Goal: Task Accomplishment & Management: Use online tool/utility

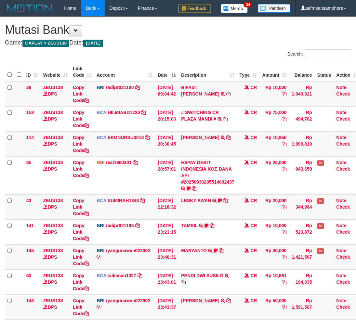
scroll to position [84, 0]
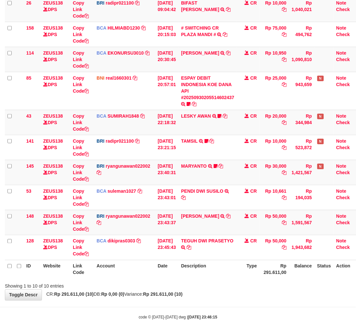
click at [228, 273] on th "Description" at bounding box center [207, 269] width 58 height 19
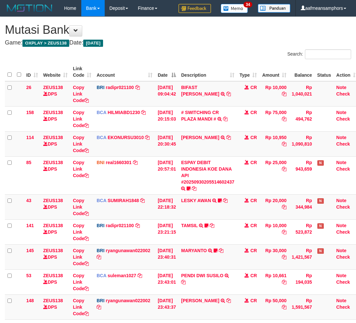
scroll to position [84, 0]
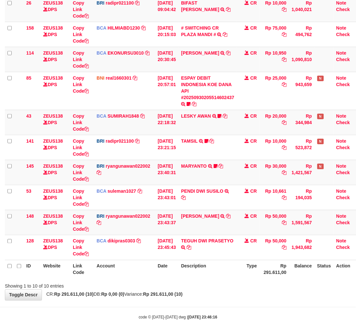
click at [228, 273] on th "Description" at bounding box center [207, 269] width 58 height 19
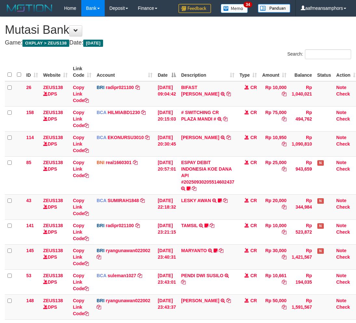
scroll to position [84, 0]
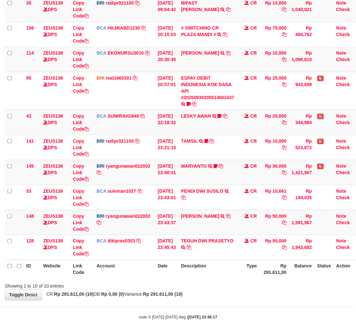
drag, startPoint x: 212, startPoint y: 295, endPoint x: 222, endPoint y: 292, distance: 10.4
click at [216, 297] on div "**********" at bounding box center [178, 116] width 356 height 368
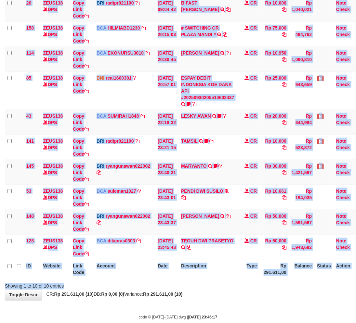
click at [214, 279] on div "Search: ID Website Link Code Account Date Description Type Amount Balance Statu…" at bounding box center [178, 127] width 346 height 325
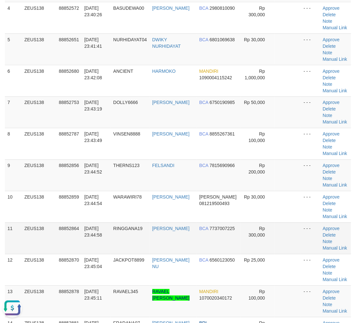
drag, startPoint x: 108, startPoint y: 241, endPoint x: 104, endPoint y: 239, distance: 3.9
click at [106, 241] on td "30/09/2025 23:44:58" at bounding box center [96, 239] width 29 height 32
drag, startPoint x: 103, startPoint y: 239, endPoint x: 93, endPoint y: 240, distance: 10.8
click at [105, 239] on td "30/09/2025 23:44:58" at bounding box center [96, 239] width 29 height 32
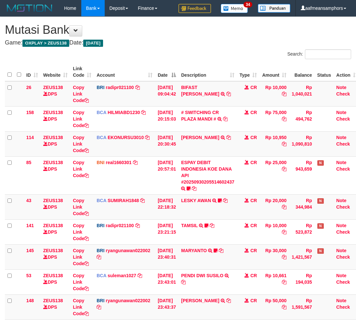
scroll to position [84, 0]
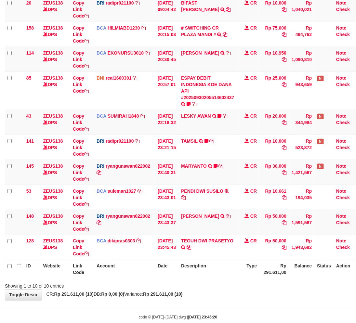
drag, startPoint x: 223, startPoint y: 271, endPoint x: 228, endPoint y: 271, distance: 4.9
click at [228, 271] on th "Description" at bounding box center [207, 269] width 58 height 19
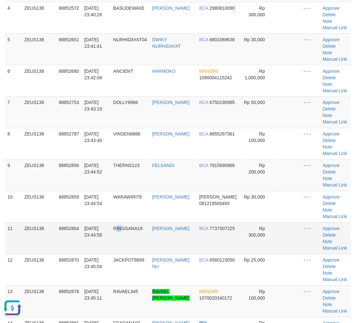
drag, startPoint x: 118, startPoint y: 229, endPoint x: 123, endPoint y: 230, distance: 4.7
click at [123, 230] on span "RINGGANA19" at bounding box center [127, 228] width 29 height 5
click at [122, 230] on span "RINGGANA19" at bounding box center [127, 228] width 29 height 5
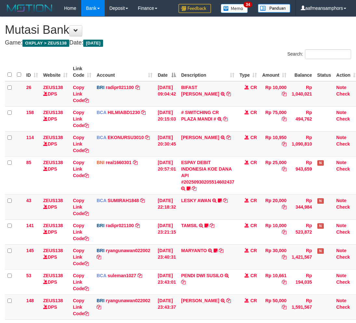
scroll to position [84, 0]
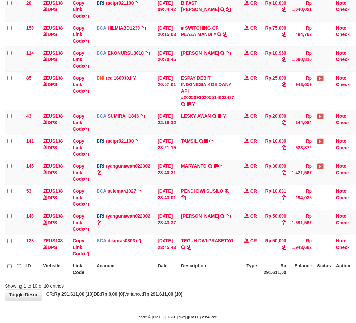
click at [231, 272] on th "Description" at bounding box center [207, 269] width 58 height 19
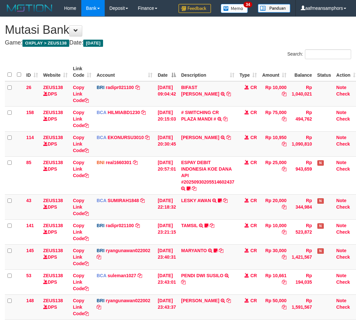
scroll to position [84, 0]
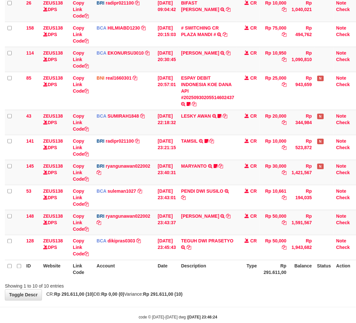
click at [220, 270] on th "Description" at bounding box center [207, 269] width 58 height 19
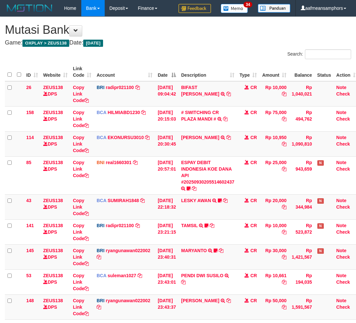
scroll to position [84, 0]
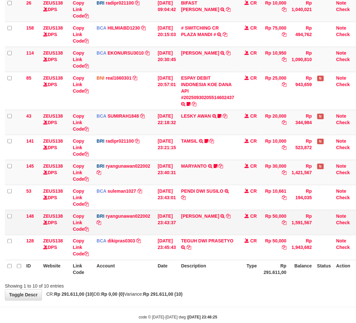
click at [197, 221] on td "[PERSON_NAME] TRANSFER NBMB [PERSON_NAME] TO [PERSON_NAME]" at bounding box center [207, 222] width 58 height 25
click at [197, 221] on td "YOHANES ARIFIN TRANSFER NBMB YOHANES ARIFIN TO RYAN GUNAWAN" at bounding box center [207, 222] width 58 height 25
copy link "YOHANES"
click at [260, 278] on th "Type" at bounding box center [248, 269] width 23 height 19
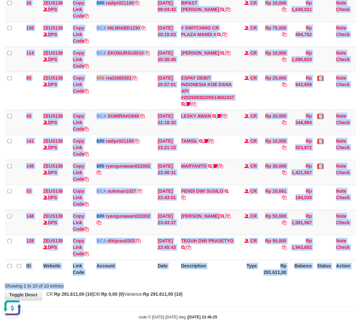
click at [254, 280] on div "Search: ID Website Link Code Account Date Description Type Amount Balance Statu…" at bounding box center [178, 127] width 346 height 325
click at [256, 278] on th "Type" at bounding box center [248, 269] width 23 height 19
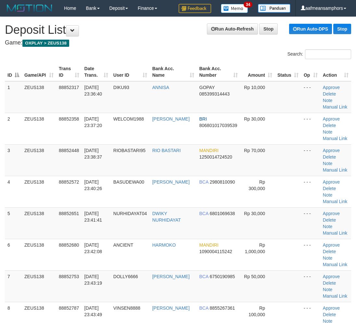
scroll to position [174, 0]
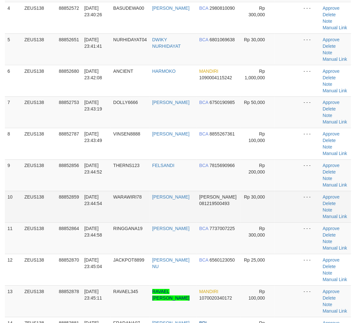
click at [192, 222] on tr "10 ZEUS138 88852859 30/09/2025 23:44:54 WARAWIRI78 AHMAD TURMUJI DANA 081219500…" at bounding box center [178, 207] width 346 height 32
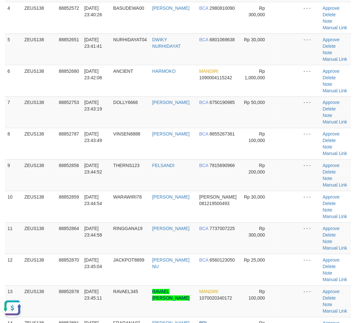
scroll to position [0, 0]
click at [142, 249] on td "RINGGANA19" at bounding box center [130, 239] width 39 height 32
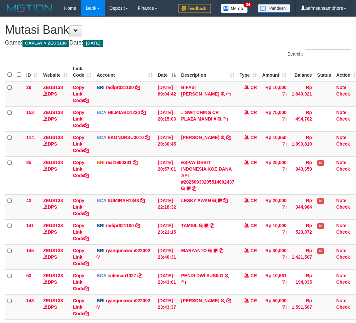
scroll to position [84, 0]
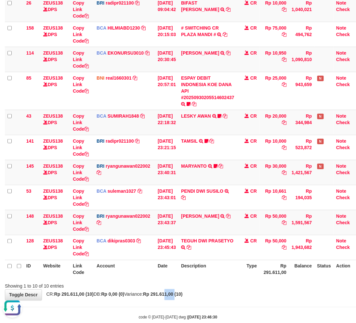
drag, startPoint x: 180, startPoint y: 297, endPoint x: 190, endPoint y: 298, distance: 10.4
click at [190, 298] on div "**********" at bounding box center [178, 116] width 356 height 368
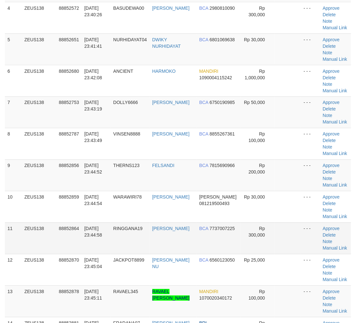
click at [136, 250] on td "RINGGANA19" at bounding box center [130, 239] width 39 height 32
drag, startPoint x: 103, startPoint y: 241, endPoint x: 100, endPoint y: 241, distance: 3.6
click at [101, 241] on td "[DATE] 23:44:58" at bounding box center [96, 239] width 29 height 32
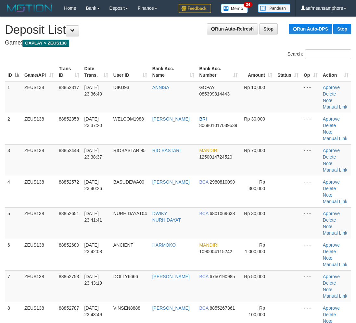
scroll to position [174, 0]
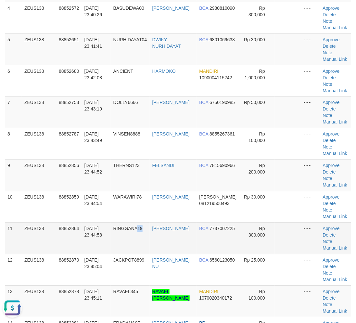
click at [146, 251] on td "RINGGANA19" at bounding box center [130, 239] width 39 height 32
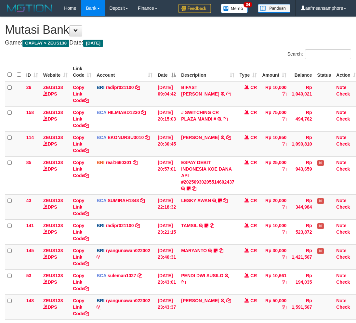
scroll to position [84, 0]
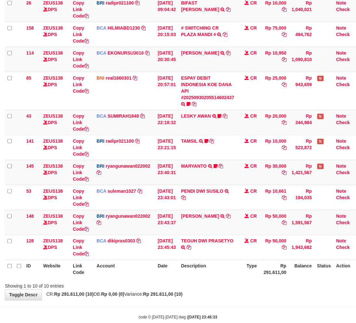
drag, startPoint x: 248, startPoint y: 284, endPoint x: 253, endPoint y: 284, distance: 4.6
click at [253, 284] on div "Showing 1 to 10 of 10 entries" at bounding box center [178, 284] width 356 height 9
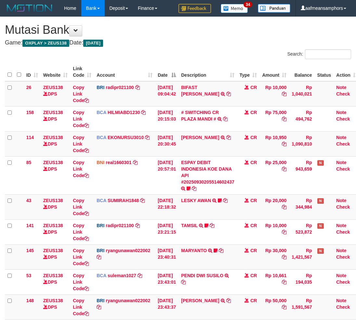
scroll to position [84, 0]
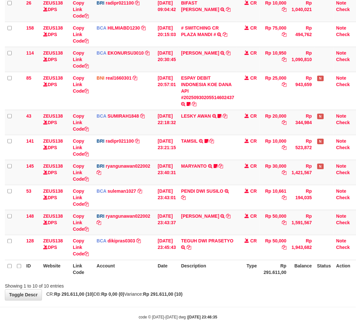
drag, startPoint x: 252, startPoint y: 286, endPoint x: 248, endPoint y: 286, distance: 3.6
click at [250, 286] on div "Showing 1 to 10 of 10 entries" at bounding box center [178, 284] width 356 height 9
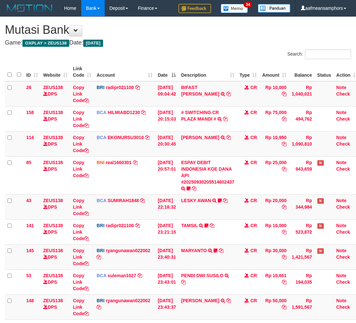
scroll to position [84, 0]
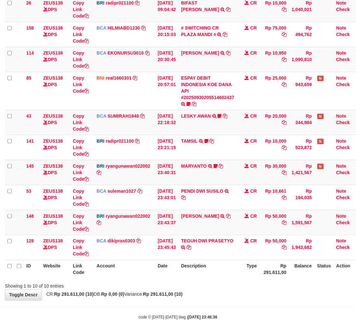
drag, startPoint x: 0, startPoint y: 0, endPoint x: 240, endPoint y: 284, distance: 371.8
click at [240, 284] on div "Showing 1 to 10 of 10 entries" at bounding box center [178, 284] width 356 height 9
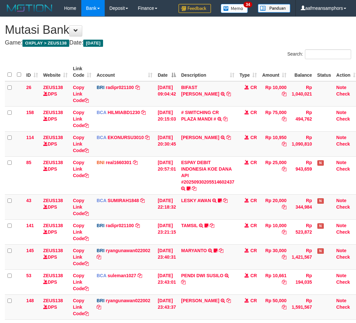
scroll to position [84, 0]
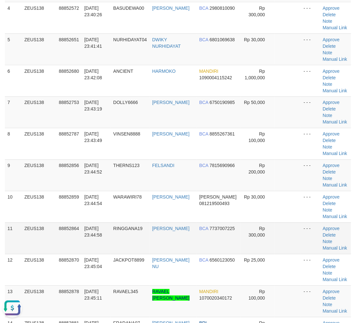
click at [114, 250] on td "RINGGANA19" at bounding box center [130, 239] width 39 height 32
click at [113, 250] on td "RINGGANA19" at bounding box center [130, 239] width 39 height 32
click at [105, 243] on td "30/09/2025 23:44:58" at bounding box center [96, 239] width 29 height 32
click at [125, 245] on td "RINGGANA19" at bounding box center [130, 239] width 39 height 32
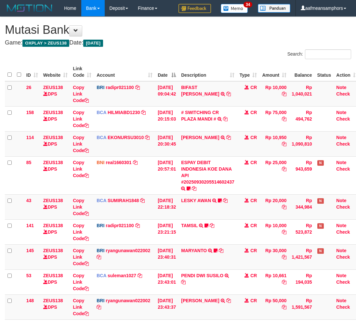
scroll to position [84, 0]
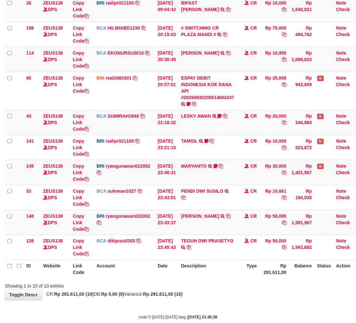
click at [222, 275] on th "Description" at bounding box center [207, 269] width 58 height 19
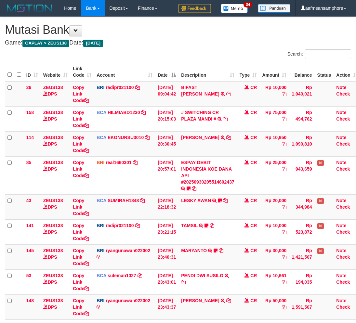
scroll to position [84, 0]
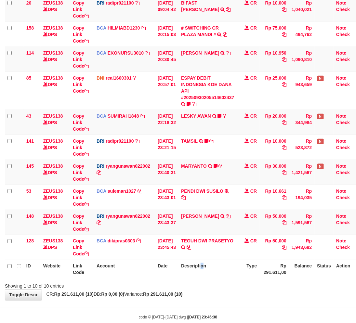
drag, startPoint x: 0, startPoint y: 0, endPoint x: 206, endPoint y: 272, distance: 341.2
click at [206, 272] on th "Description" at bounding box center [207, 269] width 58 height 19
click at [197, 292] on div "**********" at bounding box center [178, 116] width 356 height 368
drag, startPoint x: 197, startPoint y: 292, endPoint x: 207, endPoint y: 290, distance: 9.9
click at [199, 292] on div "**********" at bounding box center [178, 116] width 356 height 368
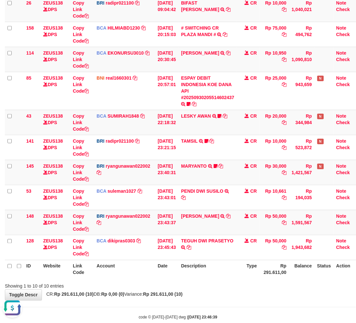
click at [232, 287] on div "Showing 1 to 10 of 10 entries" at bounding box center [178, 284] width 356 height 9
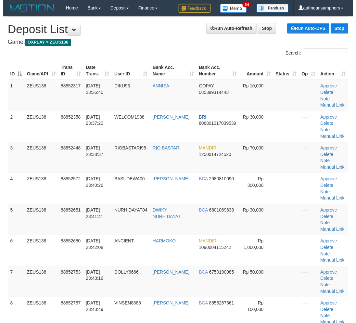
scroll to position [174, 0]
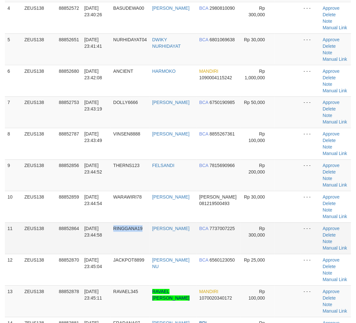
drag, startPoint x: 0, startPoint y: 0, endPoint x: 131, endPoint y: 246, distance: 279.0
click at [131, 246] on td "RINGGANA19" at bounding box center [130, 239] width 39 height 32
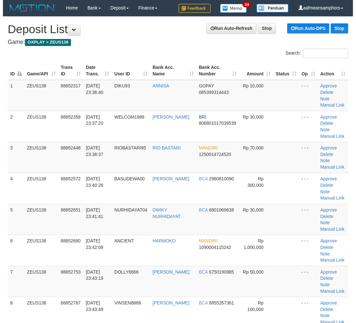
scroll to position [174, 0]
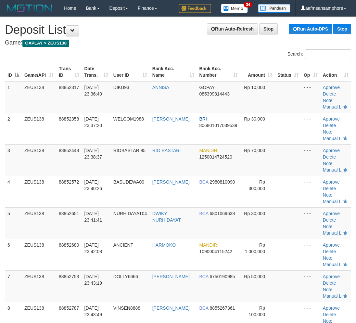
scroll to position [174, 0]
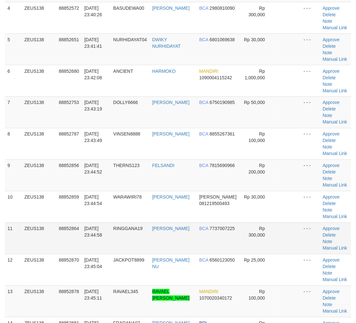
drag, startPoint x: 0, startPoint y: 0, endPoint x: 132, endPoint y: 243, distance: 276.6
click at [129, 241] on td "RINGGANA19" at bounding box center [130, 239] width 39 height 32
click at [129, 243] on td "RINGGANA19" at bounding box center [130, 239] width 39 height 32
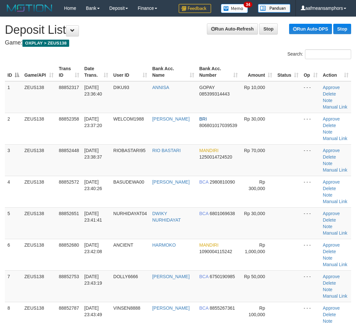
scroll to position [174, 0]
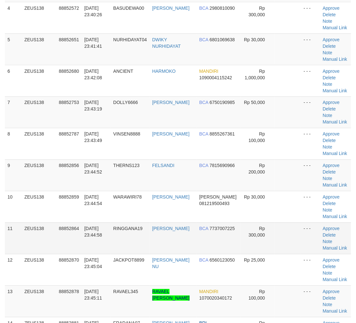
click at [94, 251] on td "[DATE] 23:44:58" at bounding box center [96, 239] width 29 height 32
drag, startPoint x: 94, startPoint y: 251, endPoint x: 105, endPoint y: 249, distance: 12.0
click at [94, 251] on td "[DATE] 23:44:58" at bounding box center [96, 239] width 29 height 32
click at [89, 248] on td "[DATE] 23:44:58" at bounding box center [96, 239] width 29 height 32
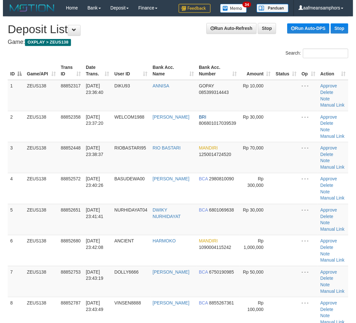
scroll to position [174, 0]
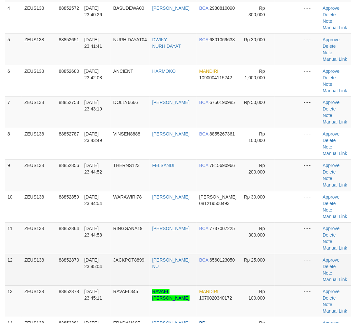
click at [106, 251] on td "[DATE] 23:44:58" at bounding box center [96, 239] width 29 height 32
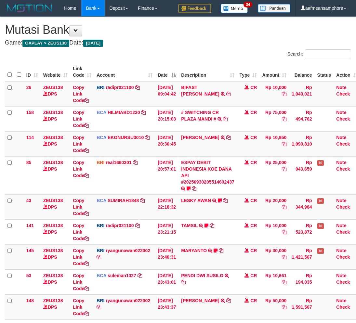
scroll to position [84, 0]
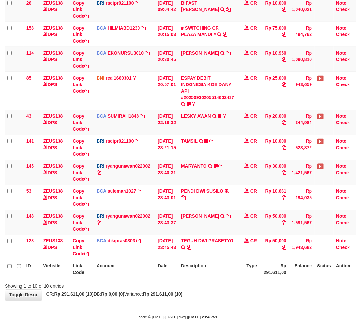
click at [225, 267] on th "Description" at bounding box center [207, 269] width 58 height 19
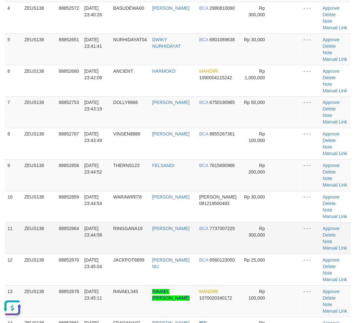
drag, startPoint x: 139, startPoint y: 233, endPoint x: 75, endPoint y: 253, distance: 66.6
click at [141, 233] on td "RINGGANA19" at bounding box center [130, 239] width 39 height 32
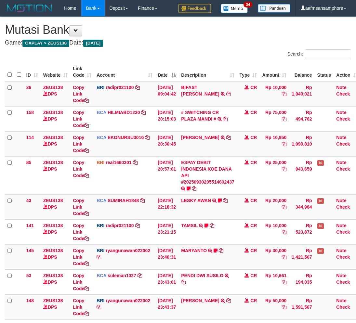
scroll to position [84, 0]
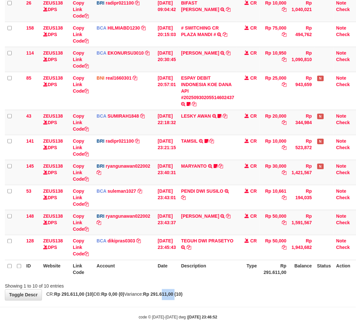
click at [191, 300] on div "**********" at bounding box center [178, 116] width 356 height 368
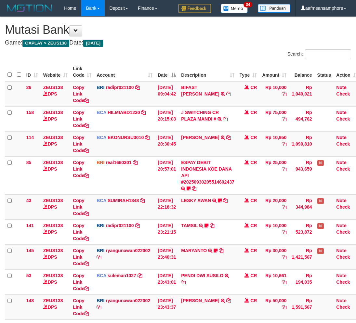
scroll to position [84, 0]
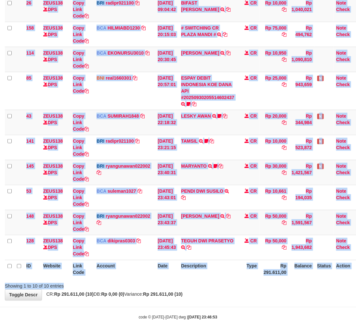
click at [236, 280] on div "Search: ID Website Link Code Account Date Description Type Amount Balance Statu…" at bounding box center [178, 127] width 346 height 325
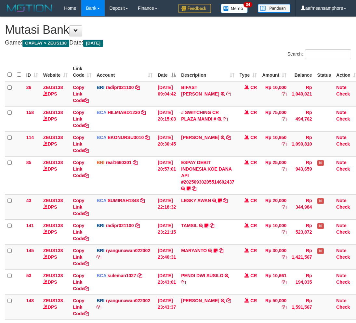
scroll to position [84, 0]
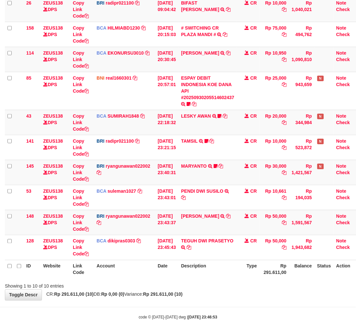
click at [227, 311] on body "Toggle navigation Home Bank Account List Load By Website Group [OXPLAY] ZEUS138…" at bounding box center [178, 126] width 356 height 421
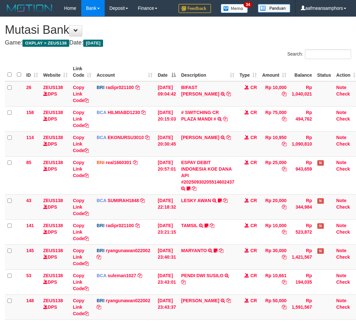
scroll to position [84, 0]
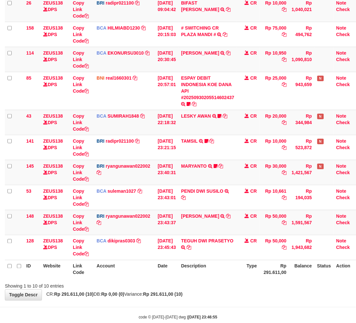
drag, startPoint x: 226, startPoint y: 309, endPoint x: 233, endPoint y: 304, distance: 9.1
click at [227, 308] on body "Toggle navigation Home Bank Account List Load By Website Group [OXPLAY] ZEUS138…" at bounding box center [178, 126] width 356 height 421
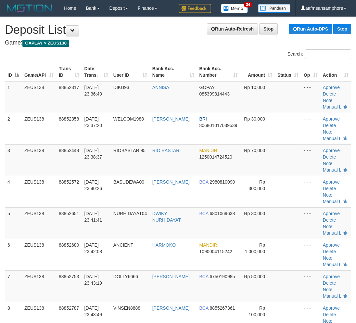
scroll to position [174, 0]
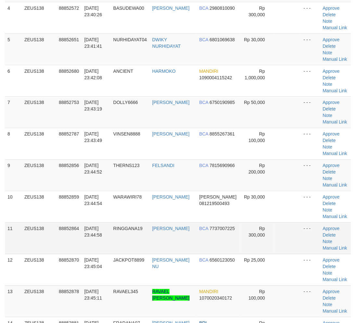
click at [124, 244] on td "RINGGANA19" at bounding box center [130, 239] width 39 height 32
drag, startPoint x: 124, startPoint y: 244, endPoint x: 73, endPoint y: 251, distance: 50.8
click at [125, 244] on td "RINGGANA19" at bounding box center [130, 239] width 39 height 32
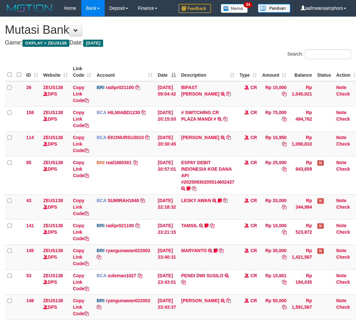
scroll to position [84, 0]
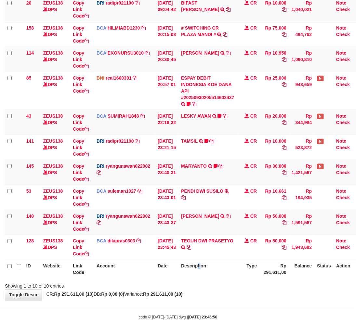
click at [206, 268] on th "Description" at bounding box center [207, 269] width 58 height 19
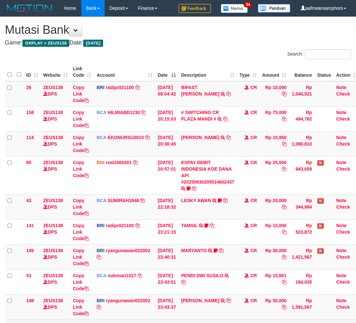
scroll to position [84, 0]
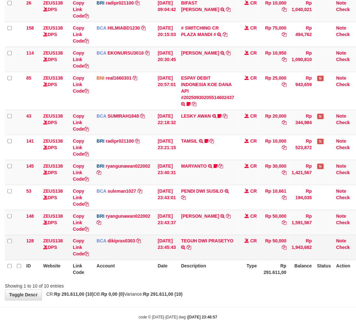
click at [187, 236] on td "TEGUH DWI PRASETYO TRSF E-BANKING CR 3009/FTSCY/WS95031 50000.00TEGUH DWI PRASE…" at bounding box center [207, 247] width 58 height 25
click at [187, 235] on td "TEGUH DWI PRASETYO TRSF E-BANKING CR 3009/FTSCY/WS95031 50000.00TEGUH DWI PRASE…" at bounding box center [207, 247] width 58 height 25
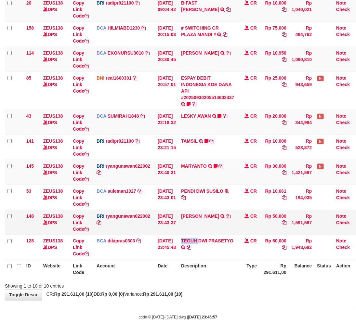
copy link "TEGUH"
click at [238, 287] on div "Showing 1 to 10 of 10 entries" at bounding box center [178, 284] width 356 height 9
drag, startPoint x: 238, startPoint y: 287, endPoint x: 234, endPoint y: 285, distance: 3.8
click at [234, 285] on div "Showing 1 to 10 of 10 entries" at bounding box center [178, 284] width 356 height 9
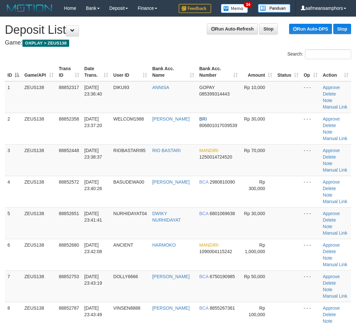
scroll to position [174, 0]
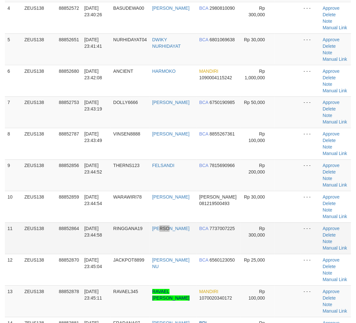
click at [174, 231] on td "[PERSON_NAME]" at bounding box center [173, 239] width 47 height 32
drag, startPoint x: 194, startPoint y: 242, endPoint x: 142, endPoint y: 251, distance: 52.5
click at [190, 241] on td "DANANG SUKOCO" at bounding box center [173, 239] width 47 height 32
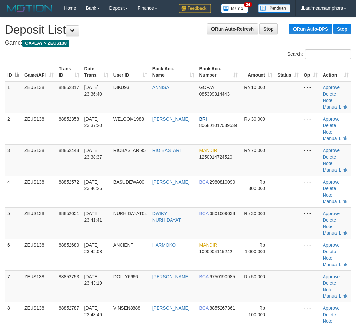
scroll to position [174, 0]
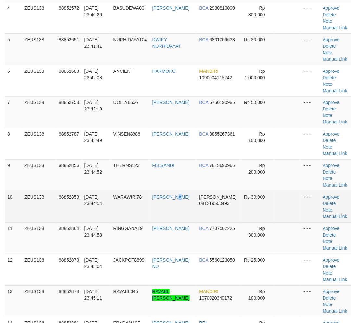
drag, startPoint x: 0, startPoint y: 0, endPoint x: 187, endPoint y: 216, distance: 285.5
click at [187, 216] on td "[PERSON_NAME]" at bounding box center [173, 207] width 47 height 32
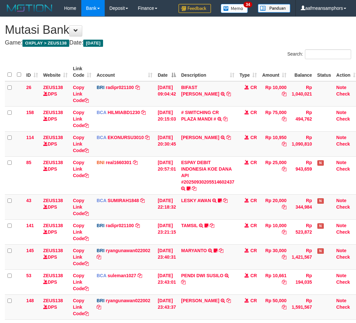
scroll to position [84, 0]
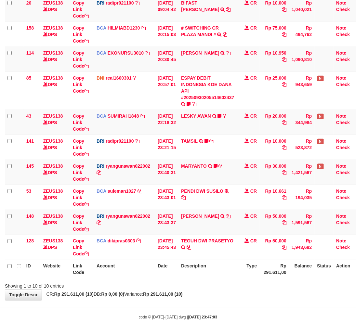
drag, startPoint x: 237, startPoint y: 286, endPoint x: 242, endPoint y: 287, distance: 5.2
click at [242, 287] on div "Showing 1 to 10 of 10 entries" at bounding box center [178, 284] width 356 height 9
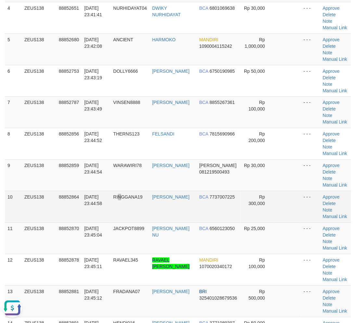
drag, startPoint x: 122, startPoint y: 217, endPoint x: 125, endPoint y: 217, distance: 3.9
click at [125, 217] on td "RINGGANA19" at bounding box center [130, 207] width 39 height 32
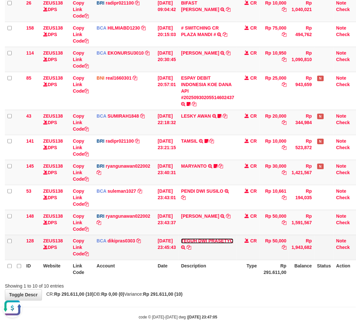
click at [202, 241] on link "TEGUH DWI PRASETYO" at bounding box center [207, 241] width 52 height 5
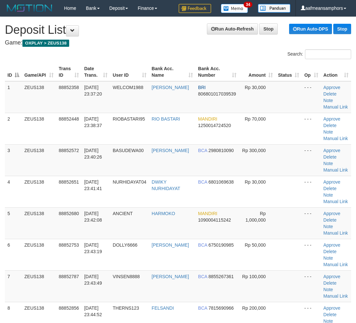
scroll to position [174, 0]
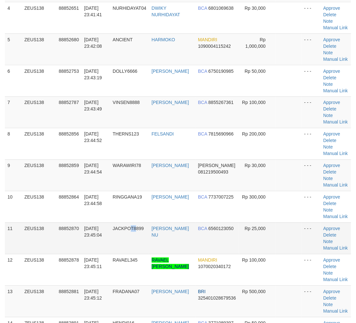
drag, startPoint x: 138, startPoint y: 224, endPoint x: 122, endPoint y: 227, distance: 16.3
click at [135, 225] on td "JACKPOT8899" at bounding box center [129, 239] width 39 height 32
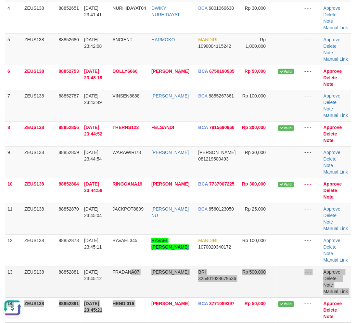
drag, startPoint x: 153, startPoint y: 305, endPoint x: 150, endPoint y: 285, distance: 21.0
click at [153, 304] on tbody "1 ZEUS138 88852358 [DATE] 23:37:20 WELCOM1988 [PERSON_NAME] BRI 806801017039539…" at bounding box center [178, 222] width 346 height 630
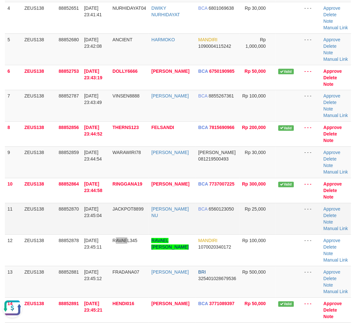
drag, startPoint x: 131, startPoint y: 262, endPoint x: 164, endPoint y: 205, distance: 65.3
click at [132, 261] on td "RAVAEL345" at bounding box center [129, 251] width 39 height 32
click at [339, 170] on link "Manual Link" at bounding box center [336, 172] width 25 height 5
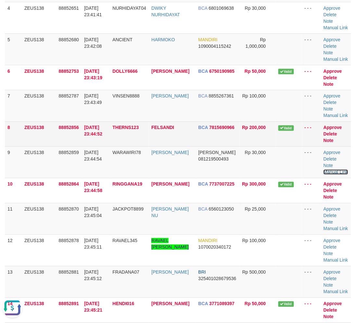
click at [324, 170] on link "Manual Link" at bounding box center [336, 172] width 25 height 5
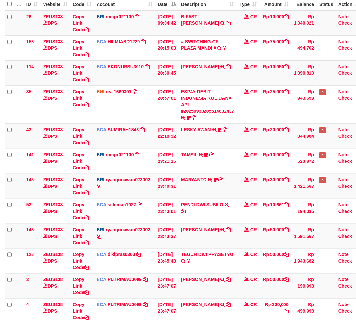
scroll to position [248, 0]
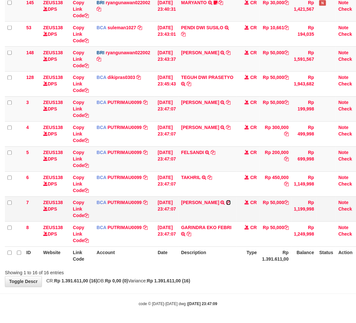
click at [231, 203] on icon at bounding box center [228, 203] width 5 height 5
click at [250, 249] on th "Type" at bounding box center [248, 256] width 23 height 19
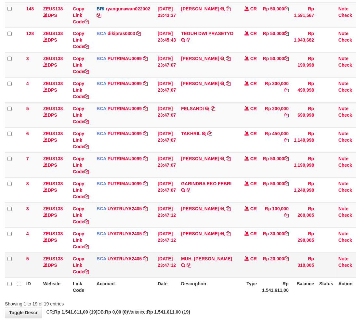
scroll to position [323, 0]
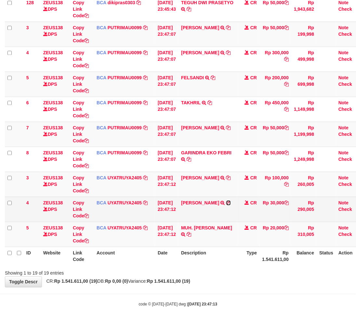
click at [231, 203] on icon at bounding box center [228, 203] width 5 height 5
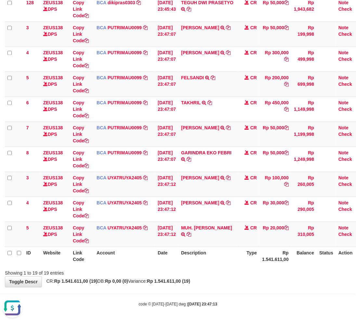
scroll to position [0, 0]
drag, startPoint x: 228, startPoint y: 289, endPoint x: 225, endPoint y: 257, distance: 32.3
click at [228, 286] on body "Toggle navigation Home Bank Account List Load By Website Group [OXPLAY] ZEUS138…" at bounding box center [178, 0] width 356 height 646
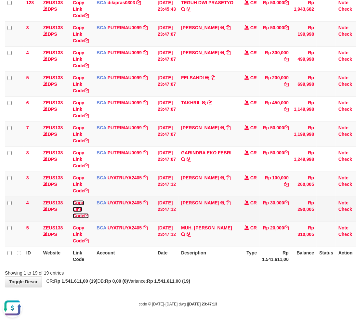
click at [75, 207] on link "Copy Link Code" at bounding box center [81, 209] width 16 height 18
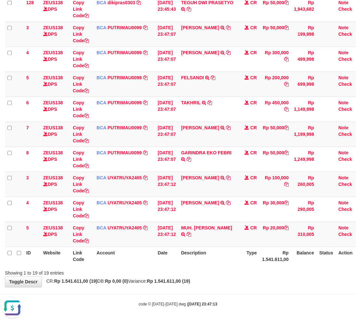
scroll to position [89, 0]
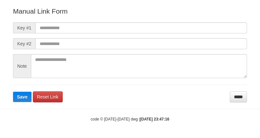
scroll to position [72, 0]
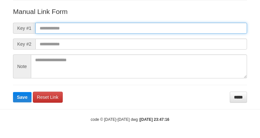
paste input "**********"
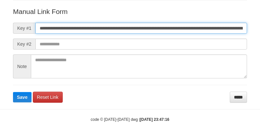
click at [184, 32] on input "**********" at bounding box center [141, 28] width 212 height 11
type input "**********"
click at [13, 92] on button "Save" at bounding box center [22, 97] width 19 height 10
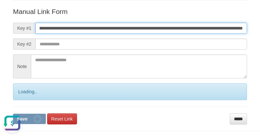
click at [13, 114] on button "Save" at bounding box center [29, 119] width 33 height 10
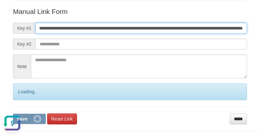
click at [13, 114] on button "Save" at bounding box center [29, 119] width 33 height 10
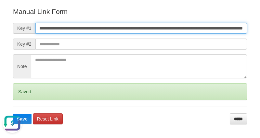
click at [13, 114] on button "Save" at bounding box center [22, 119] width 19 height 10
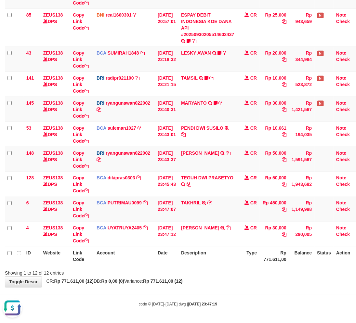
click at [232, 286] on div "**********" at bounding box center [178, 78] width 356 height 418
drag, startPoint x: 232, startPoint y: 286, endPoint x: 293, endPoint y: 275, distance: 62.1
click at [232, 285] on div "**********" at bounding box center [178, 78] width 356 height 418
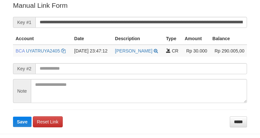
click at [110, 13] on form "**********" at bounding box center [130, 64] width 234 height 127
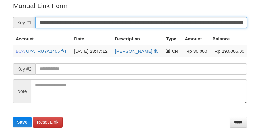
click at [108, 20] on input "**********" at bounding box center [141, 22] width 212 height 11
click at [13, 117] on button "Save" at bounding box center [22, 122] width 19 height 10
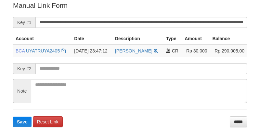
click at [112, 21] on input "**********" at bounding box center [141, 22] width 212 height 11
click at [13, 117] on button "Save" at bounding box center [22, 122] width 19 height 10
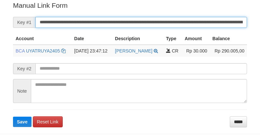
drag, startPoint x: 0, startPoint y: 0, endPoint x: 112, endPoint y: 21, distance: 114.0
click at [112, 21] on input "**********" at bounding box center [141, 22] width 212 height 11
click at [13, 117] on button "Save" at bounding box center [22, 122] width 19 height 10
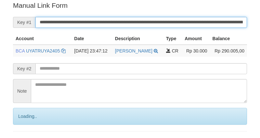
scroll to position [131, 0]
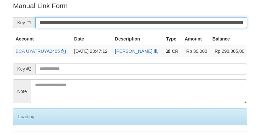
click at [112, 21] on input "**********" at bounding box center [141, 22] width 212 height 11
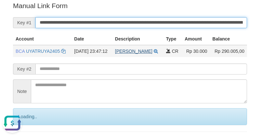
scroll to position [0, 0]
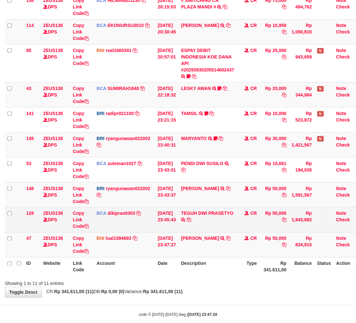
scroll to position [123, 0]
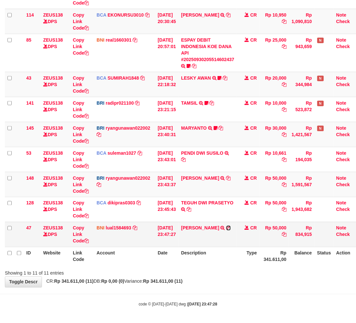
drag, startPoint x: 218, startPoint y: 233, endPoint x: 226, endPoint y: 233, distance: 8.1
click at [226, 230] on icon at bounding box center [228, 228] width 5 height 5
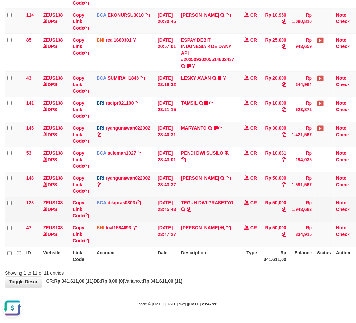
scroll to position [0, 0]
drag, startPoint x: 193, startPoint y: 207, endPoint x: 219, endPoint y: 216, distance: 28.1
click at [191, 207] on icon at bounding box center [189, 209] width 5 height 5
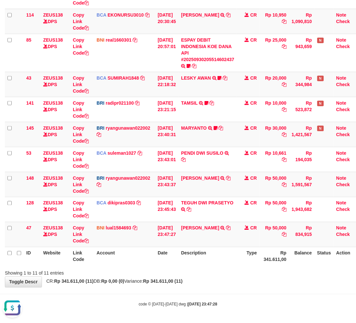
click at [289, 290] on body "Toggle navigation Home Bank Account List Load By Website Group [OXPLAY] ZEUS138…" at bounding box center [178, 100] width 356 height 446
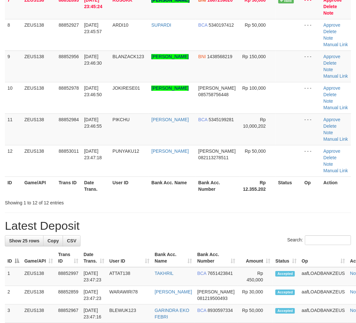
scroll to position [174, 0]
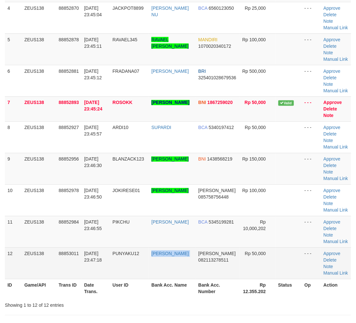
drag, startPoint x: 197, startPoint y: 252, endPoint x: 12, endPoint y: 206, distance: 190.2
click at [196, 252] on tr "12 ZEUS138 88853011 [DATE] 23:47:18 PUNYAKU12 [PERSON_NAME] [PERSON_NAME] 08211…" at bounding box center [178, 264] width 346 height 32
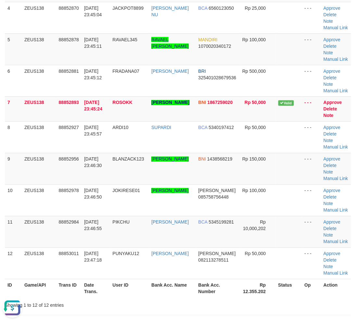
scroll to position [0, 0]
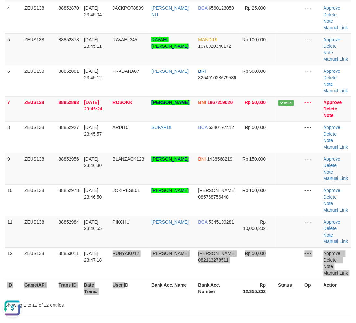
click at [129, 280] on table "ID Game/API Trans ID Date Trans. User ID Bank Acc. Name Bank Acc. Number Amount…" at bounding box center [178, 93] width 346 height 409
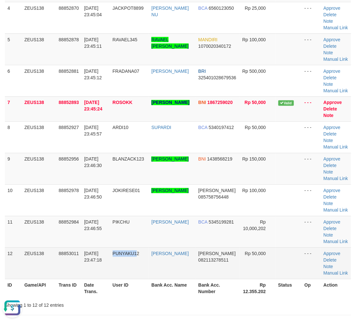
drag, startPoint x: 133, startPoint y: 277, endPoint x: 6, endPoint y: 266, distance: 127.6
click at [131, 277] on tr "12 ZEUS138 88853011 [DATE] 23:47:18 PUNYAKU12 [PERSON_NAME] [PERSON_NAME] 08211…" at bounding box center [178, 264] width 346 height 32
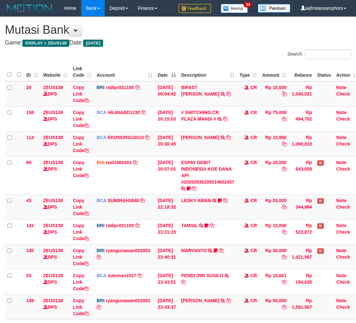
scroll to position [75, 0]
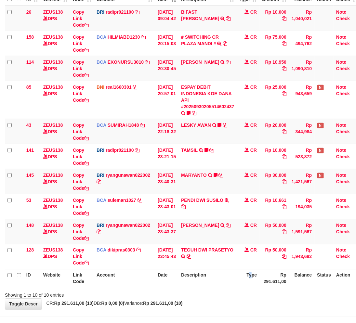
click at [254, 277] on th "Type" at bounding box center [248, 278] width 23 height 19
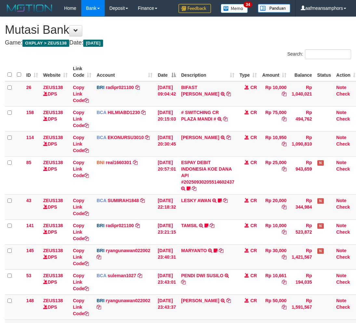
scroll to position [98, 0]
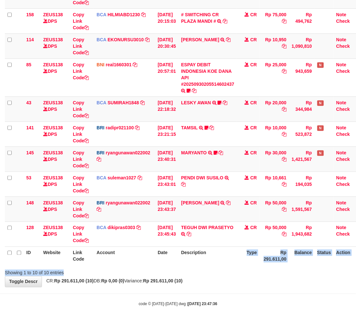
drag, startPoint x: 219, startPoint y: 265, endPoint x: 214, endPoint y: 267, distance: 5.1
click at [214, 267] on div "Search: ID Website Link Code Account Date Description Type Amount Balance Statu…" at bounding box center [178, 114] width 346 height 325
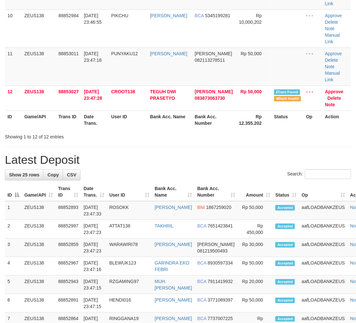
scroll to position [187, 0]
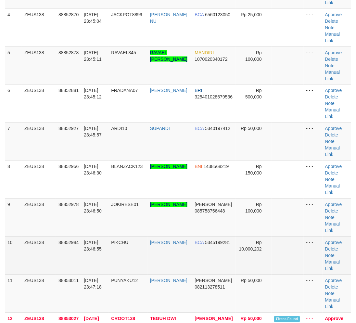
click at [136, 249] on td "PIKCHU" at bounding box center [128, 256] width 39 height 38
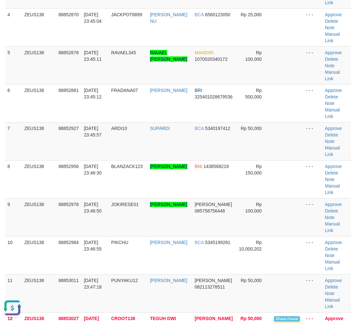
scroll to position [0, 0]
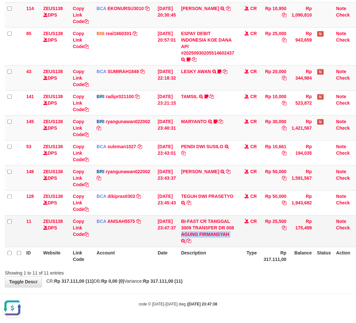
drag, startPoint x: 203, startPoint y: 235, endPoint x: 215, endPoint y: 238, distance: 12.4
click at [215, 238] on td "BI-FAST CR TANGGAL 3009 TRANSFER DR 008 AGUNG FIRMANSYAH BI-FAST CR TANGGAL :30…" at bounding box center [207, 231] width 58 height 32
copy td "AGUNG FIRMANSYAH"
drag, startPoint x: 224, startPoint y: 231, endPoint x: 220, endPoint y: 237, distance: 7.5
click at [224, 231] on link "BI-FAST CR TANGGAL 3009 TRANSFER DR 008 AGUNG FIRMANSYAH" at bounding box center [207, 228] width 53 height 18
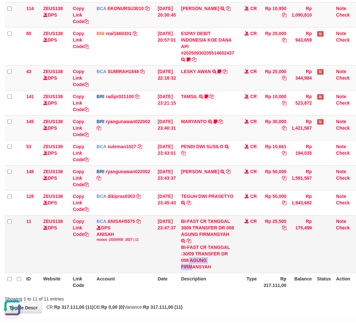
drag, startPoint x: 193, startPoint y: 260, endPoint x: 196, endPoint y: 265, distance: 5.4
click at [196, 265] on div "BI-FAST CR TANGGAL :30/09 TRANSFER DR 008 AGUNG FIRMANSYAH" at bounding box center [207, 257] width 53 height 26
copy div "AGUNG FIRM"
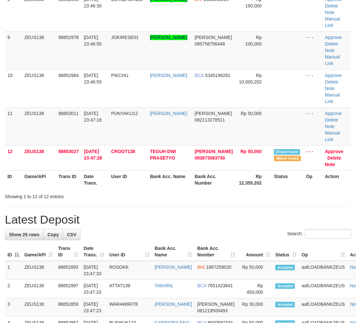
scroll to position [206, 0]
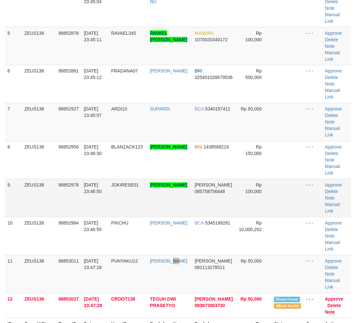
drag, startPoint x: 166, startPoint y: 289, endPoint x: 204, endPoint y: 180, distance: 115.2
click at [175, 272] on td "[PERSON_NAME]" at bounding box center [170, 274] width 45 height 38
click at [46, 201] on td "ZEUS138" at bounding box center [39, 198] width 34 height 38
click at [61, 191] on td "88852978" at bounding box center [68, 198] width 25 height 38
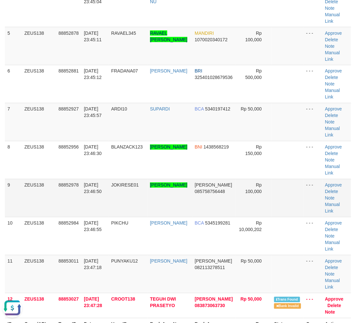
click at [61, 191] on td "88852978" at bounding box center [68, 198] width 25 height 38
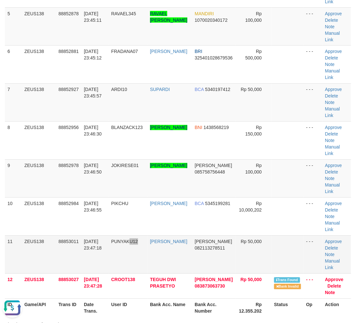
drag, startPoint x: 149, startPoint y: 246, endPoint x: 162, endPoint y: 235, distance: 17.5
click at [159, 238] on tr "11 ZEUS138 88853011 30/09/2025 23:47:18 PUNYAKU12 REZA FAHRILLAH DANA 082113278…" at bounding box center [178, 255] width 346 height 38
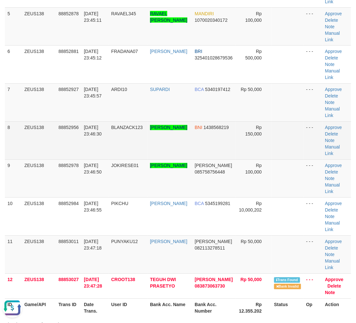
click at [95, 131] on span "30/09/2025 23:46:30" at bounding box center [93, 131] width 18 height 12
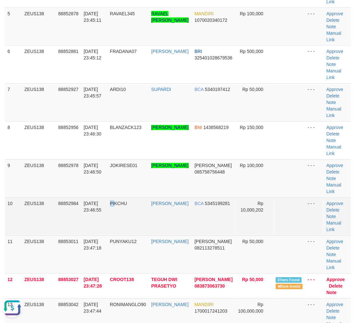
click at [114, 231] on td "PIKCHU" at bounding box center [128, 217] width 41 height 38
click at [115, 233] on td "PIKCHU" at bounding box center [128, 217] width 41 height 38
drag, startPoint x: 115, startPoint y: 233, endPoint x: 118, endPoint y: 234, distance: 3.4
click at [118, 234] on td "PIKCHU" at bounding box center [128, 217] width 41 height 38
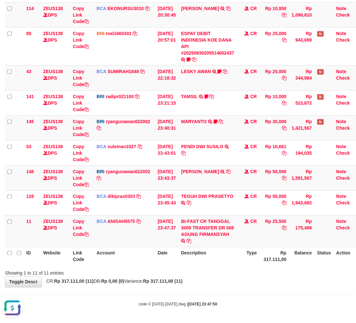
click at [234, 281] on div "**********" at bounding box center [178, 87] width 356 height 399
click at [220, 284] on div "**********" at bounding box center [178, 87] width 356 height 399
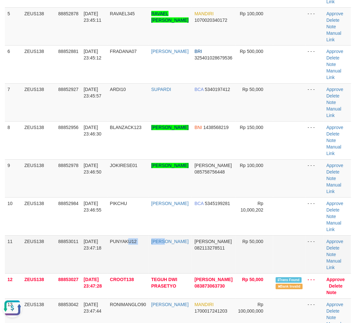
drag, startPoint x: 153, startPoint y: 263, endPoint x: 1, endPoint y: 273, distance: 152.8
click at [151, 263] on tr "11 ZEUS138 88853011 [DATE] 23:47:18 PUNYAKU12 [PERSON_NAME] [PERSON_NAME] 08211…" at bounding box center [178, 255] width 346 height 38
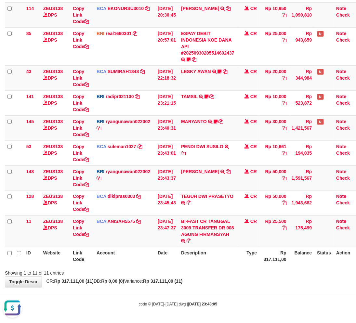
click at [226, 291] on body "Toggle navigation Home Bank Account List Load By Website Group [OXPLAY] ZEUS138…" at bounding box center [178, 97] width 356 height 453
click at [239, 294] on hr at bounding box center [178, 294] width 356 height 0
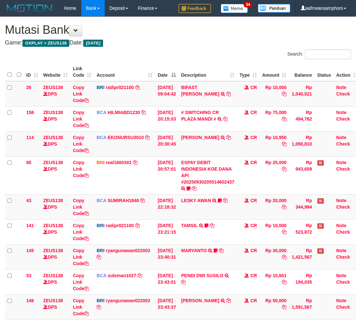
scroll to position [122, 0]
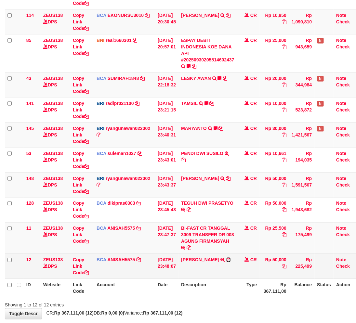
click at [229, 259] on icon at bounding box center [228, 260] width 5 height 5
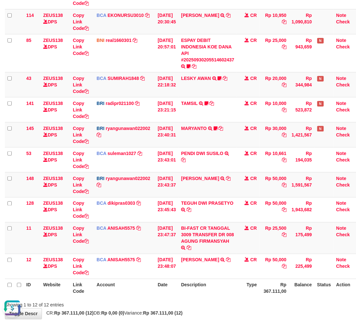
scroll to position [0, 0]
click at [207, 240] on link "BI-FAST CR TANGGAL 3009 TRANSFER DR 008 AGUNG FIRMANSYAH" at bounding box center [207, 235] width 53 height 18
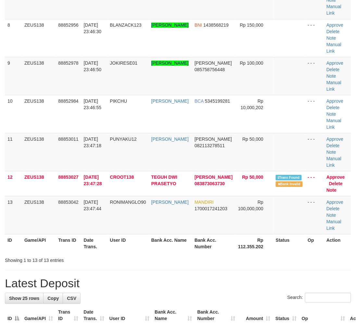
click at [224, 281] on h1 "Latest Deposit" at bounding box center [178, 283] width 346 height 13
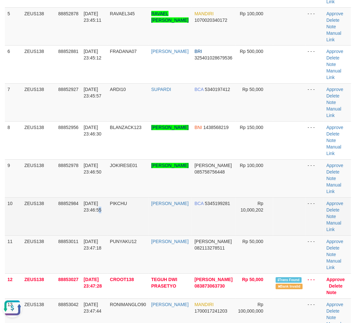
drag, startPoint x: 91, startPoint y: 217, endPoint x: 104, endPoint y: 218, distance: 12.7
click at [93, 220] on td "[DATE] 23:46:55" at bounding box center [94, 217] width 26 height 38
click at [104, 217] on td "[DATE] 23:46:55" at bounding box center [94, 217] width 26 height 38
click at [108, 218] on td "[DATE] 23:46:55" at bounding box center [94, 217] width 26 height 38
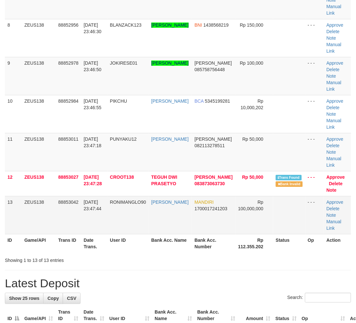
click at [149, 230] on td "RONIMANGLO90" at bounding box center [128, 215] width 41 height 38
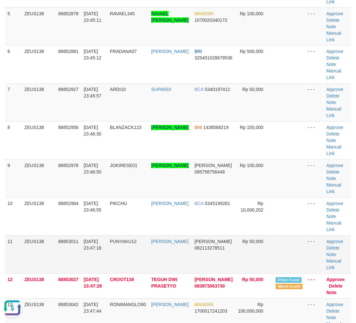
drag, startPoint x: 163, startPoint y: 278, endPoint x: 173, endPoint y: 239, distance: 40.4
click at [166, 274] on tr "12 ZEUS138 88853027 30/09/2025 23:47:28 CROOT138 TEGUH DWI PRASETYO DANA 083873…" at bounding box center [178, 286] width 346 height 25
click at [112, 238] on td "PUNYAKU12" at bounding box center [128, 255] width 41 height 38
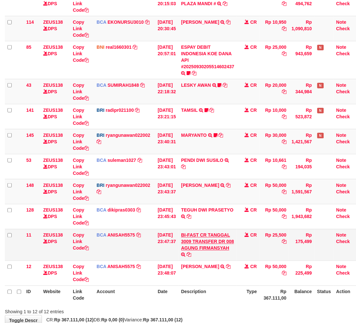
scroll to position [122, 0]
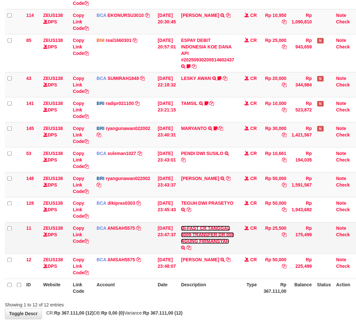
click at [202, 242] on link "BI-FAST CR TANGGAL 3009 TRANSFER DR 008 AGUNG FIRMANSYAH" at bounding box center [207, 235] width 53 height 18
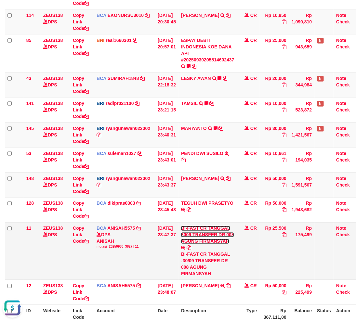
scroll to position [0, 0]
drag, startPoint x: 197, startPoint y: 265, endPoint x: 193, endPoint y: 272, distance: 7.6
click at [193, 272] on div "BI-FAST CR TANGGAL :30/09 TRANSFER DR 008 AGUNG FIRMANSYAH" at bounding box center [207, 264] width 53 height 26
copy div "GUNG FIR"
click at [231, 258] on div "BI-FAST CR TANGGAL :30/09 TRANSFER DR 008 AGUNG FIRMANSYAH" at bounding box center [207, 264] width 53 height 26
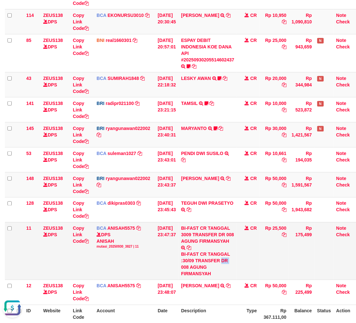
click at [231, 258] on div "BI-FAST CR TANGGAL :30/09 TRANSFER DR 008 AGUNG FIRMANSYAH" at bounding box center [207, 264] width 53 height 26
drag, startPoint x: 231, startPoint y: 258, endPoint x: 303, endPoint y: 240, distance: 73.7
click at [231, 258] on div "BI-FAST CR TANGGAL :30/09 TRANSFER DR 008 AGUNG FIRMANSYAH" at bounding box center [207, 264] width 53 height 26
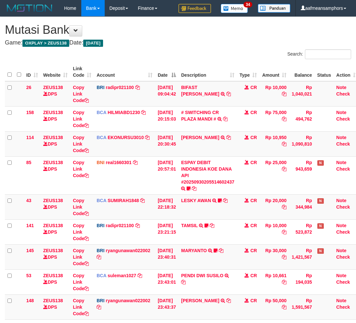
scroll to position [154, 0]
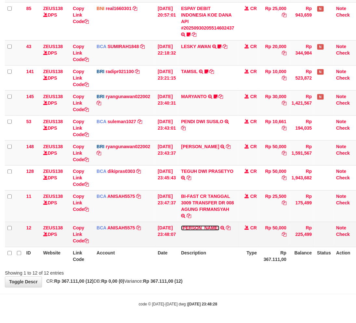
drag, startPoint x: 206, startPoint y: 227, endPoint x: 210, endPoint y: 227, distance: 4.3
click at [206, 227] on link "[PERSON_NAME]" at bounding box center [200, 228] width 38 height 5
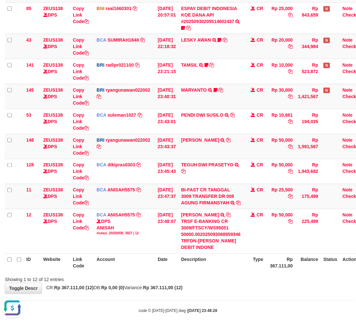
scroll to position [0, 0]
click at [232, 282] on div "Showing 1 to 12 of 12 entries" at bounding box center [178, 278] width 356 height 9
click at [234, 282] on div "Showing 1 to 12 of 12 entries" at bounding box center [178, 278] width 356 height 9
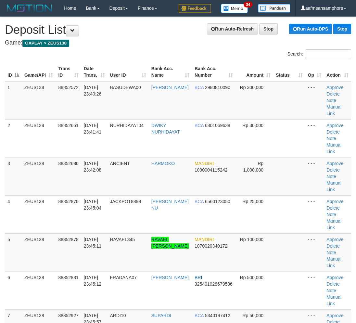
scroll to position [226, 0]
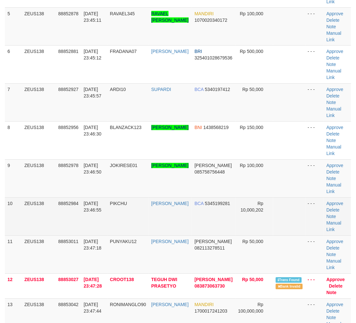
click at [101, 230] on td "[DATE] 23:46:55" at bounding box center [94, 217] width 26 height 38
click at [115, 227] on td "PIKCHU" at bounding box center [128, 217] width 41 height 38
click at [112, 228] on td "PIKCHU" at bounding box center [128, 217] width 41 height 38
click at [84, 231] on td "[DATE] 23:46:55" at bounding box center [94, 217] width 26 height 38
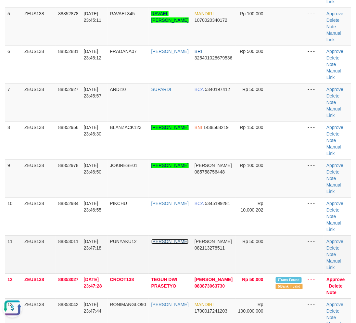
click at [155, 244] on link "[PERSON_NAME]" at bounding box center [169, 241] width 37 height 5
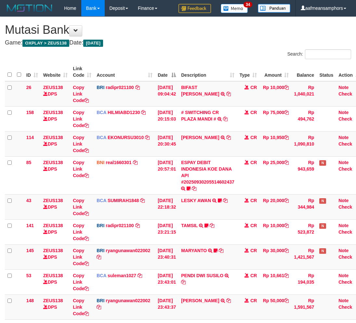
scroll to position [168, 0]
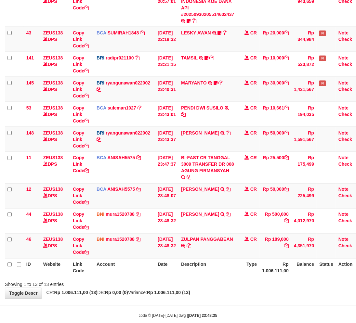
click at [223, 279] on div "Showing 1 to 13 of 13 entries" at bounding box center [178, 283] width 356 height 9
click at [218, 276] on div "ID Website Link Code Account Date Description Type Amount Balance Status Action…" at bounding box center [178, 86] width 356 height 386
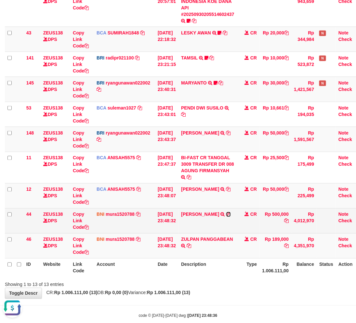
drag, startPoint x: 232, startPoint y: 214, endPoint x: 239, endPoint y: 214, distance: 6.5
click at [231, 214] on icon at bounding box center [228, 214] width 5 height 5
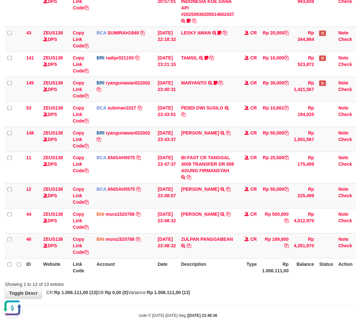
click at [199, 271] on th "Description" at bounding box center [207, 267] width 58 height 19
click at [219, 266] on th "Description" at bounding box center [207, 267] width 58 height 19
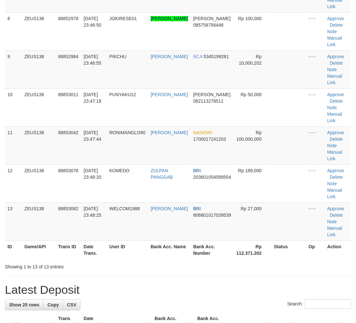
scroll to position [226, 0]
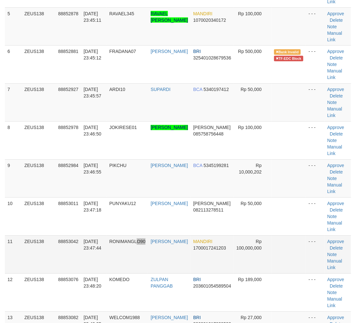
click at [148, 242] on td "RONIMANGLO90" at bounding box center [127, 255] width 41 height 38
drag, startPoint x: 102, startPoint y: 256, endPoint x: 98, endPoint y: 256, distance: 4.2
click at [115, 258] on tr "11 ZEUS138 88853042 [DATE] 23:47:44 RONIMANGLO90 [PERSON_NAME] MANDIRI 17000172…" at bounding box center [178, 255] width 346 height 38
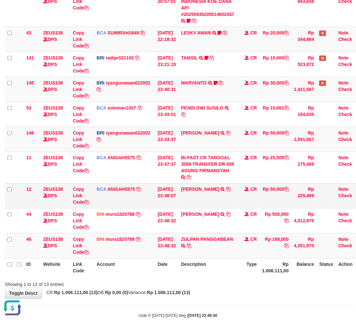
click at [192, 196] on td "[PERSON_NAME] TRSF E-BANKING CR 3009/FTSCY/WS95051 50000.002025093088959346 TRF…" at bounding box center [207, 195] width 58 height 25
copy link "FAHMI"
click at [210, 194] on td "[PERSON_NAME] TRSF E-BANKING CR 3009/FTSCY/WS95051 50000.002025093088959346 TRF…" at bounding box center [207, 195] width 58 height 25
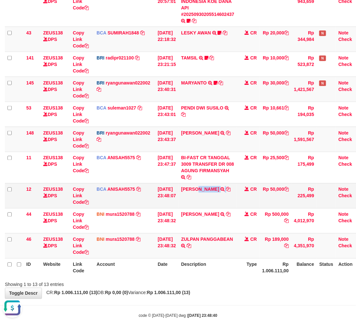
copy td "[DEMOGRAPHIC_DATA]"
click at [233, 277] on div "ID Website Link Code Account Date Description Type Amount Balance Status Action…" at bounding box center [178, 86] width 356 height 386
click at [230, 272] on th "Description" at bounding box center [207, 267] width 58 height 19
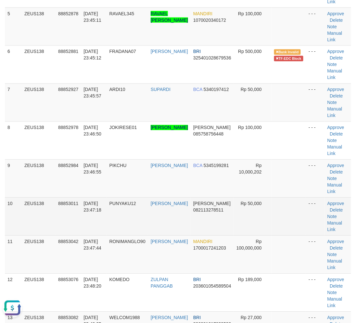
click at [122, 203] on tr "10 ZEUS138 88853011 [DATE] 23:47:18 PUNYAKU12 [PERSON_NAME] [PERSON_NAME] 08211…" at bounding box center [178, 217] width 346 height 38
click at [170, 212] on tr "10 ZEUS138 88853011 [DATE] 23:47:18 PUNYAKU12 [PERSON_NAME] [PERSON_NAME] 08211…" at bounding box center [178, 217] width 346 height 38
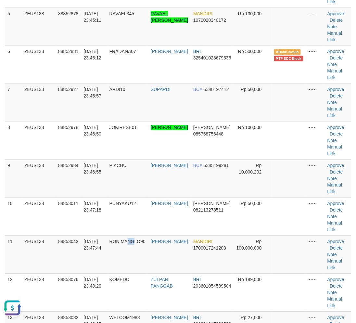
drag, startPoint x: 136, startPoint y: 255, endPoint x: 2, endPoint y: 262, distance: 134.4
click at [136, 255] on td "RONIMANGLO90" at bounding box center [127, 255] width 41 height 38
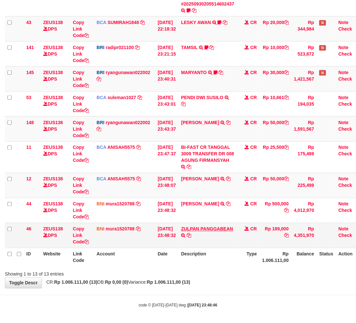
scroll to position [179, 0]
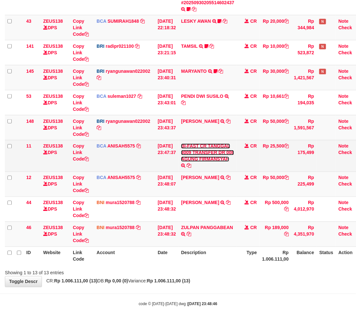
click at [216, 158] on link "BI-FAST CR TANGGAL 3009 TRANSFER DR 008 AGUNG FIRMANSYAH" at bounding box center [207, 153] width 53 height 18
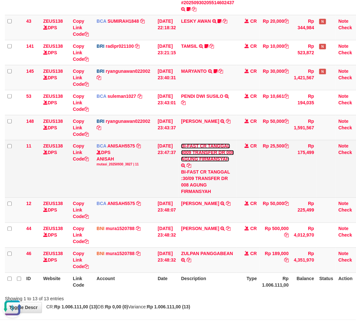
scroll to position [0, 0]
drag, startPoint x: 194, startPoint y: 184, endPoint x: 193, endPoint y: 192, distance: 8.0
click at [193, 192] on div "BI-FAST CR TANGGAL :30/09 TRANSFER DR 008 AGUNG FIRMANSYAH" at bounding box center [207, 182] width 53 height 26
copy div "AGUNG FIR"
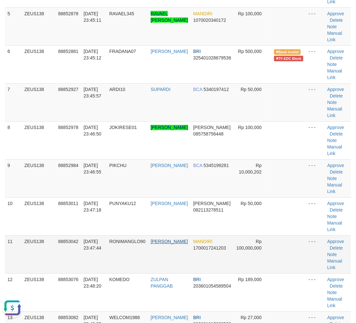
drag, startPoint x: 179, startPoint y: 254, endPoint x: 181, endPoint y: 242, distance: 11.4
click at [180, 251] on tr "11 ZEUS138 88853042 30/09/2025 23:47:44 RONIMANGLO90 JENS BATARA MAREWA MANDIRI…" at bounding box center [178, 255] width 346 height 38
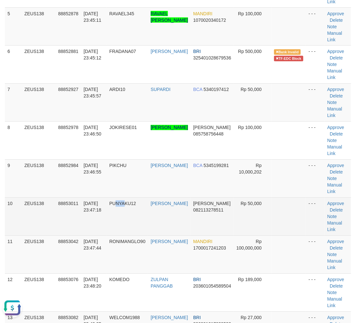
click at [127, 226] on td "PUNYAKU12" at bounding box center [127, 217] width 41 height 38
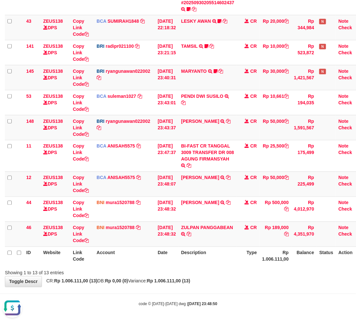
click at [231, 251] on th "Description" at bounding box center [207, 256] width 58 height 19
drag, startPoint x: 231, startPoint y: 251, endPoint x: 286, endPoint y: 233, distance: 57.6
click at [235, 251] on th "Description" at bounding box center [207, 256] width 58 height 19
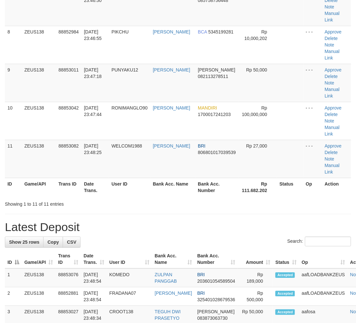
scroll to position [226, 0]
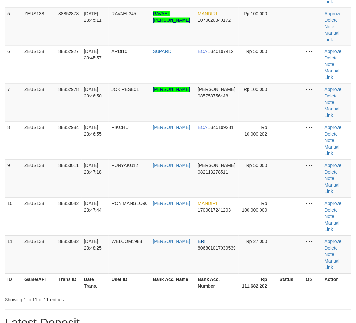
click at [163, 317] on h1 "Latest Deposit" at bounding box center [178, 323] width 346 height 13
click at [174, 317] on h1 "Latest Deposit" at bounding box center [178, 323] width 346 height 13
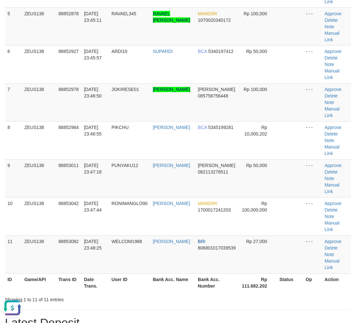
click at [153, 317] on h1 "Latest Deposit" at bounding box center [178, 323] width 346 height 13
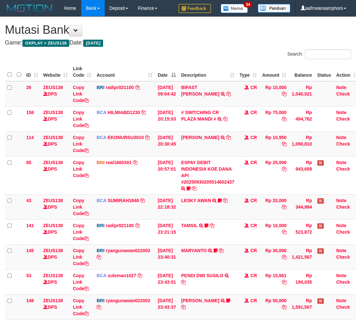
scroll to position [82, 0]
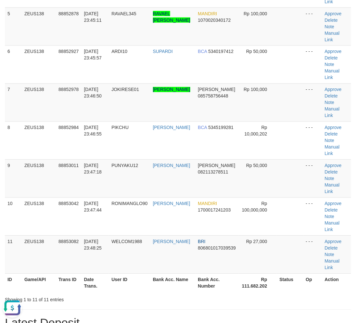
click at [136, 294] on div "Showing 1 to 11 of 11 entries" at bounding box center [74, 298] width 139 height 9
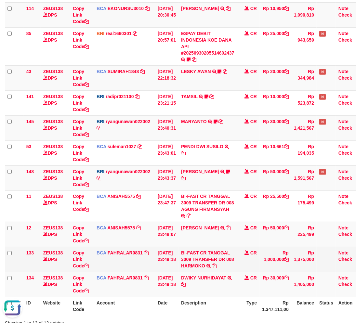
click at [192, 270] on td "BI-FAST CR TANGGAL 3009 TRANSFER DR 008 HARMOKO BI-FAST CR TANGGAL :30/09 TRANS…" at bounding box center [207, 259] width 58 height 25
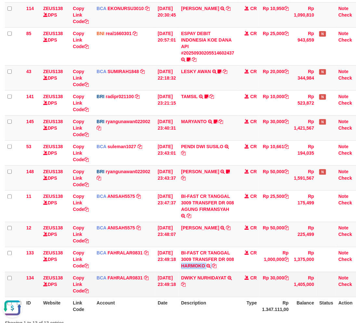
copy td "HARMOKO"
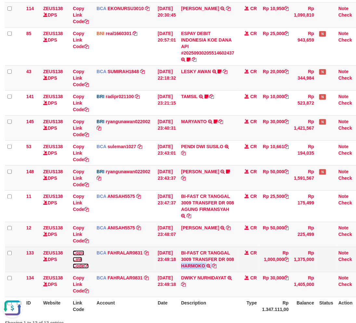
click at [77, 258] on link "Copy Link Code" at bounding box center [81, 260] width 16 height 18
copy td "HARMOKO"
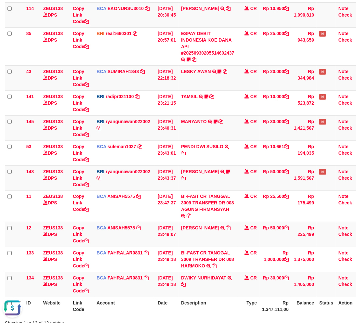
scroll to position [97, 0]
drag, startPoint x: 217, startPoint y: 305, endPoint x: 220, endPoint y: 301, distance: 5.9
click at [217, 305] on th "Description" at bounding box center [207, 306] width 58 height 19
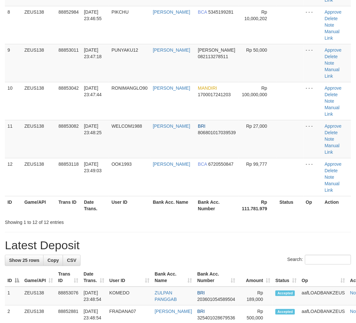
scroll to position [226, 0]
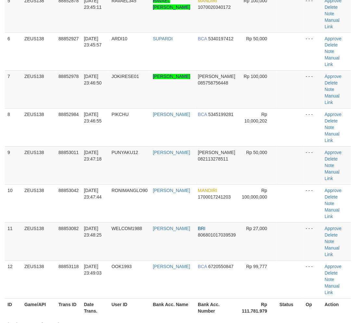
drag, startPoint x: 201, startPoint y: 320, endPoint x: 229, endPoint y: 277, distance: 51.8
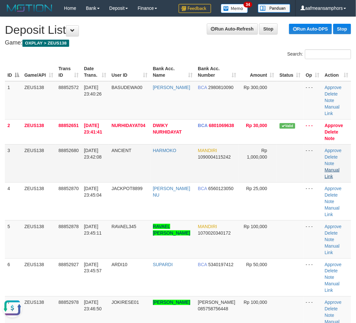
scroll to position [0, 0]
click at [333, 167] on link "Manual Link" at bounding box center [332, 173] width 15 height 12
click at [331, 167] on link "Manual Link" at bounding box center [332, 173] width 15 height 12
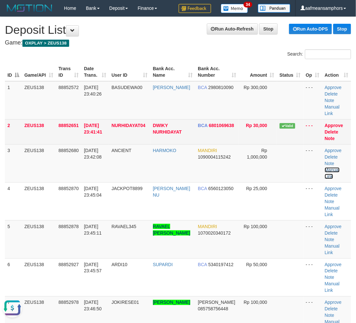
click at [325, 167] on link "Manual Link" at bounding box center [332, 173] width 15 height 12
click at [18, 126] on td "2" at bounding box center [13, 131] width 17 height 25
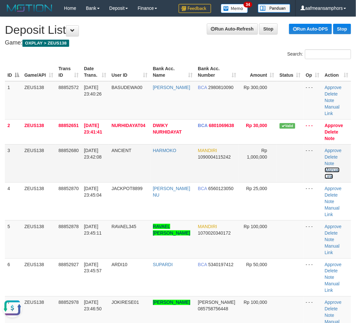
click at [329, 167] on link "Manual Link" at bounding box center [332, 173] width 15 height 12
click at [112, 296] on tr "7 ZEUS138 88852978 30/09/2025 23:46:50 JOKIRESE01 MUHAMMAD NUR FAUZAN DANA 0857…" at bounding box center [178, 315] width 346 height 38
click at [112, 296] on td "JOKIRESE01" at bounding box center [129, 315] width 41 height 38
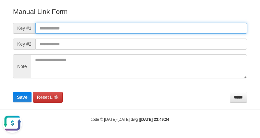
drag, startPoint x: 190, startPoint y: 23, endPoint x: 188, endPoint y: 27, distance: 4.5
click at [190, 23] on input "text" at bounding box center [141, 28] width 212 height 11
paste input "**********"
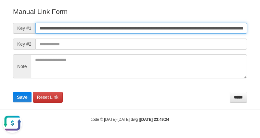
scroll to position [0, 437]
type input "**********"
click at [13, 92] on button "Save" at bounding box center [22, 97] width 19 height 10
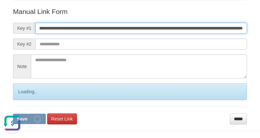
click at [13, 114] on button "Save" at bounding box center [29, 119] width 33 height 10
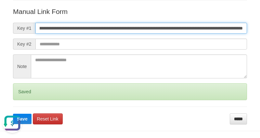
click at [13, 114] on button "Save" at bounding box center [22, 119] width 19 height 10
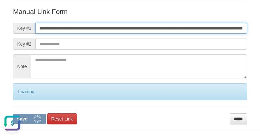
click at [13, 114] on button "Save" at bounding box center [29, 119] width 33 height 10
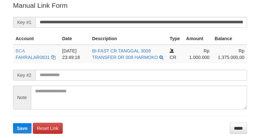
click at [134, 21] on input "**********" at bounding box center [141, 22] width 212 height 11
click at [13, 123] on button "Save" at bounding box center [22, 128] width 19 height 10
click at [134, 21] on input "**********" at bounding box center [141, 22] width 212 height 11
click at [13, 123] on button "Save" at bounding box center [22, 128] width 19 height 10
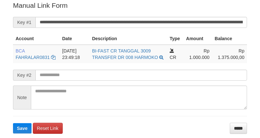
click at [133, 21] on input "**********" at bounding box center [141, 22] width 212 height 11
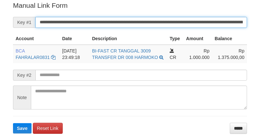
drag, startPoint x: 0, startPoint y: 0, endPoint x: 160, endPoint y: 24, distance: 161.4
click at [160, 24] on input "**********" at bounding box center [141, 22] width 212 height 11
click at [13, 123] on button "Save" at bounding box center [22, 128] width 19 height 10
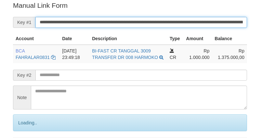
click at [160, 24] on input "**********" at bounding box center [141, 22] width 212 height 11
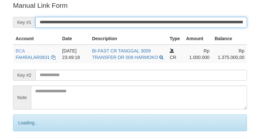
scroll to position [131, 0]
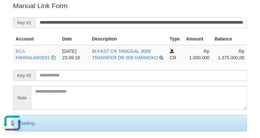
scroll to position [0, 0]
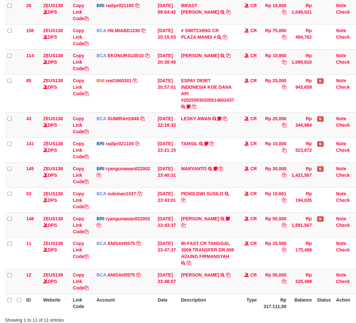
click at [217, 291] on td "FAHMI RAMADH TRSF E-BANKING CR 3009/FTSCY/WS95051 50000.002025093088959346 TRFD…" at bounding box center [207, 281] width 58 height 25
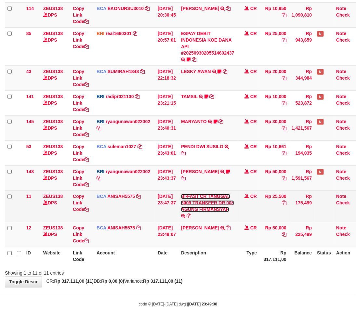
click at [203, 201] on link "BI-FAST CR TANGGAL 3009 TRANSFER DR 008 AGUNG FIRMANSYAH" at bounding box center [207, 203] width 53 height 18
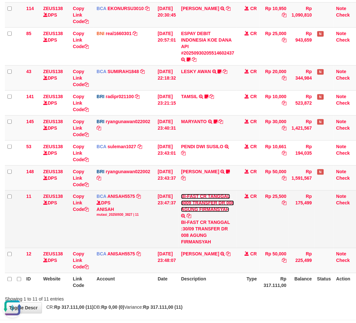
scroll to position [0, 0]
drag, startPoint x: 196, startPoint y: 236, endPoint x: 191, endPoint y: 243, distance: 8.2
click at [191, 243] on div "BI-FAST CR TANGGAL :30/09 TRANSFER DR 008 AGUNG FIRMANSYAH" at bounding box center [207, 232] width 53 height 26
copy div "AGUNG FIR"
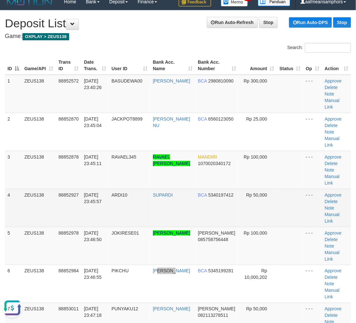
drag, startPoint x: 186, startPoint y: 255, endPoint x: 180, endPoint y: 180, distance: 75.6
click at [191, 265] on td "[PERSON_NAME]" at bounding box center [172, 284] width 45 height 38
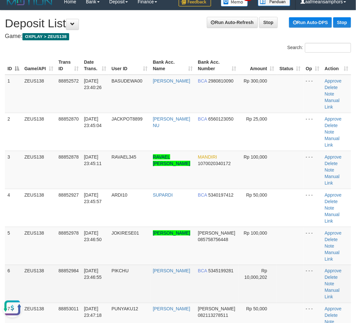
click at [138, 265] on td "PIKCHU" at bounding box center [129, 284] width 41 height 38
drag, startPoint x: 123, startPoint y: 238, endPoint x: 119, endPoint y: 238, distance: 3.6
click at [121, 268] on span "PIKCHU" at bounding box center [119, 270] width 17 height 5
click at [116, 268] on span "PIKCHU" at bounding box center [119, 270] width 17 height 5
click at [109, 265] on td "[DATE] 23:46:55" at bounding box center [96, 284] width 28 height 38
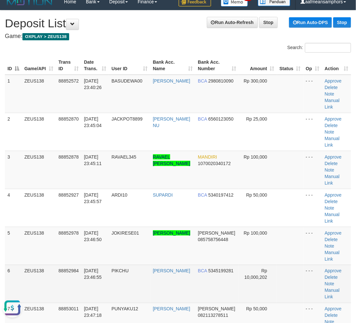
drag, startPoint x: 106, startPoint y: 239, endPoint x: 99, endPoint y: 239, distance: 6.5
click at [102, 268] on span "30/09/2025 23:46:55" at bounding box center [93, 274] width 18 height 12
click at [98, 268] on span "30/09/2025 23:46:55" at bounding box center [93, 274] width 18 height 12
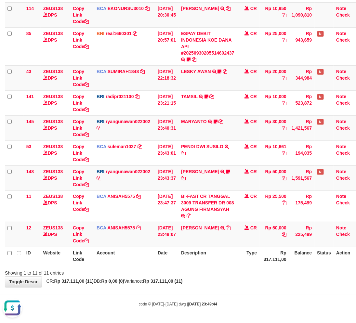
click at [229, 249] on th "Description" at bounding box center [207, 256] width 58 height 19
drag, startPoint x: 229, startPoint y: 249, endPoint x: 358, endPoint y: 246, distance: 129.4
click at [231, 249] on th "Description" at bounding box center [207, 256] width 58 height 19
drag, startPoint x: 226, startPoint y: 261, endPoint x: 230, endPoint y: 264, distance: 5.3
click at [226, 261] on th "Description" at bounding box center [207, 256] width 58 height 19
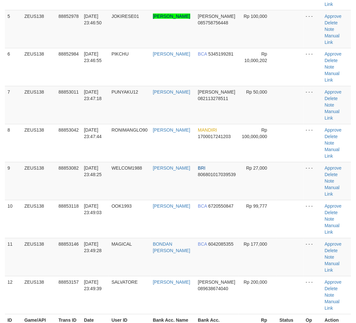
scroll to position [6, 0]
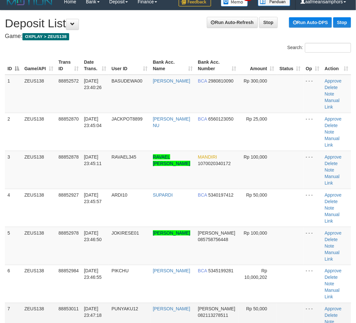
click at [119, 303] on td "PUNYAKU12" at bounding box center [129, 322] width 41 height 38
click at [122, 306] on span "PUNYAKU12" at bounding box center [124, 308] width 27 height 5
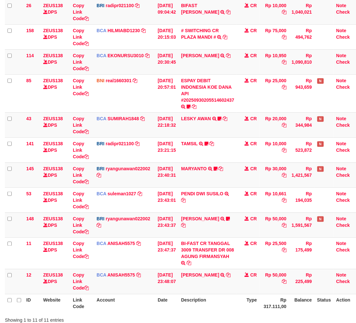
scroll to position [129, 0]
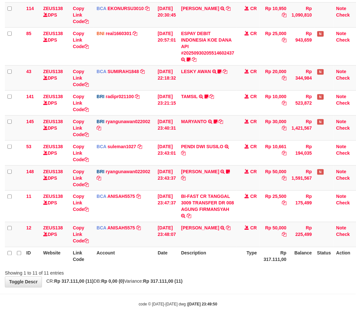
drag, startPoint x: 220, startPoint y: 262, endPoint x: 221, endPoint y: 266, distance: 3.7
click at [218, 264] on th "Description" at bounding box center [207, 256] width 58 height 19
click at [218, 266] on div "ID Website Link Code Account Date Description Type Amount Balance Status Action…" at bounding box center [178, 100] width 356 height 336
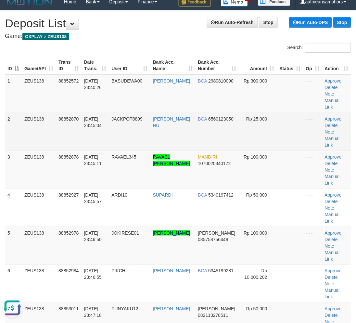
click at [153, 120] on td "[PERSON_NAME] NU" at bounding box center [172, 132] width 45 height 38
click at [155, 120] on td "[PERSON_NAME] NU" at bounding box center [172, 132] width 45 height 38
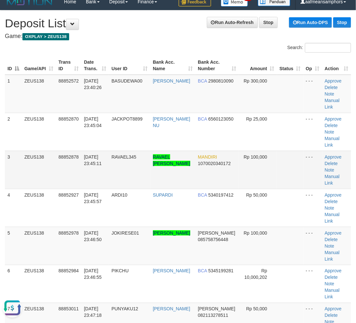
drag, startPoint x: 155, startPoint y: 119, endPoint x: 82, endPoint y: 154, distance: 80.5
click at [155, 119] on td "LORENSIUS DENNY NU" at bounding box center [172, 132] width 45 height 38
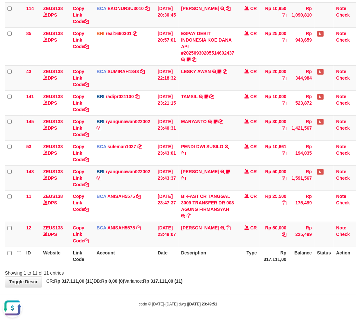
click at [157, 277] on div "**********" at bounding box center [178, 87] width 356 height 399
click at [172, 271] on div "Showing 1 to 11 of 11 entries" at bounding box center [178, 271] width 356 height 9
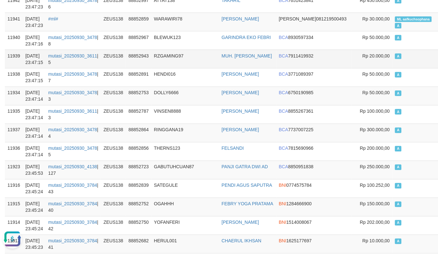
scroll to position [216, 0]
drag, startPoint x: 366, startPoint y: 17, endPoint x: 394, endPoint y: 19, distance: 28.0
click at [394, 19] on td "ML aafkuchsophana A" at bounding box center [416, 22] width 48 height 19
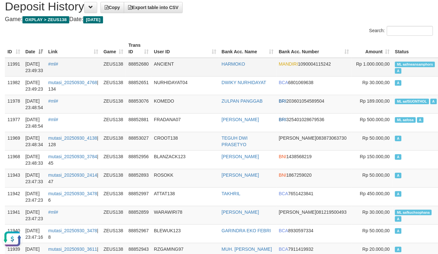
scroll to position [36, 0]
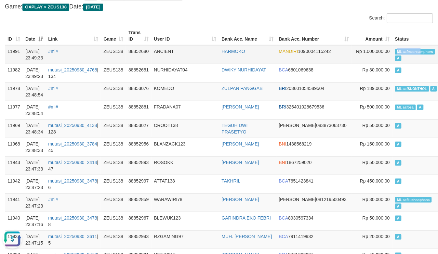
click at [393, 50] on td "ML aafmeansamphors A" at bounding box center [416, 54] width 48 height 19
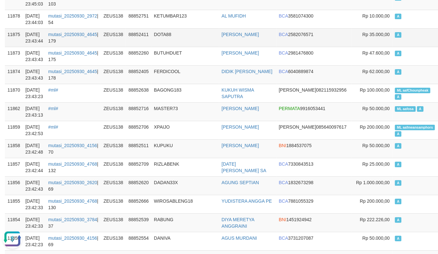
click at [148, 45] on td "88852411" at bounding box center [138, 37] width 25 height 19
click at [165, 45] on td "DOTA88" at bounding box center [185, 37] width 68 height 19
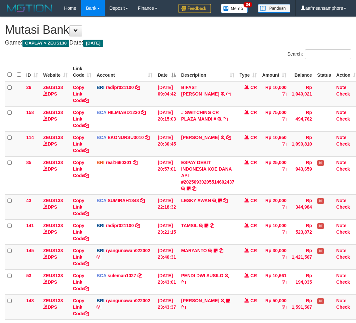
scroll to position [82, 0]
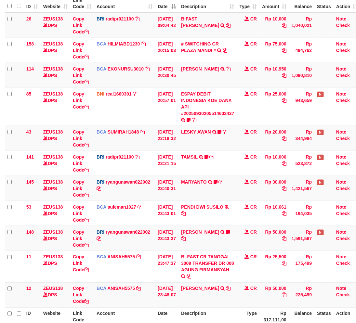
scroll to position [82, 0]
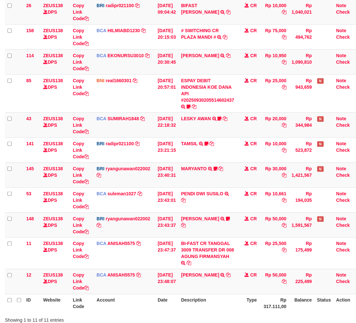
click at [154, 300] on th "Account" at bounding box center [124, 303] width 61 height 19
click at [176, 299] on th "Date" at bounding box center [166, 303] width 23 height 19
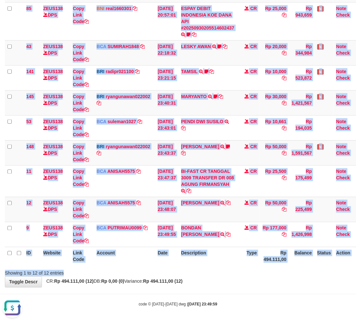
click at [156, 267] on div "Search: ID Website Link Code Account Date Description Type Amount Balance Statu…" at bounding box center [178, 85] width 346 height 381
click at [157, 267] on div at bounding box center [252, 267] width 208 height 0
drag, startPoint x: 157, startPoint y: 267, endPoint x: 166, endPoint y: 257, distance: 13.3
click at [157, 266] on div "Search: ID Website Link Code Account Date Description Type Amount Balance Statu…" at bounding box center [178, 85] width 346 height 381
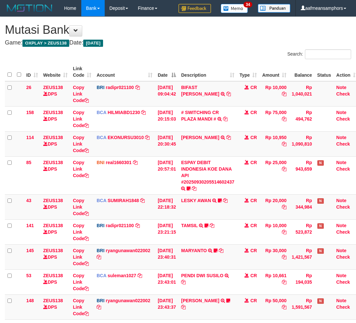
scroll to position [124, 0]
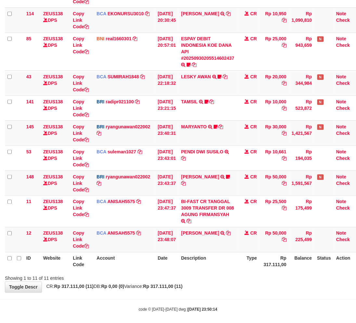
click at [247, 272] on div "ID Website Link Code Account Date Description Type Amount Balance Status Action…" at bounding box center [178, 105] width 356 height 336
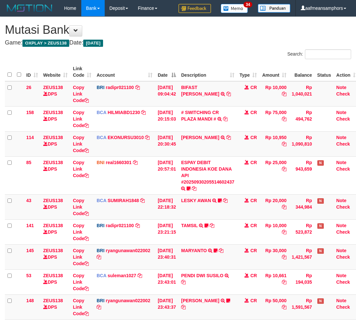
scroll to position [124, 0]
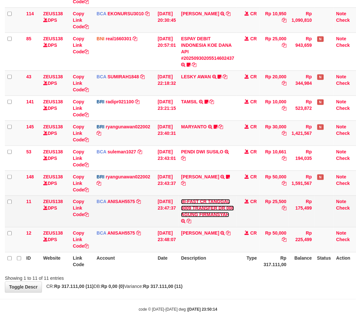
click at [212, 213] on link "BI-FAST CR TANGGAL 3009 TRANSFER DR 008 AGUNG FIRMANSYAH" at bounding box center [207, 208] width 53 height 18
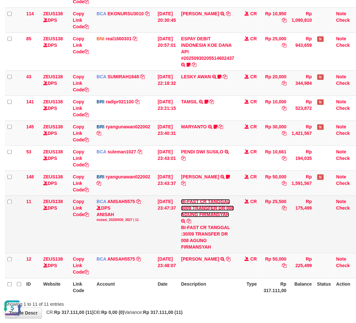
scroll to position [0, 0]
click at [193, 241] on div "BI-FAST CR TANGGAL :30/09 TRANSFER DR 008 AGUNG FIRMANSYAH" at bounding box center [207, 238] width 53 height 26
drag, startPoint x: 194, startPoint y: 241, endPoint x: 192, endPoint y: 246, distance: 5.1
click at [192, 246] on div "BI-FAST CR TANGGAL :30/09 TRANSFER DR 008 AGUNG FIRMANSYAH" at bounding box center [207, 238] width 53 height 26
copy div "AGUNG FIR"
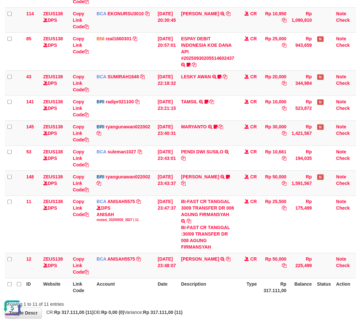
click at [227, 292] on th "Description" at bounding box center [207, 287] width 58 height 19
click at [223, 291] on th "Description" at bounding box center [207, 287] width 58 height 19
click at [225, 287] on th "Description" at bounding box center [207, 287] width 58 height 19
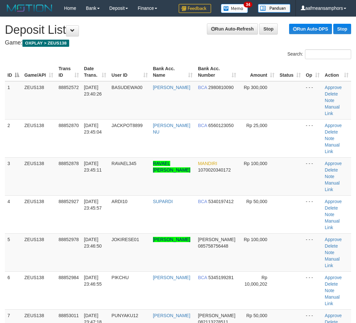
scroll to position [6, 0]
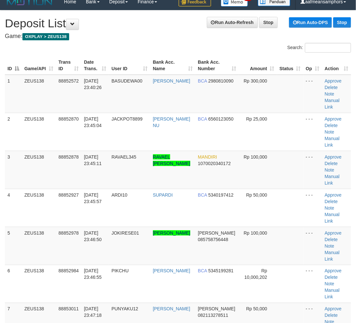
click at [111, 265] on td "PIKCHU" at bounding box center [129, 284] width 41 height 38
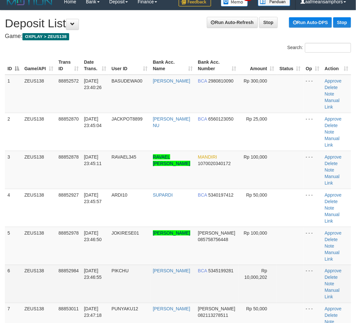
click at [82, 265] on td "[DATE] 23:46:55" at bounding box center [96, 284] width 28 height 38
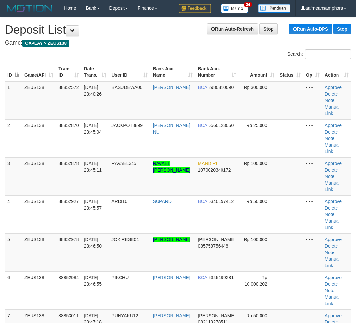
scroll to position [6, 0]
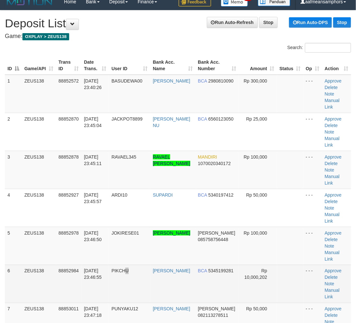
click at [147, 265] on td "PIKCHU" at bounding box center [129, 284] width 41 height 38
click at [132, 265] on td "PIKCHU" at bounding box center [129, 284] width 41 height 38
click at [138, 265] on td "PIKCHU" at bounding box center [129, 284] width 41 height 38
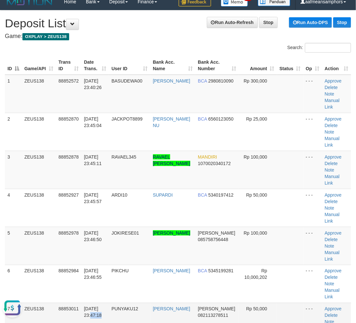
click at [112, 303] on tr "7 ZEUS138 88853011 30/09/2025 23:47:18 PUNYAKU12 REZA FAHRILLAH DANA 0821132785…" at bounding box center [178, 322] width 346 height 38
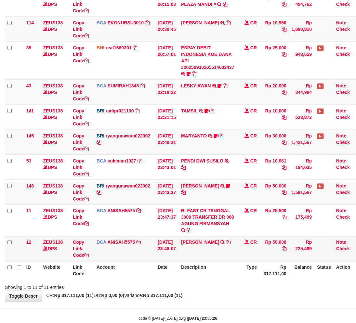
scroll to position [129, 0]
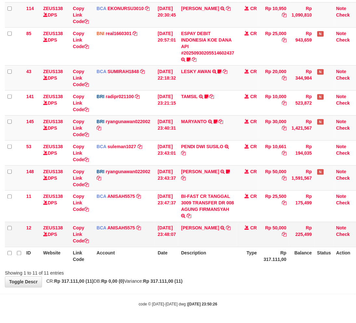
click at [210, 231] on td "[PERSON_NAME] TRSF E-BANKING CR 3009/FTSCY/WS95051 50000.002025093088959346 TRF…" at bounding box center [207, 234] width 58 height 25
click at [210, 234] on td "[PERSON_NAME] TRSF E-BANKING CR 3009/FTSCY/WS95051 50000.002025093088959346 TRF…" at bounding box center [207, 234] width 58 height 25
copy td "[DEMOGRAPHIC_DATA]"
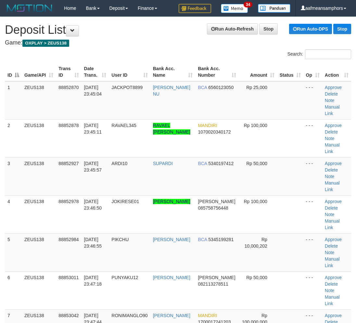
scroll to position [10, 0]
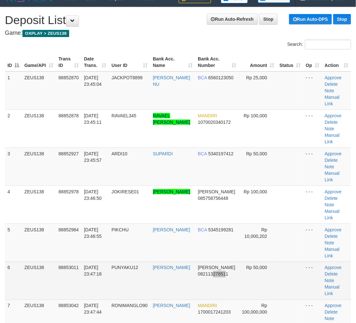
click at [223, 272] on span "082113278511" at bounding box center [213, 274] width 30 height 5
click at [86, 262] on td "30/09/2025 23:47:18" at bounding box center [96, 281] width 28 height 38
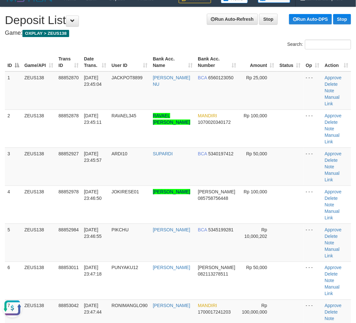
scroll to position [338, 0]
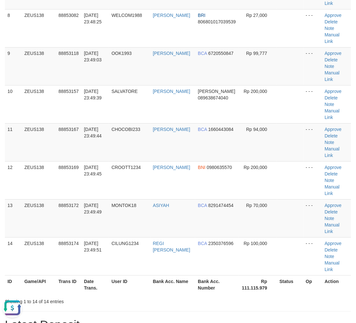
click at [186, 225] on div "**********" at bounding box center [178, 276] width 356 height 1194
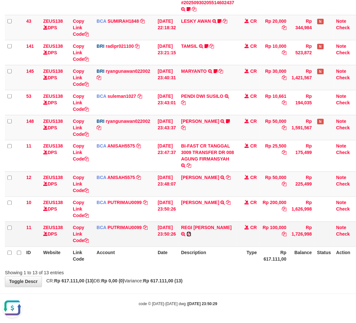
click at [191, 232] on icon at bounding box center [189, 234] width 5 height 5
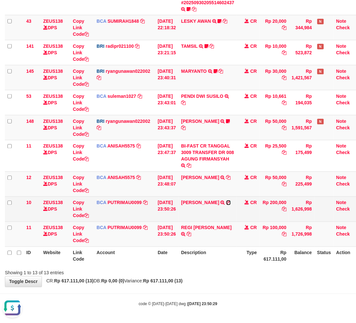
click at [226, 205] on icon at bounding box center [228, 203] width 5 height 5
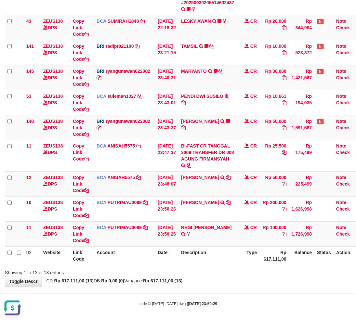
click at [212, 268] on div "Showing 1 to 13 of 13 entries" at bounding box center [178, 271] width 356 height 9
click at [220, 266] on div "ID Website Link Code Account Date Description Type Amount Balance Status Action…" at bounding box center [178, 74] width 356 height 386
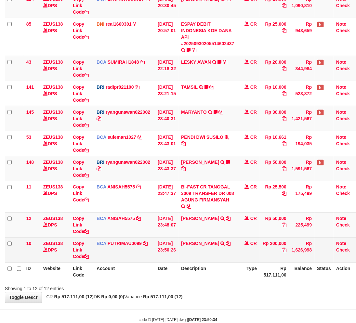
scroll to position [154, 0]
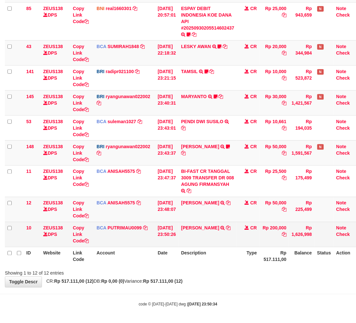
click at [207, 223] on td "FAISAL AHMAD IBRAH TRSF E-BANKING CR 3009/FTSCY/WS95031 200000.00FAISAL AHMAD I…" at bounding box center [207, 234] width 58 height 25
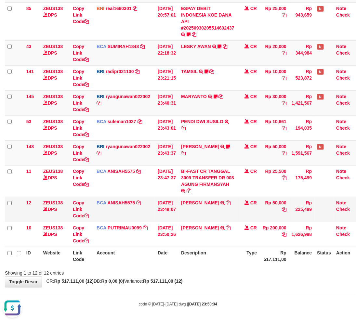
scroll to position [0, 0]
click at [209, 199] on td "FAHMI RAMADH TRSF E-BANKING CR 3009/FTSCY/WS95051 50000.002025093088959346 TRFD…" at bounding box center [207, 209] width 58 height 25
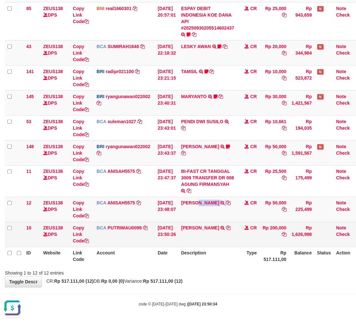
copy td "RAMADH"
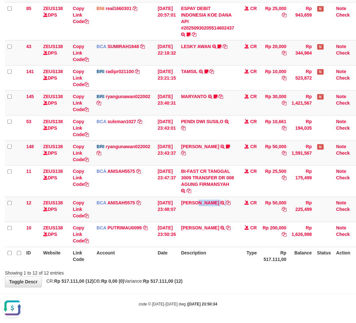
click at [195, 278] on div "**********" at bounding box center [178, 75] width 356 height 424
click at [206, 278] on div "**********" at bounding box center [178, 75] width 356 height 424
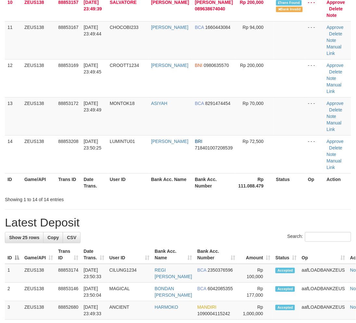
scroll to position [338, 0]
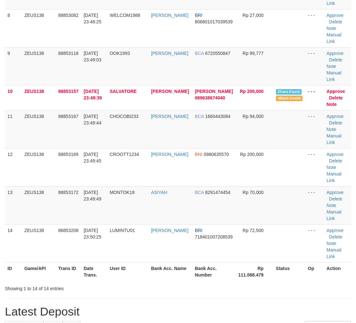
click at [205, 272] on tr "ID Game/API Trans ID Date Trans. User ID Bank Acc. Name Bank Acc. Number Rp 111…" at bounding box center [178, 271] width 346 height 19
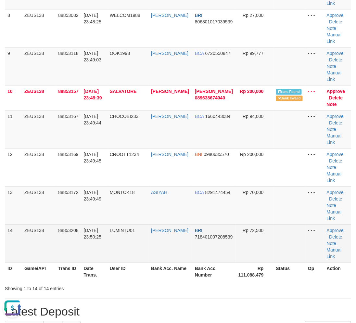
scroll to position [0, 0]
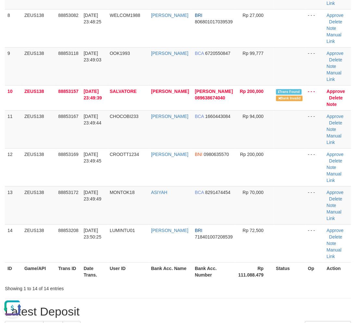
drag, startPoint x: 147, startPoint y: 285, endPoint x: 1, endPoint y: 271, distance: 146.9
click at [145, 285] on div "Showing 1 to 14 of 14 entries" at bounding box center [74, 287] width 149 height 9
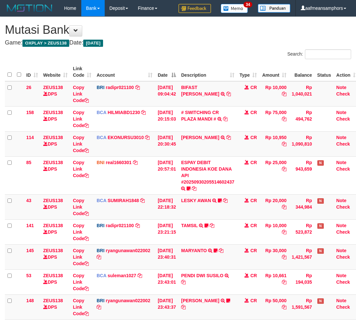
scroll to position [107, 0]
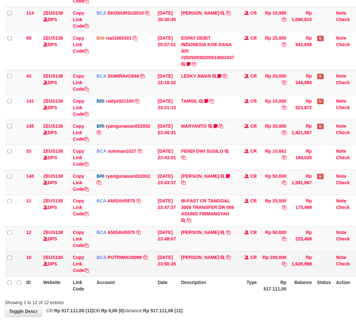
scroll to position [154, 0]
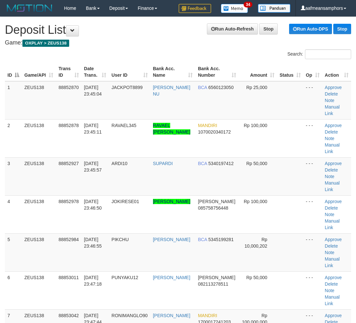
scroll to position [447, 0]
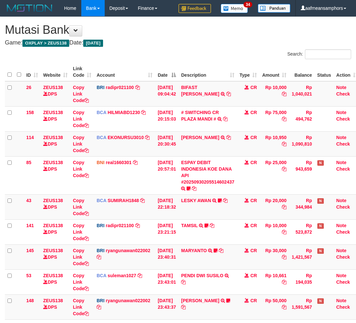
scroll to position [108, 0]
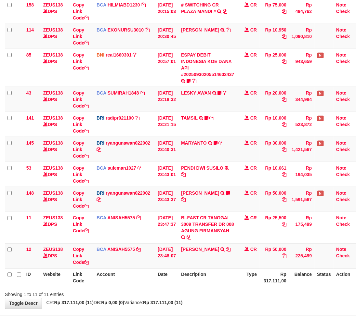
drag, startPoint x: 205, startPoint y: 272, endPoint x: 213, endPoint y: 272, distance: 8.1
click at [205, 272] on th "Description" at bounding box center [207, 277] width 58 height 19
click at [206, 273] on th "Description" at bounding box center [207, 277] width 58 height 19
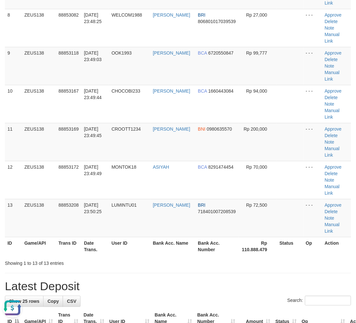
click at [164, 280] on h1 "Latest Deposit" at bounding box center [178, 286] width 346 height 13
click at [163, 280] on h1 "Latest Deposit" at bounding box center [178, 286] width 346 height 13
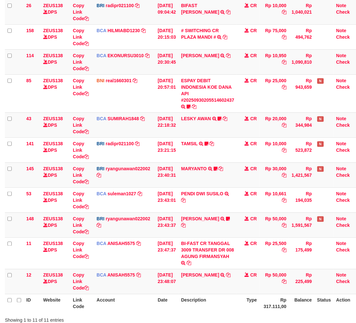
click at [221, 301] on th "Description" at bounding box center [207, 303] width 58 height 19
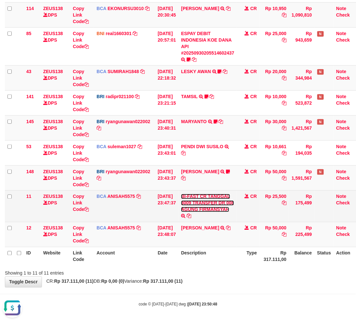
click at [212, 209] on link "BI-FAST CR TANGGAL 3009 TRANSFER DR 008 AGUNG FIRMANSYAH" at bounding box center [207, 203] width 53 height 18
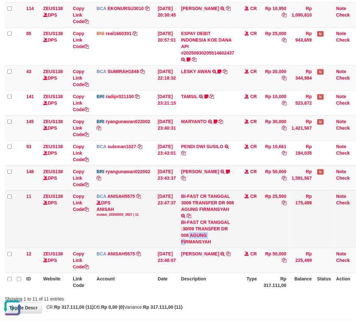
drag, startPoint x: 193, startPoint y: 235, endPoint x: 189, endPoint y: 241, distance: 7.3
click at [189, 241] on div "BI-FAST CR TANGGAL :30/09 TRANSFER DR 008 AGUNG FIRMANSYAH" at bounding box center [207, 232] width 53 height 26
copy div "AGUNG FI"
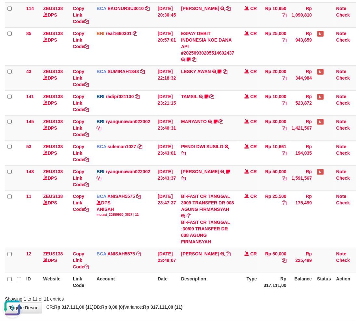
click at [223, 280] on th "Description" at bounding box center [207, 282] width 58 height 19
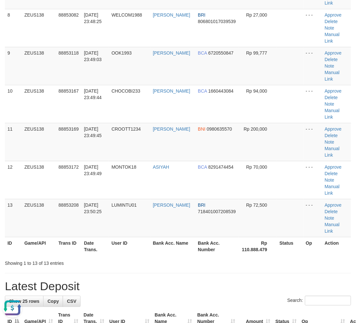
drag, startPoint x: 205, startPoint y: 227, endPoint x: 213, endPoint y: 227, distance: 8.1
click at [213, 309] on tr "ID Game/API Trans ID Date Trans. User ID Bank Acc. Name Bank Acc. Number Amount…" at bounding box center [190, 318] width 370 height 19
click at [186, 189] on div "**********" at bounding box center [178, 256] width 356 height 1156
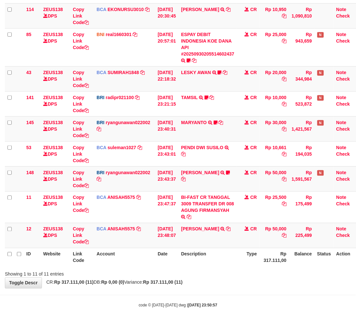
scroll to position [129, 0]
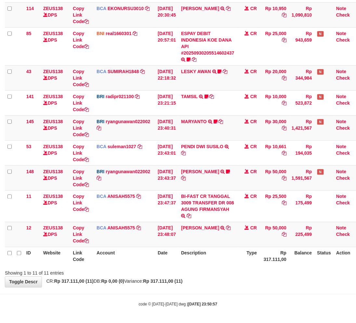
drag, startPoint x: 223, startPoint y: 271, endPoint x: 216, endPoint y: 273, distance: 7.0
click at [216, 273] on div "Showing 1 to 11 of 11 entries" at bounding box center [178, 271] width 356 height 9
click at [218, 270] on div "Showing 1 to 11 of 11 entries" at bounding box center [178, 271] width 356 height 9
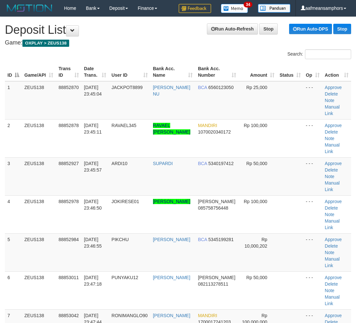
scroll to position [447, 0]
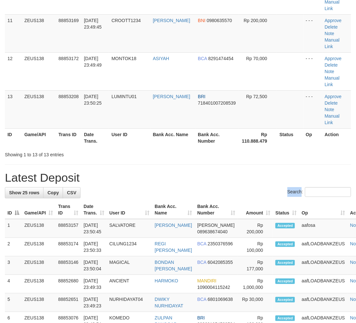
click at [128, 187] on div "Search:" at bounding box center [178, 192] width 346 height 11
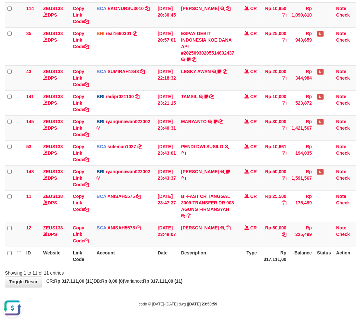
drag, startPoint x: 242, startPoint y: 266, endPoint x: 247, endPoint y: 262, distance: 5.8
click at [242, 266] on div "ID Website Link Code Account Date Description Type Amount Balance Status Action…" at bounding box center [178, 100] width 356 height 336
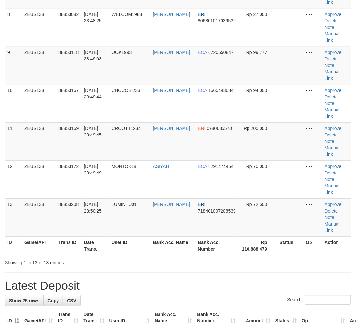
scroll to position [339, 0]
click at [113, 208] on div "**********" at bounding box center [178, 256] width 356 height 1156
click at [105, 279] on h1 "Latest Deposit" at bounding box center [178, 285] width 346 height 13
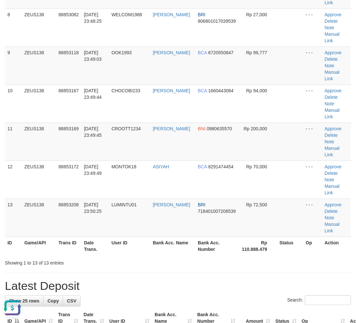
click at [103, 186] on div "**********" at bounding box center [178, 256] width 356 height 1156
click at [166, 187] on div "**********" at bounding box center [178, 256] width 356 height 1156
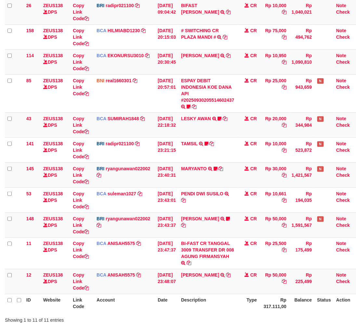
scroll to position [129, 0]
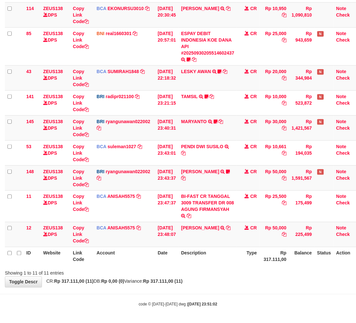
click at [219, 287] on div "**********" at bounding box center [178, 87] width 356 height 399
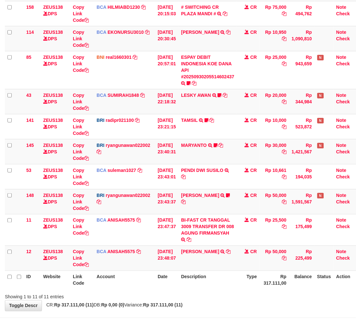
scroll to position [129, 0]
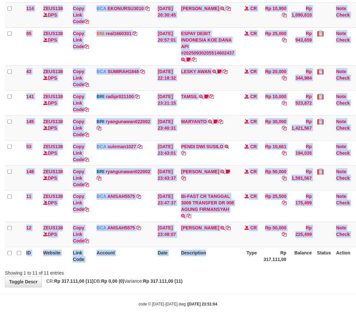
drag, startPoint x: 220, startPoint y: 266, endPoint x: 212, endPoint y: 268, distance: 7.6
click at [216, 267] on div "Search: ID Website Link Code Account Date Description Type Amount Balance Statu…" at bounding box center [178, 98] width 346 height 356
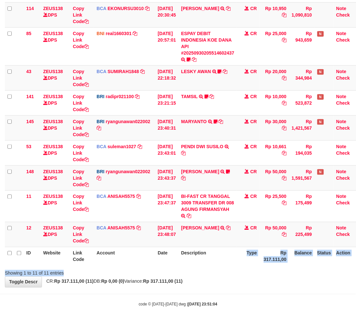
drag, startPoint x: 212, startPoint y: 266, endPoint x: 244, endPoint y: 252, distance: 35.5
click at [211, 266] on div "ID Website Link Code Account Date Description Type Amount Balance Status Action…" at bounding box center [178, 100] width 356 height 336
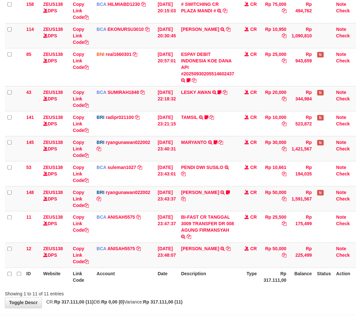
scroll to position [129, 0]
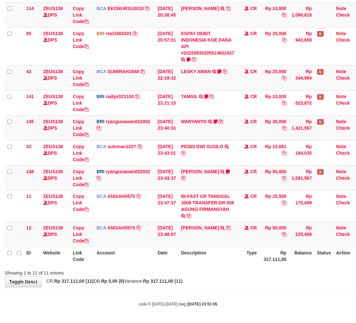
click at [235, 290] on body "Toggle navigation Home Bank Account List Load By Website Group [OXPLAY] ZEUS138…" at bounding box center [178, 97] width 356 height 453
click at [238, 291] on body "Toggle navigation Home Bank Account List Load By Website Group [OXPLAY] ZEUS138…" at bounding box center [178, 97] width 356 height 453
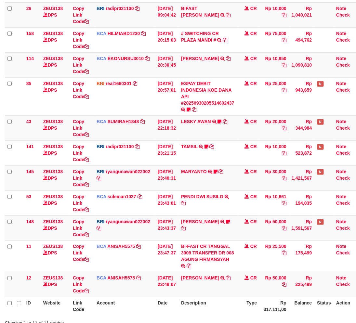
scroll to position [82, 0]
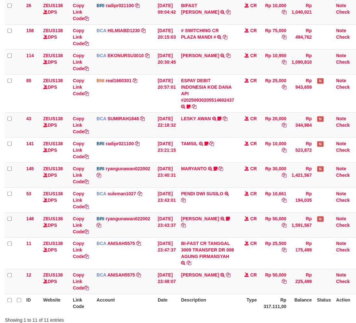
click at [205, 301] on th "Description" at bounding box center [207, 303] width 58 height 19
click at [226, 300] on th "Description" at bounding box center [207, 303] width 58 height 19
click at [225, 300] on th "Description" at bounding box center [207, 303] width 58 height 19
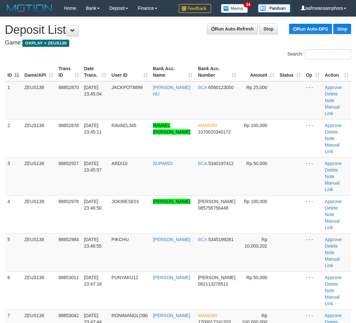
scroll to position [474, 0]
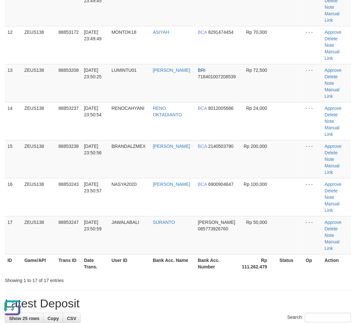
drag, startPoint x: 124, startPoint y: 201, endPoint x: 107, endPoint y: 207, distance: 18.5
click at [125, 201] on div "**********" at bounding box center [178, 197] width 356 height 1308
drag, startPoint x: 154, startPoint y: 188, endPoint x: 55, endPoint y: 234, distance: 109.6
click at [155, 297] on h1 "Latest Deposit" at bounding box center [178, 303] width 346 height 13
click at [200, 177] on div "**********" at bounding box center [178, 197] width 356 height 1308
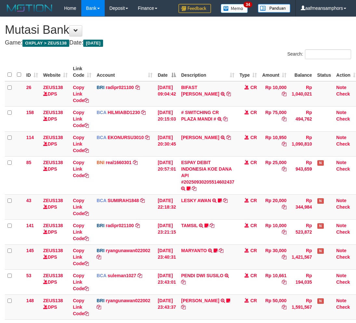
scroll to position [69, 0]
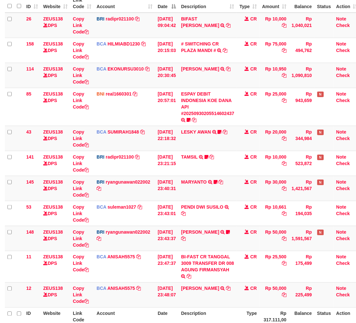
drag, startPoint x: 215, startPoint y: 316, endPoint x: 361, endPoint y: 220, distance: 174.1
click at [225, 311] on th "Description" at bounding box center [207, 316] width 58 height 19
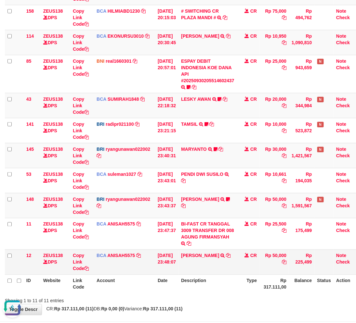
scroll to position [129, 0]
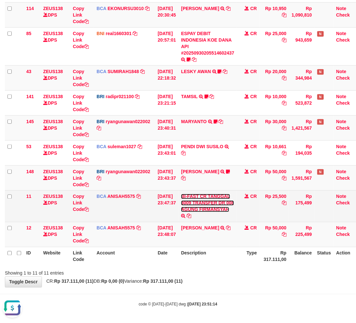
click at [201, 203] on link "BI-FAST CR TANGGAL 3009 TRANSFER DR 008 AGUNG FIRMANSYAH" at bounding box center [207, 203] width 53 height 18
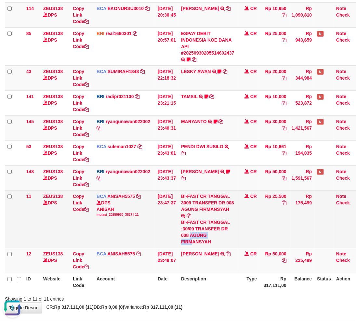
drag, startPoint x: 194, startPoint y: 234, endPoint x: 196, endPoint y: 240, distance: 6.4
click at [196, 240] on div "BI-FAST CR TANGGAL :30/09 TRANSFER DR 008 AGUNG FIRMANSYAH" at bounding box center [207, 232] width 53 height 26
copy div "AGUNG FIRM"
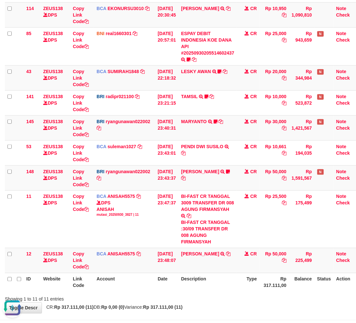
click at [209, 297] on div "Showing 1 to 11 of 11 entries" at bounding box center [178, 297] width 356 height 9
click at [218, 290] on th "Description" at bounding box center [207, 282] width 58 height 19
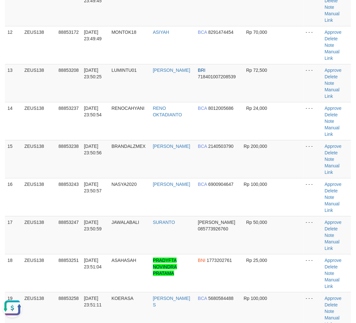
drag, startPoint x: 181, startPoint y: 255, endPoint x: 180, endPoint y: 218, distance: 36.7
click at [184, 254] on div "**********" at bounding box center [178, 235] width 356 height 1384
drag, startPoint x: 222, startPoint y: 264, endPoint x: 224, endPoint y: 224, distance: 40.4
drag, startPoint x: 331, startPoint y: 136, endPoint x: 326, endPoint y: 136, distance: 5.2
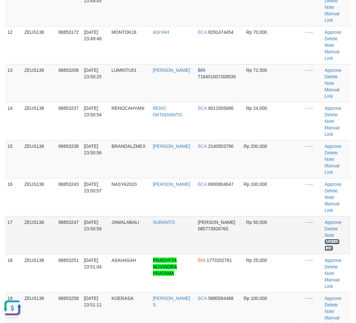
click at [331, 239] on link "Manual Link" at bounding box center [332, 245] width 15 height 12
click at [337, 239] on link "Manual Link" at bounding box center [332, 245] width 15 height 12
click at [184, 242] on div "**********" at bounding box center [178, 235] width 356 height 1384
drag, startPoint x: 184, startPoint y: 242, endPoint x: 127, endPoint y: 248, distance: 57.1
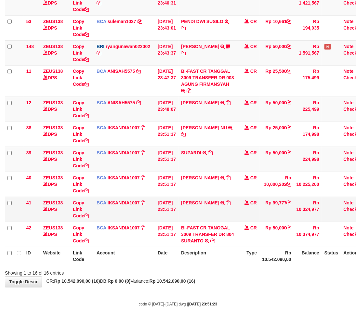
scroll to position [254, 0]
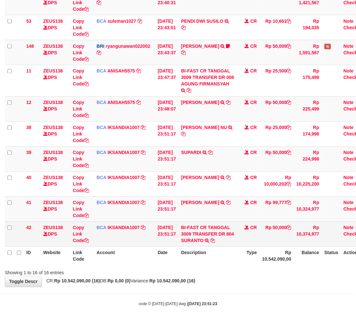
click at [196, 243] on td "BI-FAST CR TANGGAL 3009 TRANSFER DR 804 SURANTO BI-FAST CR TANGGAL :30/09 TRANS…" at bounding box center [207, 234] width 58 height 25
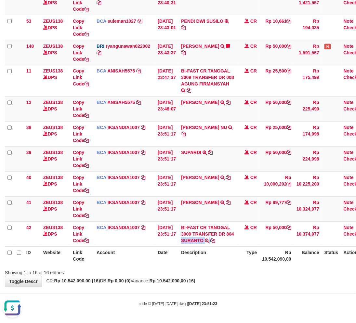
copy td "SURANTO"
drag, startPoint x: 249, startPoint y: 293, endPoint x: 213, endPoint y: 278, distance: 38.7
click at [236, 288] on body "Toggle navigation Home Bank Account List Load By Website Group [OXPLAY] ZEUS138…" at bounding box center [178, 35] width 356 height 578
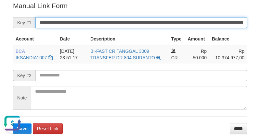
click at [176, 23] on input "**********" at bounding box center [141, 22] width 212 height 11
paste input "text"
type input "**********"
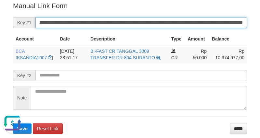
click at [13, 124] on button "Save" at bounding box center [22, 129] width 19 height 10
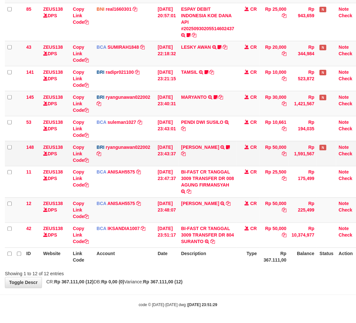
scroll to position [154, 0]
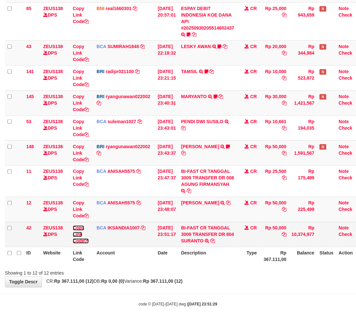
click at [79, 234] on link "Copy Link Code" at bounding box center [81, 235] width 16 height 18
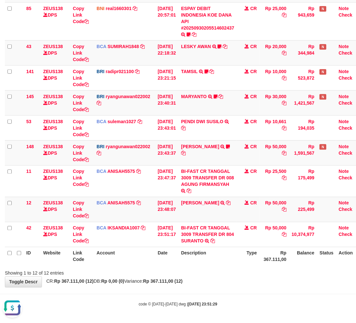
scroll to position [0, 0]
click at [217, 286] on div "**********" at bounding box center [178, 75] width 356 height 424
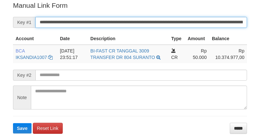
click at [128, 17] on input "**********" at bounding box center [141, 22] width 212 height 11
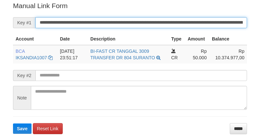
click at [13, 124] on button "Save" at bounding box center [22, 129] width 19 height 10
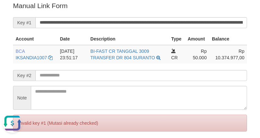
scroll to position [0, 0]
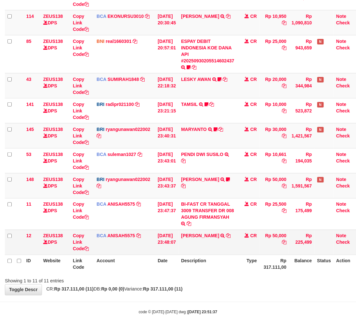
scroll to position [129, 0]
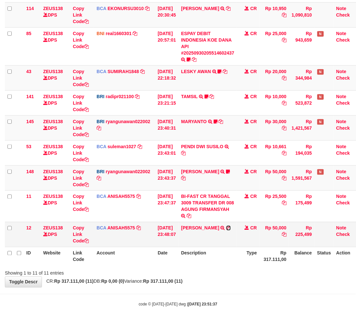
click at [231, 226] on icon at bounding box center [228, 228] width 5 height 5
click at [251, 264] on th "Type" at bounding box center [248, 256] width 23 height 19
click at [249, 258] on th "Type" at bounding box center [248, 256] width 23 height 19
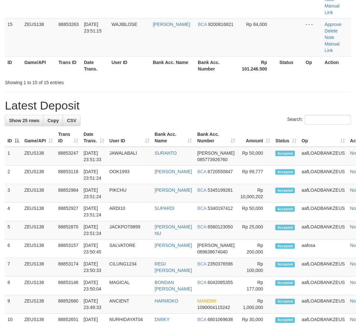
scroll to position [474, 0]
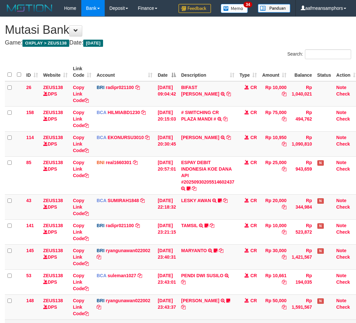
scroll to position [129, 0]
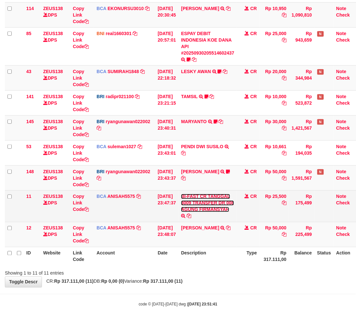
click at [205, 207] on link "BI-FAST CR TANGGAL 3009 TRANSFER DR 008 AGUNG FIRMANSYAH" at bounding box center [207, 203] width 53 height 18
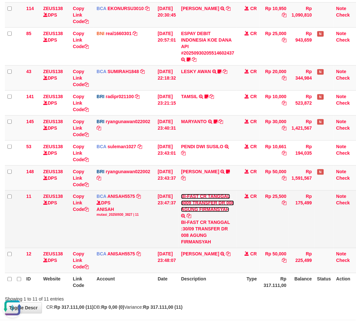
scroll to position [0, 0]
drag, startPoint x: 195, startPoint y: 234, endPoint x: 194, endPoint y: 242, distance: 8.0
click at [193, 242] on div "BI-FAST CR TANGGAL :30/09 TRANSFER DR 008 AGUNG FIRMANSYAH" at bounding box center [207, 232] width 53 height 26
copy div "AGUNG FIR"
click at [218, 239] on div "BI-FAST CR TANGGAL :30/09 TRANSFER DR 008 AGUNG FIRMANSYAH" at bounding box center [207, 232] width 53 height 26
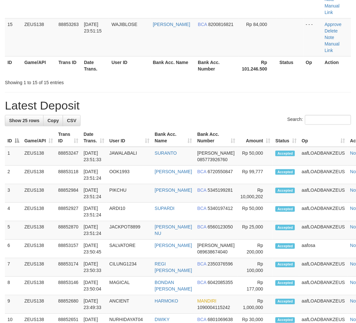
scroll to position [474, 0]
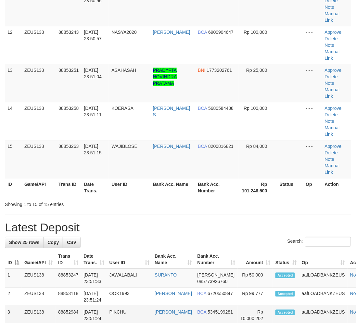
drag, startPoint x: 202, startPoint y: 271, endPoint x: 217, endPoint y: 238, distance: 36.7
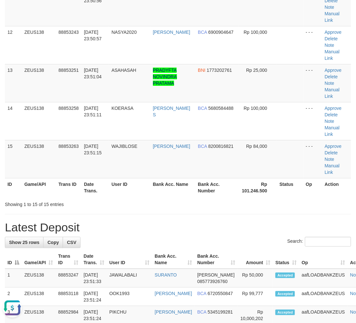
scroll to position [462, 0]
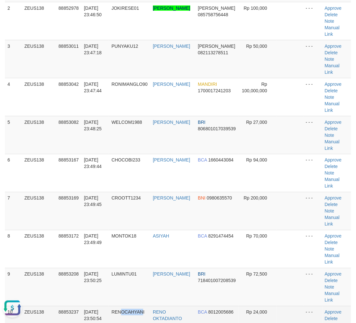
click at [145, 306] on td "RENOCAHYANI" at bounding box center [129, 325] width 41 height 38
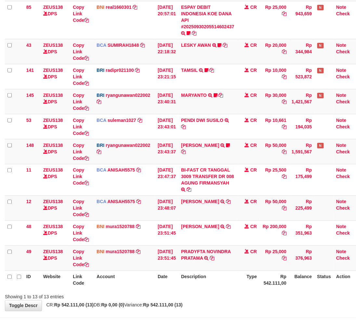
scroll to position [179, 0]
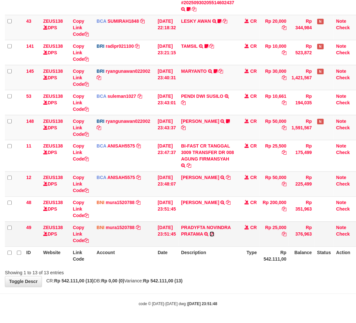
click at [214, 233] on icon at bounding box center [212, 234] width 5 height 5
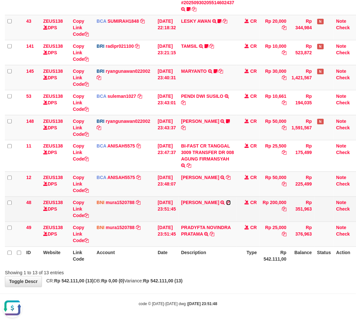
click at [231, 201] on icon at bounding box center [228, 203] width 5 height 5
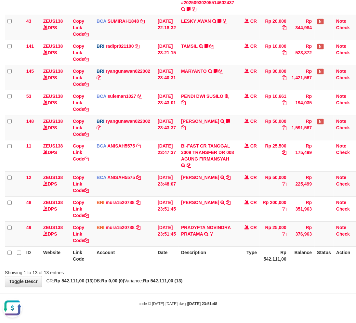
drag, startPoint x: 221, startPoint y: 283, endPoint x: 231, endPoint y: 286, distance: 10.2
click at [220, 284] on div "**********" at bounding box center [178, 62] width 356 height 449
click at [227, 281] on div "**********" at bounding box center [178, 62] width 356 height 449
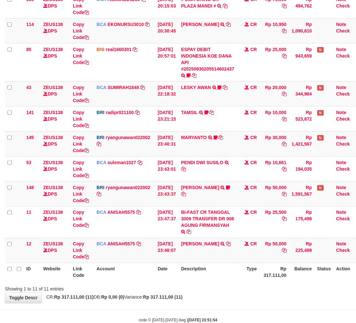
click at [204, 269] on th "Description" at bounding box center [207, 272] width 58 height 19
click at [212, 271] on th "Description" at bounding box center [207, 272] width 58 height 19
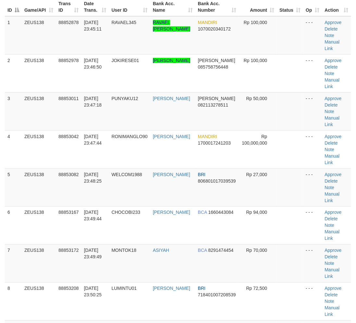
click at [116, 282] on td "LUMINTU01" at bounding box center [129, 301] width 41 height 38
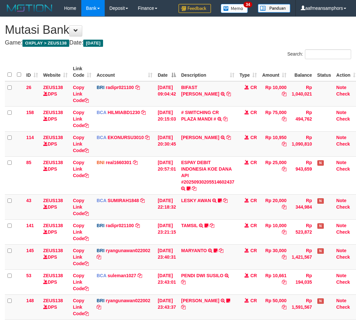
scroll to position [82, 0]
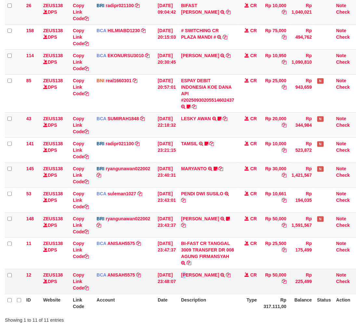
click at [190, 288] on td "FAHMI RAMADH TRSF E-BANKING CR 3009/FTSCY/WS95051 50000.002025093088959346 TRFD…" at bounding box center [207, 281] width 58 height 25
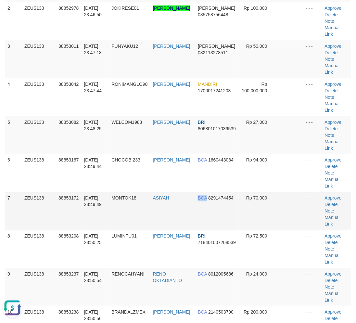
drag, startPoint x: 205, startPoint y: 180, endPoint x: 42, endPoint y: 181, distance: 162.8
click at [204, 192] on tr "7 ZEUS138 88853172 [DATE] 23:49:49 MONTOK18 ASIYAH BCA 8291474454 Rp 70,000 - -…" at bounding box center [178, 211] width 346 height 38
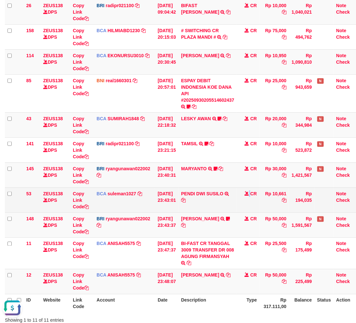
click at [242, 195] on td "CR" at bounding box center [248, 200] width 23 height 25
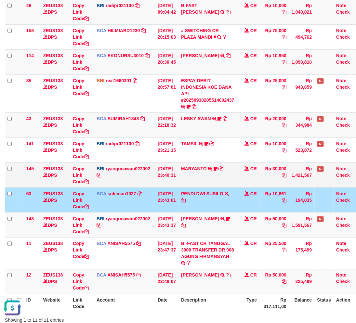
click at [249, 185] on td "CR" at bounding box center [248, 174] width 23 height 25
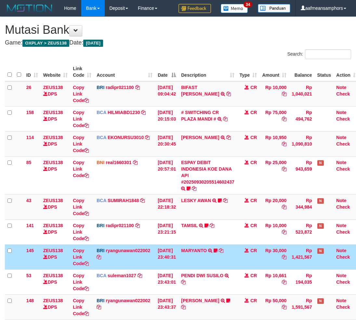
scroll to position [69, 0]
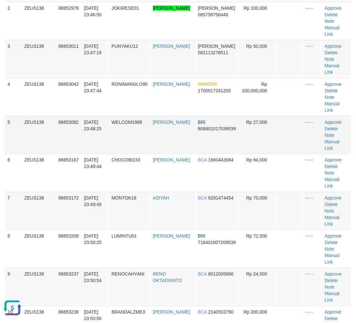
click at [86, 116] on td "[DATE] 23:48:25" at bounding box center [96, 135] width 28 height 38
click at [88, 116] on td "[DATE] 23:48:25" at bounding box center [96, 135] width 28 height 38
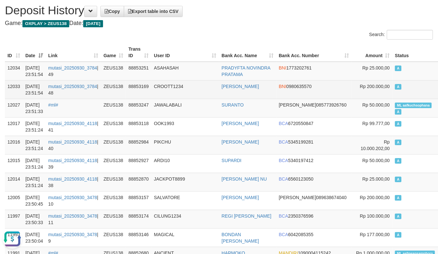
scroll to position [36, 0]
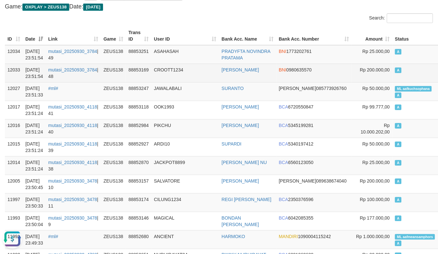
click at [203, 76] on td "CROOTT1234" at bounding box center [185, 73] width 68 height 19
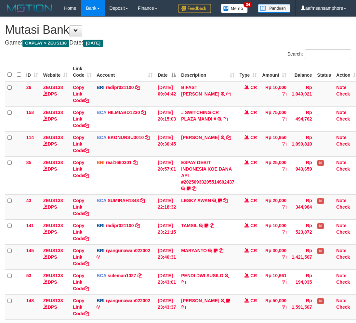
scroll to position [82, 0]
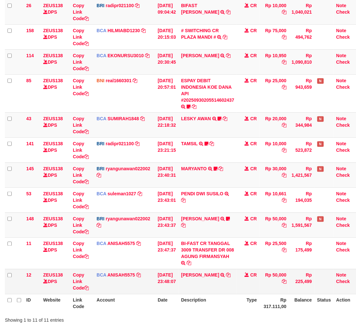
click at [164, 288] on td "[DATE] 23:48:07" at bounding box center [166, 281] width 23 height 25
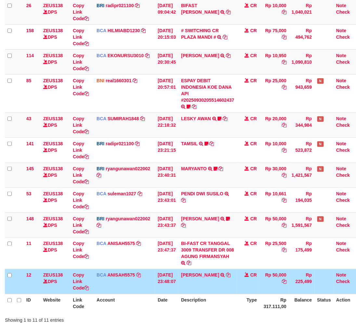
click at [173, 285] on td "[DATE] 23:48:07" at bounding box center [166, 281] width 23 height 25
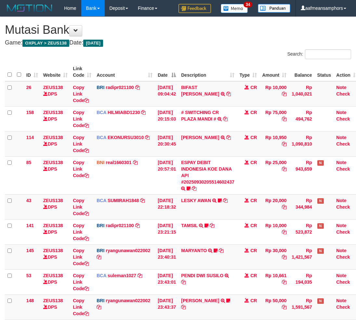
scroll to position [129, 0]
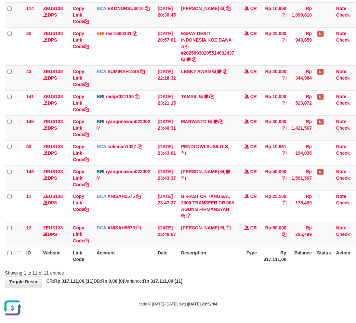
click at [209, 277] on div "**********" at bounding box center [178, 87] width 356 height 399
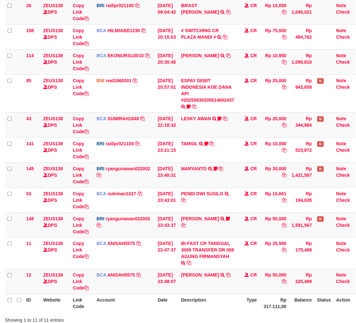
scroll to position [129, 0]
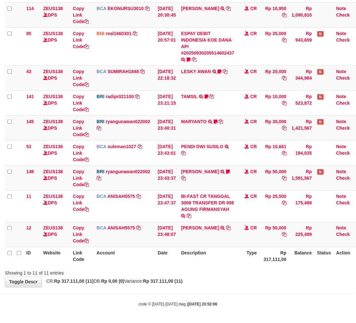
click at [217, 290] on body "Toggle navigation Home Bank Account List Load By Website Group [OXPLAY] ZEUS138…" at bounding box center [178, 97] width 356 height 453
click at [213, 282] on div "**********" at bounding box center [178, 87] width 356 height 399
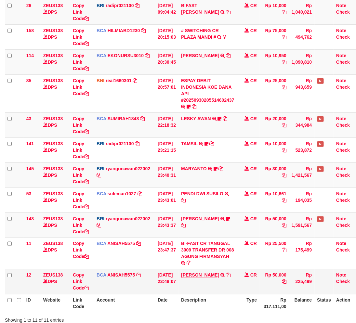
scroll to position [129, 0]
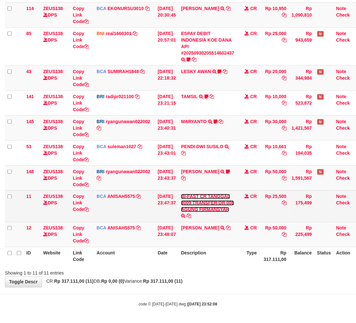
click at [207, 209] on link "BI-FAST CR TANGGAL 3009 TRANSFER DR 008 AGUNG FIRMANSYAH" at bounding box center [207, 203] width 53 height 18
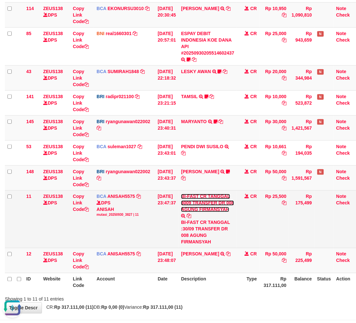
scroll to position [0, 0]
drag, startPoint x: 193, startPoint y: 235, endPoint x: 198, endPoint y: 242, distance: 8.0
click at [198, 242] on div "BI-FAST CR TANGGAL :30/09 TRANSFER DR 008 AGUNG FIRMANSYAH" at bounding box center [207, 232] width 53 height 26
copy div "AGUNG FIRM"
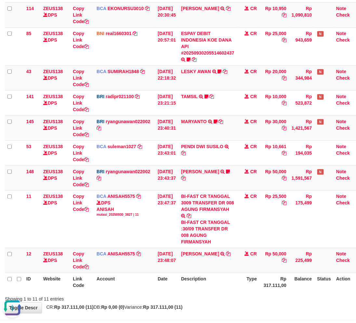
click at [235, 284] on th "Description" at bounding box center [207, 282] width 58 height 19
click at [225, 279] on th "Description" at bounding box center [207, 282] width 58 height 19
click at [227, 277] on th "Description" at bounding box center [207, 282] width 58 height 19
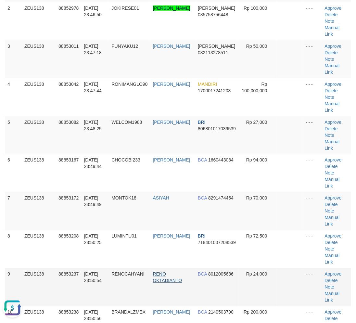
drag, startPoint x: 165, startPoint y: 236, endPoint x: 169, endPoint y: 229, distance: 8.5
click at [167, 268] on tr "9 ZEUS138 88853237 [DATE] 23:50:54 [GEOGRAPHIC_DATA] RENO OKTADIANTO BCA 801200…" at bounding box center [178, 287] width 346 height 38
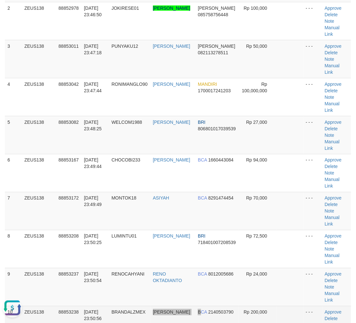
click at [199, 306] on tr "10 ZEUS138 88853238 30/09/2025 23:50:56 BRANDALZMEX ARIF MASYHUD BCA 2140503790…" at bounding box center [178, 325] width 346 height 38
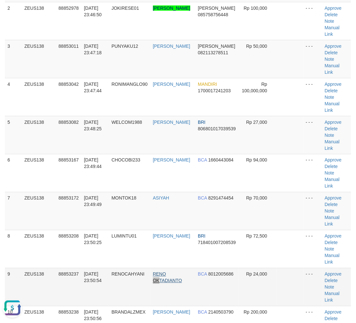
click at [163, 268] on td "RENO OKTADIANTO" at bounding box center [172, 287] width 45 height 38
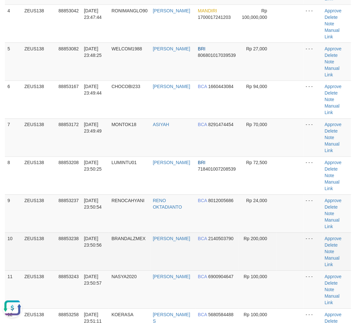
scroll to position [192, 0]
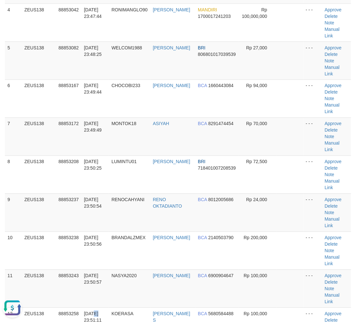
drag, startPoint x: 94, startPoint y: 239, endPoint x: 1, endPoint y: 232, distance: 93.5
click at [96, 311] on span "30/09/2025 23:51:11" at bounding box center [93, 317] width 18 height 12
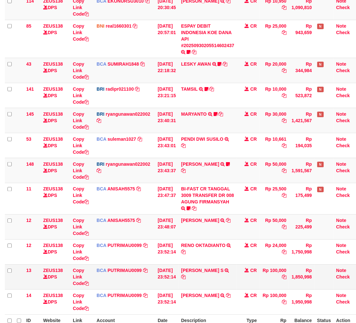
scroll to position [129, 0]
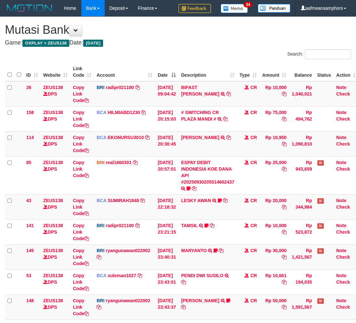
scroll to position [122, 0]
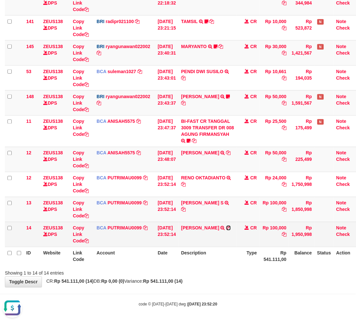
click at [231, 227] on icon at bounding box center [228, 228] width 5 height 5
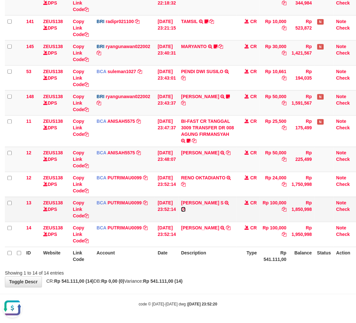
click at [186, 207] on icon at bounding box center [183, 209] width 5 height 5
click at [226, 276] on div "**********" at bounding box center [178, 50] width 356 height 474
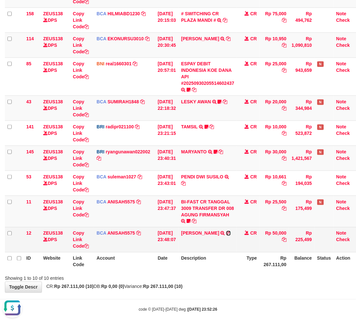
click at [229, 231] on icon at bounding box center [228, 233] width 5 height 5
click at [192, 241] on td "[PERSON_NAME] TRSF E-BANKING CR 3009/FTSCY/WS95051 50000.002025093088959346 TRF…" at bounding box center [207, 239] width 58 height 25
click at [192, 241] on td "FAHMI RAMADH TRSF E-BANKING CR 3009/FTSCY/WS95051 50000.002025093088959346 TRFD…" at bounding box center [207, 239] width 58 height 25
copy link "FAHMI"
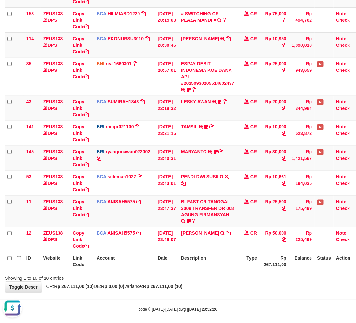
click at [232, 287] on div "**********" at bounding box center [178, 105] width 356 height 374
click at [232, 280] on div "Showing 1 to 10 of 10 entries" at bounding box center [178, 277] width 356 height 9
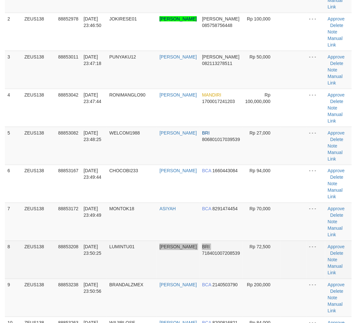
click at [201, 250] on tbody "1 ZEUS138 88852878 [DATE] 23:45:11 RAVAEL345 RAVAEL J HUTAGALUNG MANDIRI 107002…" at bounding box center [178, 241] width 347 height 533
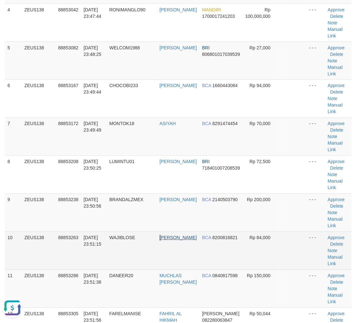
click at [166, 239] on tr "10 ZEUS138 88853263 [DATE] 23:51:15 [GEOGRAPHIC_DATA] DIMAS PRATAMA BCA 8200816…" at bounding box center [178, 251] width 347 height 38
click at [135, 268] on td "WAJIBLOSE" at bounding box center [132, 251] width 50 height 38
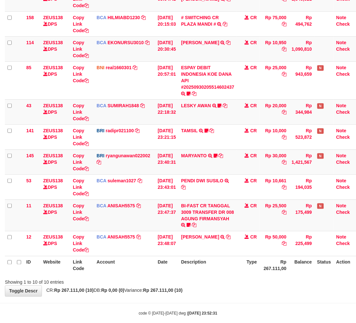
scroll to position [104, 0]
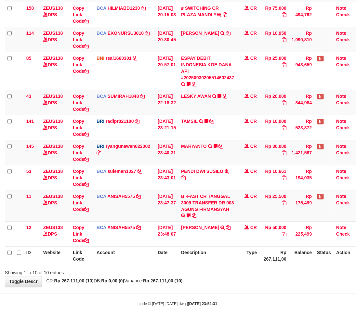
click at [235, 270] on div "Showing 1 to 10 of 10 entries" at bounding box center [178, 271] width 356 height 9
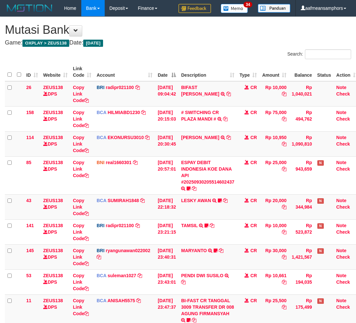
scroll to position [57, 0]
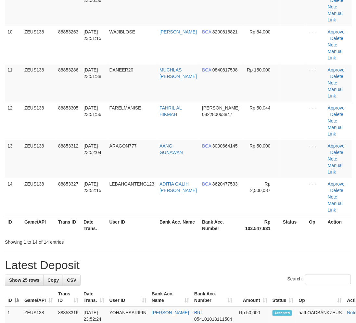
click at [142, 232] on th "User ID" at bounding box center [132, 225] width 50 height 19
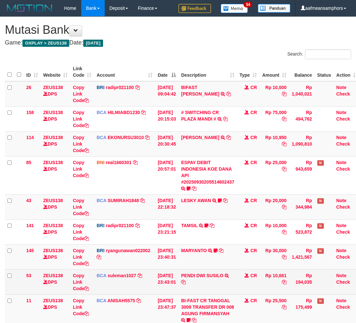
scroll to position [104, 0]
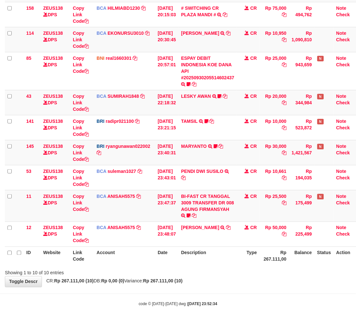
click at [199, 272] on div "Showing 1 to 10 of 10 entries" at bounding box center [178, 271] width 356 height 9
click at [243, 270] on div "Showing 1 to 10 of 10 entries" at bounding box center [178, 271] width 356 height 9
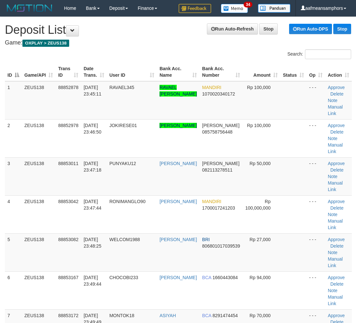
scroll to position [398, 0]
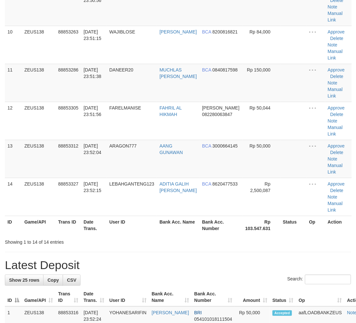
drag, startPoint x: 160, startPoint y: 259, endPoint x: 163, endPoint y: 259, distance: 3.3
click at [162, 259] on h1 "Latest Deposit" at bounding box center [178, 265] width 346 height 13
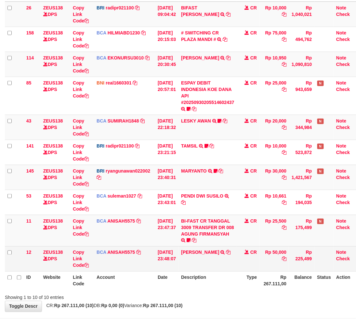
scroll to position [104, 0]
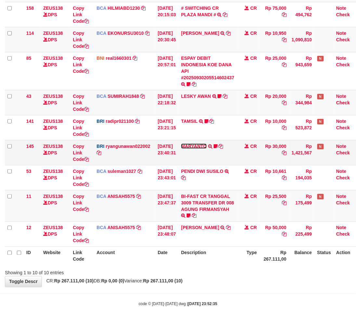
click at [197, 147] on link "MARYANTO" at bounding box center [194, 146] width 26 height 5
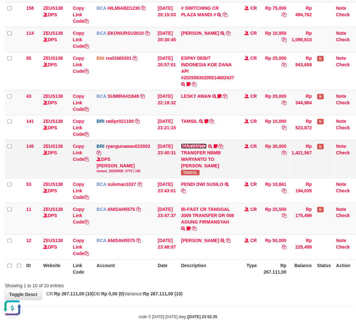
scroll to position [0, 0]
click at [195, 170] on span "TENGOL" at bounding box center [190, 173] width 18 height 6
click at [198, 170] on span "TENGOL" at bounding box center [190, 173] width 18 height 6
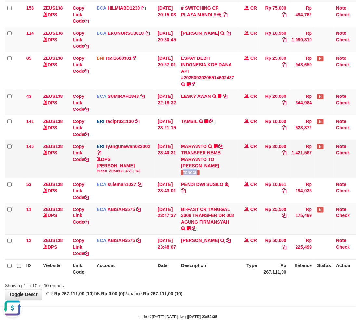
copy span "TENGOL"
click at [184, 270] on th "Description" at bounding box center [207, 269] width 58 height 19
click at [178, 268] on th "Date" at bounding box center [166, 269] width 23 height 19
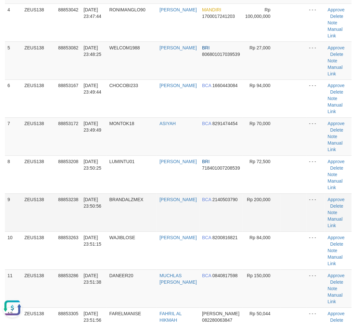
click at [157, 206] on td "BRANDALZMEX" at bounding box center [132, 213] width 50 height 38
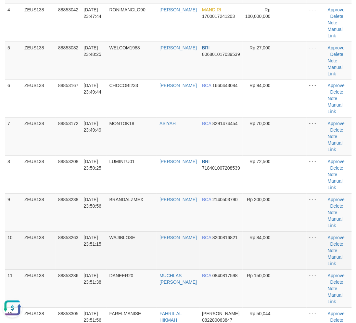
click at [141, 263] on td "WAJIBLOSE" at bounding box center [132, 251] width 50 height 38
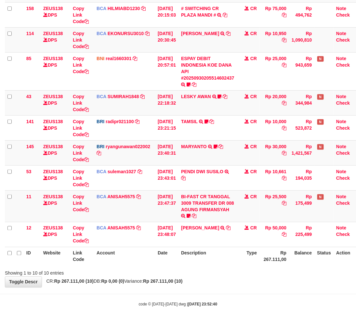
scroll to position [104, 0]
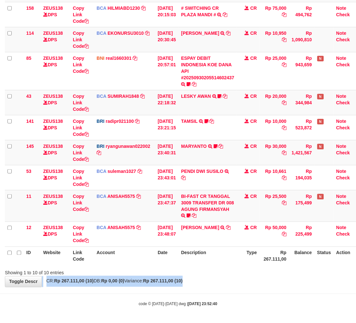
click at [207, 278] on div "**********" at bounding box center [178, 100] width 356 height 374
click at [209, 270] on div "Showing 1 to 10 of 10 entries" at bounding box center [178, 271] width 356 height 9
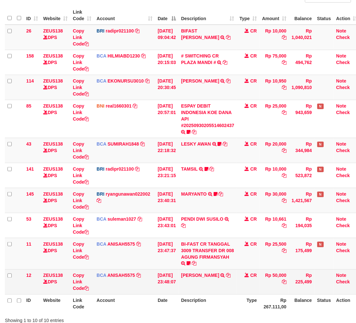
scroll to position [104, 0]
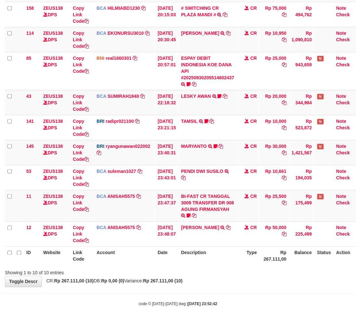
drag, startPoint x: 229, startPoint y: 260, endPoint x: 220, endPoint y: 259, distance: 8.5
click at [226, 260] on th "Description" at bounding box center [207, 256] width 58 height 19
click at [230, 263] on th "Description" at bounding box center [207, 256] width 58 height 19
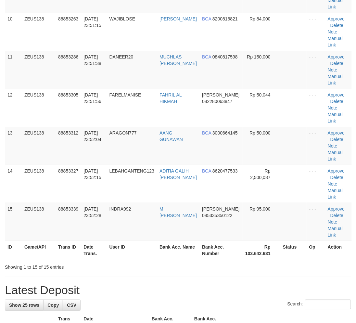
scroll to position [192, 0]
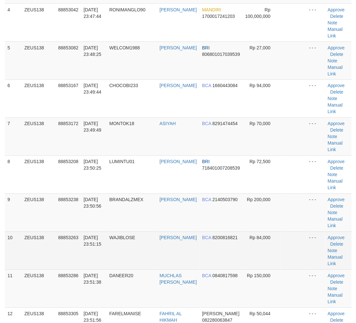
click at [138, 257] on td "WAJIBLOSE" at bounding box center [132, 251] width 50 height 38
click at [128, 252] on td "WAJIBLOSE" at bounding box center [132, 251] width 50 height 38
click at [121, 252] on td "WAJIBLOSE" at bounding box center [132, 251] width 50 height 38
drag, startPoint x: 130, startPoint y: 255, endPoint x: 76, endPoint y: 267, distance: 55.3
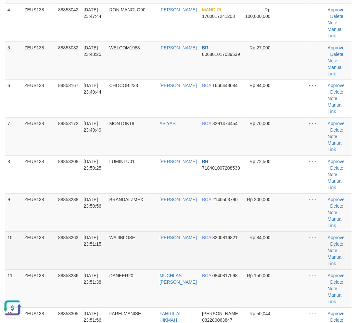
click at [129, 255] on td "WAJIBLOSE" at bounding box center [132, 251] width 50 height 38
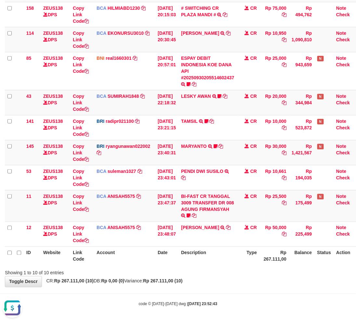
click at [219, 271] on div "Showing 1 to 10 of 10 entries" at bounding box center [178, 271] width 356 height 9
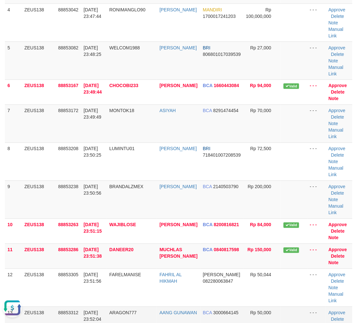
scroll to position [194, 0]
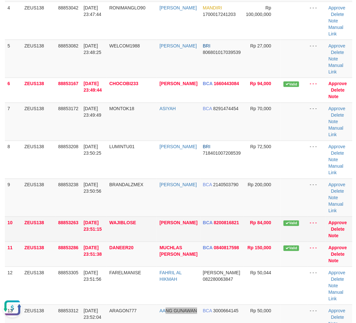
drag, startPoint x: 193, startPoint y: 317, endPoint x: 227, endPoint y: 229, distance: 93.7
click at [206, 294] on tbody "1 ZEUS138 88852878 30/09/2025 23:45:11 RAVAEL345 RAVAEL J HUTAGALUNG MANDIRI 10…" at bounding box center [179, 154] width 348 height 532
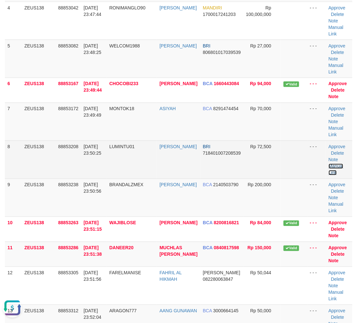
click at [331, 164] on link "Manual Link" at bounding box center [336, 170] width 15 height 12
click at [332, 164] on link "Manual Link" at bounding box center [336, 170] width 15 height 12
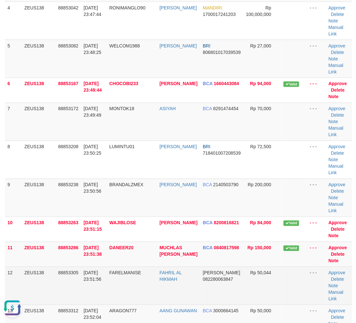
click at [101, 276] on span "30/09/2025 23:51:56" at bounding box center [93, 276] width 18 height 12
drag, startPoint x: 99, startPoint y: 275, endPoint x: 1, endPoint y: 266, distance: 98.6
click at [99, 275] on td "30/09/2025 23:51:56" at bounding box center [94, 286] width 26 height 38
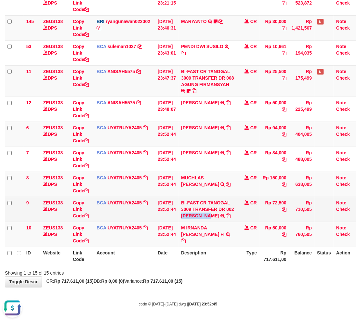
drag, startPoint x: 185, startPoint y: 219, endPoint x: 216, endPoint y: 220, distance: 31.2
click at [216, 220] on td "BI-FAST CR TANGGAL 3009 TRANSFER DR 002 TEGUH PRAMBUDI BI-FAST CR TANGGAL :30/0…" at bounding box center [207, 209] width 58 height 25
copy link "TEGUH PRAM"
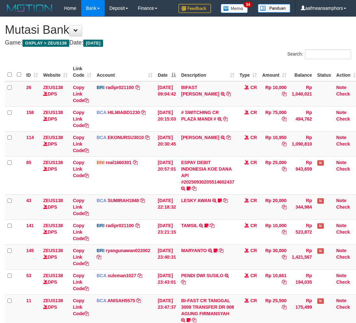
scroll to position [229, 0]
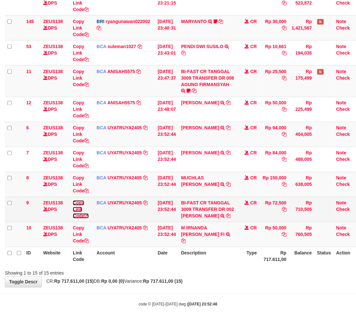
click at [75, 209] on link "Copy Link Code" at bounding box center [81, 210] width 16 height 18
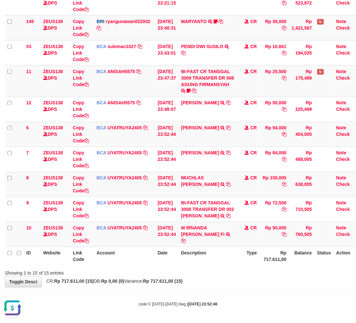
scroll to position [0, 0]
click at [229, 274] on div "Showing 1 to 15 of 15 entries" at bounding box center [178, 271] width 356 height 9
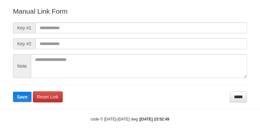
scroll to position [72, 0]
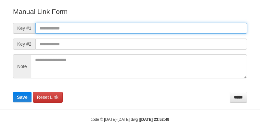
paste input "**********"
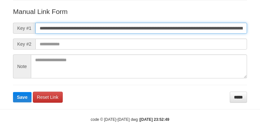
click at [194, 31] on input "**********" at bounding box center [141, 28] width 212 height 11
type input "**********"
click at [13, 92] on button "Save" at bounding box center [22, 97] width 19 height 10
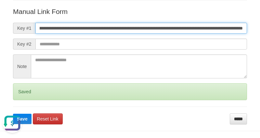
click at [13, 114] on button "Save" at bounding box center [22, 119] width 19 height 10
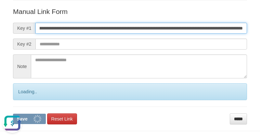
click at [13, 114] on button "Save" at bounding box center [29, 119] width 33 height 10
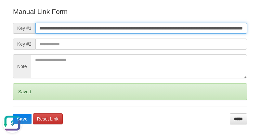
click at [13, 114] on button "Save" at bounding box center [22, 119] width 19 height 10
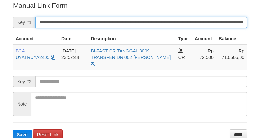
click at [121, 20] on input "**********" at bounding box center [141, 22] width 212 height 11
click at [13, 130] on button "Save" at bounding box center [22, 135] width 19 height 10
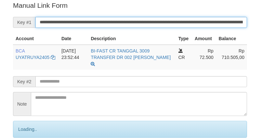
scroll to position [131, 0]
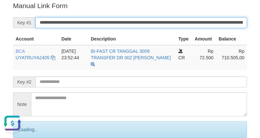
scroll to position [0, 0]
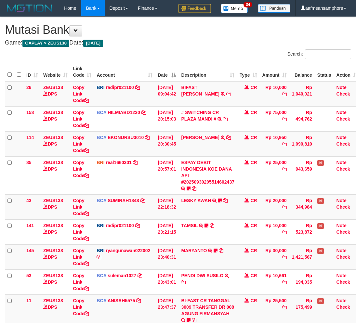
click at [228, 269] on td "PENDI DWI SUSILO TRSF E-BANKING CR 3009/FTSCY/WS95031 10661.00PENDI DWI SUSILO" at bounding box center [207, 281] width 58 height 25
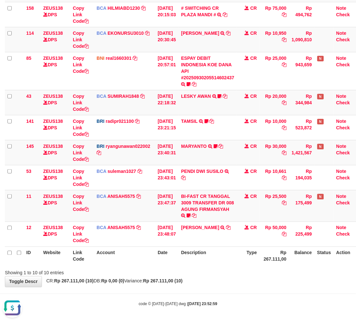
click at [163, 281] on strong "Rp 267.111,00 (10)" at bounding box center [162, 281] width 39 height 5
click at [160, 278] on div "**********" at bounding box center [178, 100] width 356 height 374
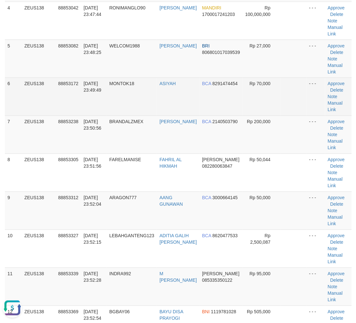
drag, startPoint x: 126, startPoint y: 100, endPoint x: 115, endPoint y: 100, distance: 11.1
click at [126, 100] on td "MONTOK18" at bounding box center [132, 97] width 50 height 38
click at [88, 104] on td "[DATE] 23:49:49" at bounding box center [94, 97] width 26 height 38
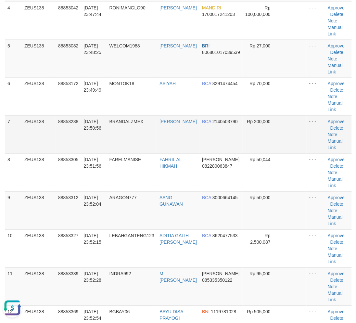
click at [100, 150] on td "[DATE] 23:50:56" at bounding box center [94, 135] width 26 height 38
click at [100, 150] on td "30/09/2025 23:50:56" at bounding box center [94, 135] width 26 height 38
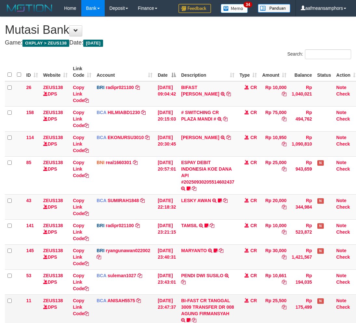
scroll to position [57, 0]
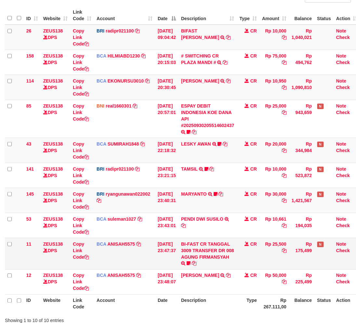
click at [170, 257] on td "[DATE] 23:47:37" at bounding box center [166, 254] width 23 height 32
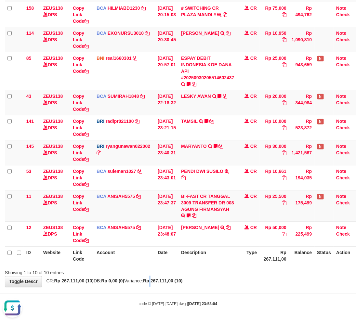
click at [165, 281] on strong "Rp 267.111,00 (10)" at bounding box center [162, 281] width 39 height 5
drag, startPoint x: 165, startPoint y: 281, endPoint x: 202, endPoint y: 282, distance: 37.1
click at [165, 281] on strong "Rp 267.111,00 (10)" at bounding box center [162, 281] width 39 height 5
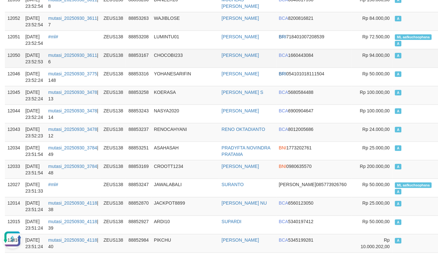
scroll to position [108, 0]
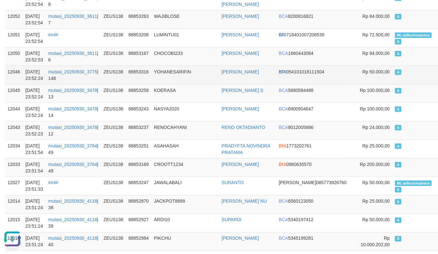
click at [162, 76] on td "YOHANESARIFIN" at bounding box center [185, 75] width 68 height 19
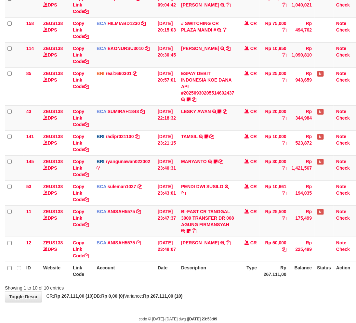
scroll to position [104, 0]
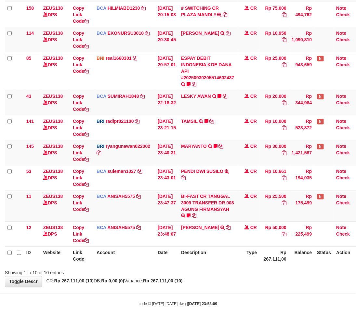
click at [223, 270] on div "Showing 1 to 10 of 10 entries" at bounding box center [178, 271] width 356 height 9
drag, startPoint x: 223, startPoint y: 269, endPoint x: 285, endPoint y: 263, distance: 62.4
click at [220, 269] on div "Showing 1 to 10 of 10 entries" at bounding box center [178, 271] width 356 height 9
drag, startPoint x: 229, startPoint y: 270, endPoint x: 241, endPoint y: 270, distance: 11.4
click at [229, 270] on div "Showing 1 to 10 of 10 entries" at bounding box center [178, 271] width 356 height 9
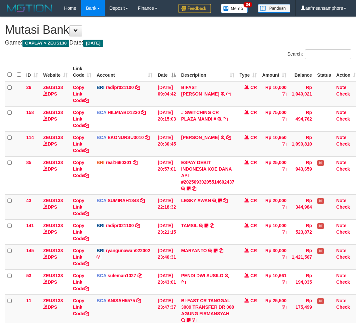
drag, startPoint x: 0, startPoint y: 0, endPoint x: 244, endPoint y: 269, distance: 363.3
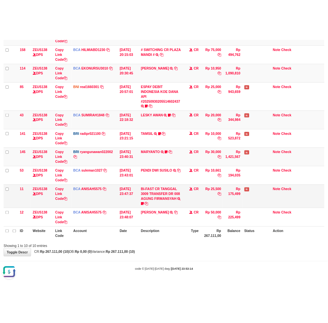
scroll to position [121, 0]
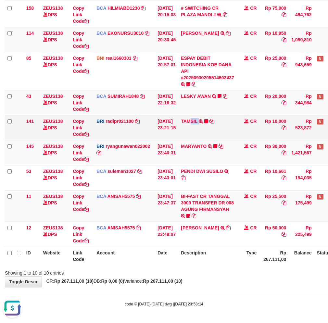
click at [196, 131] on td "TAMSIL TRANSFER NBMB TAMSIL TO REYNALDI ADI PRATAMA Fatta029" at bounding box center [207, 127] width 58 height 25
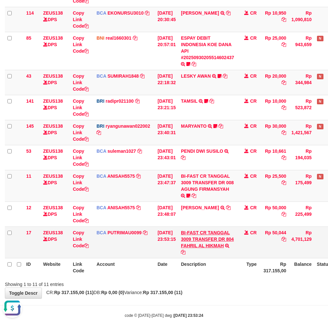
scroll to position [152, 0]
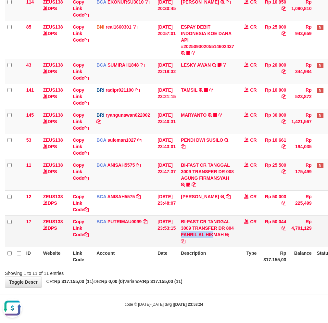
drag, startPoint x: 186, startPoint y: 235, endPoint x: 217, endPoint y: 236, distance: 31.2
click at [217, 236] on td "BI-FAST CR TANGGAL 3009 TRANSFER DR 804 FAHRIL AL HIKMAH BI-FAST CR TANGGAL :30…" at bounding box center [207, 231] width 58 height 32
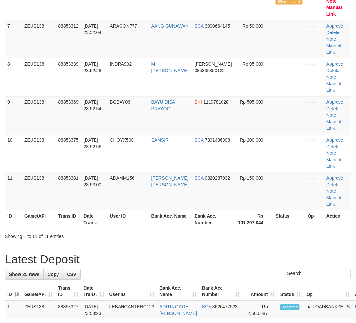
scroll to position [213, 0]
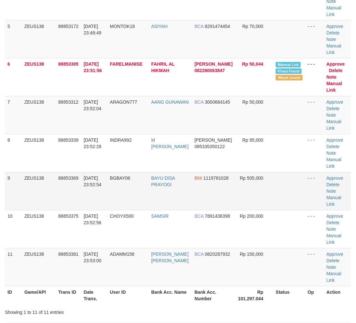
drag, startPoint x: 114, startPoint y: 243, endPoint x: 200, endPoint y: 178, distance: 108.2
click at [140, 230] on tr "10 ZEUS138 88853375 30/09/2025 23:52:56 CHOYX500 SAMSIR BCA 7891436398 Rp 200,0…" at bounding box center [178, 229] width 346 height 38
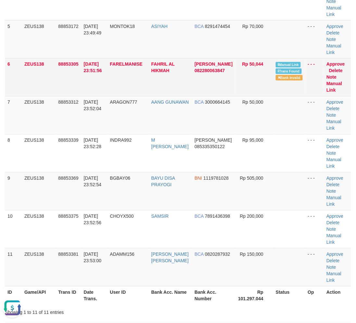
scroll to position [0, 0]
click at [332, 83] on link "Manual Link" at bounding box center [335, 87] width 16 height 12
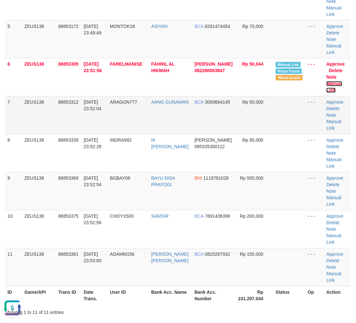
click at [327, 81] on link "Manual Link" at bounding box center [335, 87] width 16 height 12
drag, startPoint x: 143, startPoint y: 289, endPoint x: 2, endPoint y: 274, distance: 141.8
click at [137, 287] on th "User ID" at bounding box center [128, 295] width 41 height 19
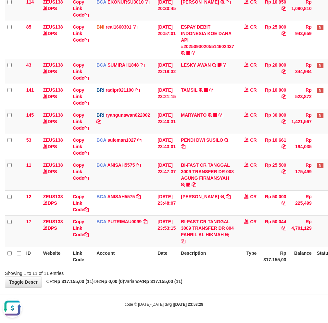
click at [266, 287] on div "**********" at bounding box center [164, 84] width 328 height 406
drag, startPoint x: 263, startPoint y: 283, endPoint x: 260, endPoint y: 279, distance: 4.8
click at [261, 281] on div "**********" at bounding box center [164, 84] width 328 height 406
click at [259, 277] on div "**********" at bounding box center [164, 84] width 328 height 406
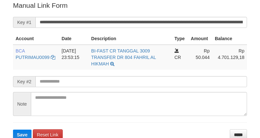
click at [132, 21] on input "**********" at bounding box center [141, 22] width 212 height 11
click at [13, 130] on button "Save" at bounding box center [22, 135] width 19 height 10
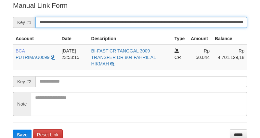
click at [121, 22] on input "**********" at bounding box center [141, 22] width 212 height 11
click at [13, 130] on button "Save" at bounding box center [22, 135] width 19 height 10
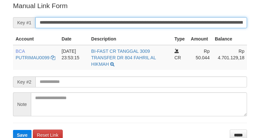
click at [13, 130] on button "Save" at bounding box center [22, 135] width 19 height 10
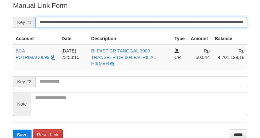
click at [108, 23] on input "**********" at bounding box center [141, 22] width 212 height 11
click at [13, 130] on button "Save" at bounding box center [22, 135] width 19 height 10
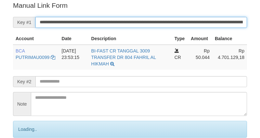
scroll to position [131, 0]
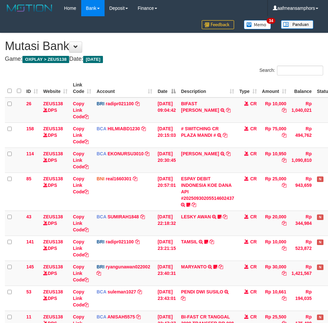
click at [215, 276] on td "MARYANTO TRANSFER NBMB MARYANTO TO [PERSON_NAME]" at bounding box center [207, 273] width 58 height 25
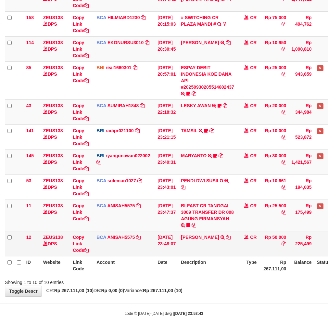
scroll to position [121, 0]
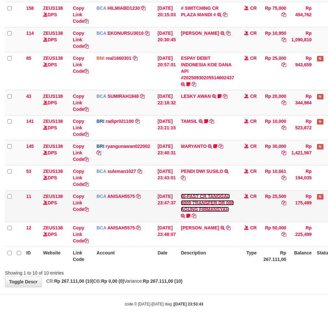
click at [202, 209] on link "BI-FAST CR TANGGAL 3009 TRANSFER DR 008 AGUNG FIRMANSYAH" at bounding box center [207, 203] width 53 height 18
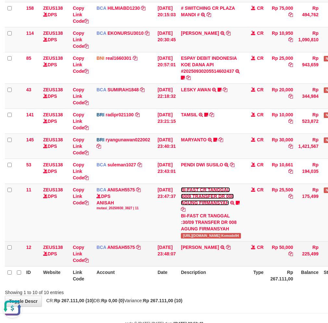
scroll to position [0, 0]
click at [231, 245] on icon at bounding box center [228, 247] width 5 height 5
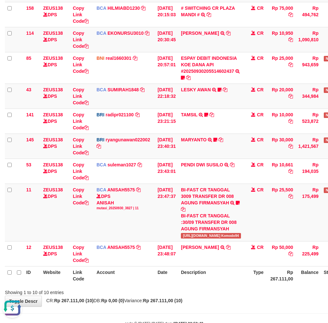
click at [223, 287] on div "Showing 1 to 10 of 10 entries" at bounding box center [164, 291] width 328 height 9
drag, startPoint x: 223, startPoint y: 279, endPoint x: 236, endPoint y: 279, distance: 12.3
click at [224, 287] on div "Showing 1 to 10 of 10 entries" at bounding box center [164, 291] width 328 height 9
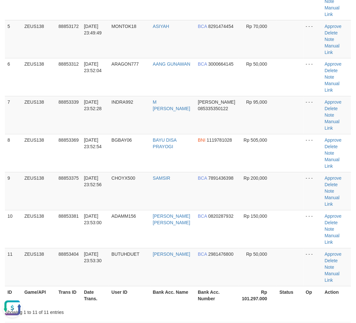
click at [172, 322] on hr at bounding box center [178, 322] width 346 height 0
click at [195, 286] on th "Bank Acc. Number" at bounding box center [217, 295] width 44 height 19
drag, startPoint x: 193, startPoint y: 223, endPoint x: 87, endPoint y: 236, distance: 107.3
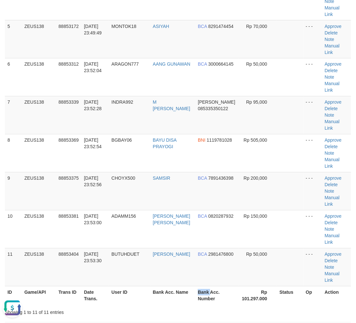
click at [195, 286] on th "Bank Acc. Number" at bounding box center [217, 295] width 44 height 19
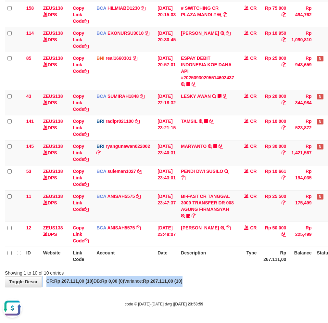
drag, startPoint x: 211, startPoint y: 280, endPoint x: 331, endPoint y: 249, distance: 123.6
click at [213, 280] on div "**********" at bounding box center [164, 100] width 328 height 374
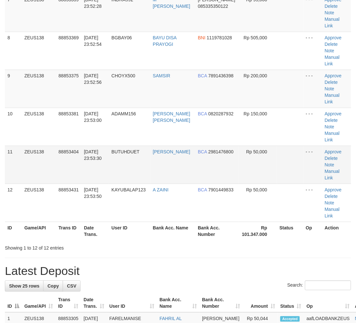
scroll to position [213, 0]
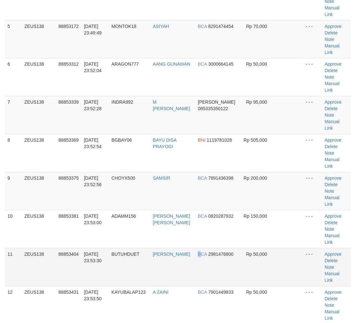
click at [198, 248] on td "BCA 2981476800" at bounding box center [217, 267] width 44 height 38
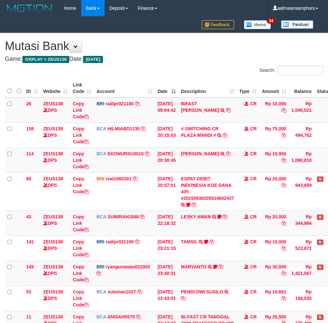
scroll to position [73, 0]
click at [209, 311] on td "BI-FAST CR TANGGAL 3009 TRANSFER DR 008 AGUNG FIRMANSYAH BI-FAST CR TANGGAL :30…" at bounding box center [207, 327] width 58 height 32
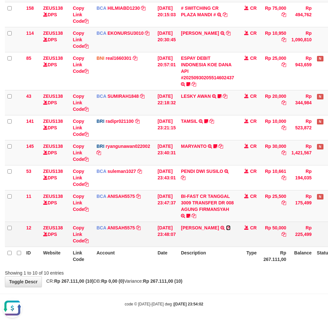
click at [228, 227] on icon at bounding box center [228, 228] width 5 height 5
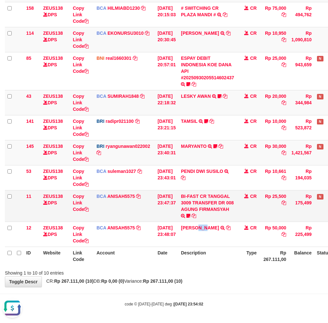
drag, startPoint x: 202, startPoint y: 224, endPoint x: 205, endPoint y: 219, distance: 5.4
click at [203, 224] on td "FAHMI RAMADH TRSF E-BANKING CR 3009/FTSCY/WS95051 50000.002025093088959346 TRFD…" at bounding box center [207, 234] width 58 height 25
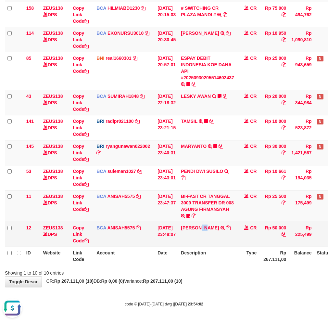
click at [200, 220] on td "BI-FAST CR TANGGAL 3009 TRANSFER DR 008 AGUNG FIRMANSYAH BI-FAST CR TANGGAL :30…" at bounding box center [207, 206] width 58 height 32
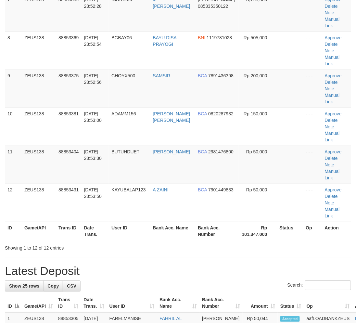
click at [168, 231] on div "**********" at bounding box center [178, 266] width 356 height 1131
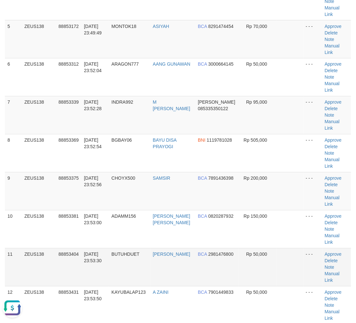
drag, startPoint x: 112, startPoint y: 190, endPoint x: 112, endPoint y: 207, distance: 16.9
click at [103, 204] on tbody "1 ZEUS138 88852978 [DATE] 23:46:50 JOKIRESE01 [PERSON_NAME] [PERSON_NAME] 08575…" at bounding box center [178, 96] width 346 height 457
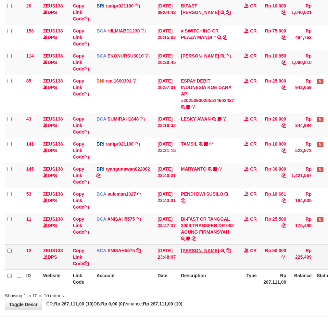
scroll to position [121, 0]
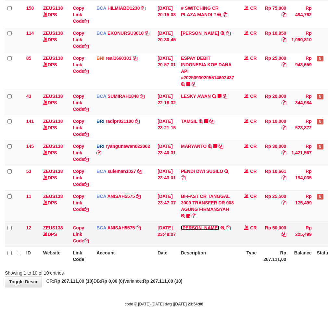
click at [219, 226] on link "[PERSON_NAME]" at bounding box center [200, 227] width 38 height 5
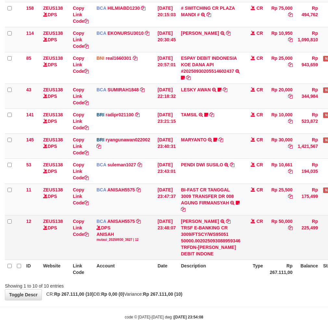
click at [218, 225] on div "TRSF E-BANKING CR 3009/FTSCY/WS95051 50000.002025093088959346 TRFDN-[PERSON_NAM…" at bounding box center [210, 241] width 59 height 32
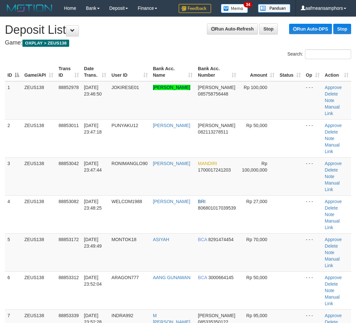
scroll to position [316, 0]
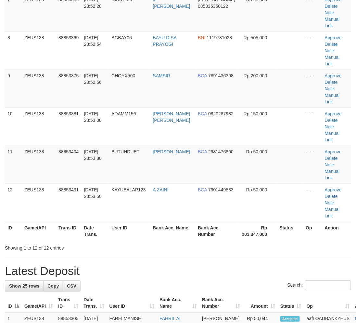
click at [172, 197] on div "**********" at bounding box center [178, 266] width 356 height 1131
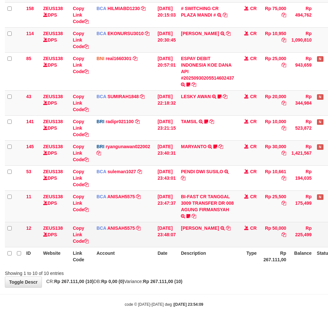
scroll to position [121, 0]
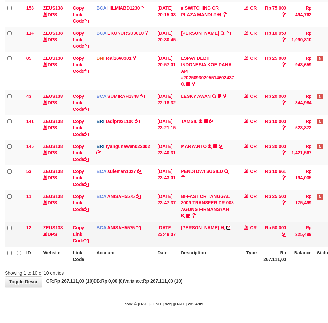
drag, startPoint x: 231, startPoint y: 228, endPoint x: 236, endPoint y: 228, distance: 4.9
click at [231, 228] on icon at bounding box center [228, 228] width 5 height 5
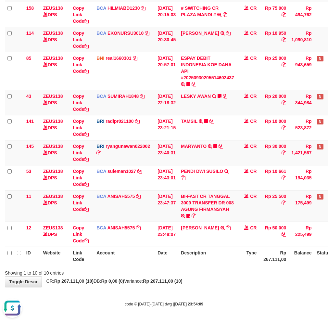
scroll to position [0, 0]
click at [197, 271] on div "Showing 1 to 10 of 10 entries" at bounding box center [164, 271] width 328 height 9
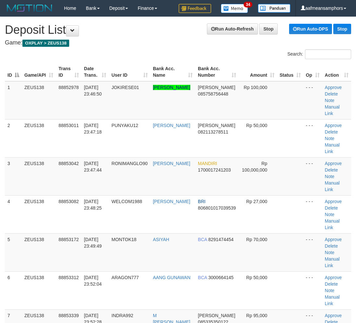
scroll to position [316, 0]
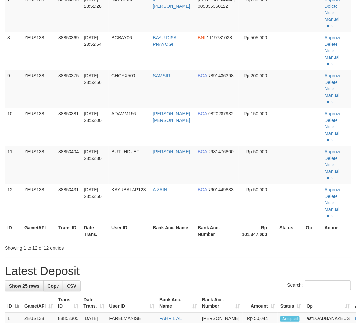
click at [215, 294] on tr "ID Game/API Trans ID Date Trans. User ID Bank Acc. Name Bank Acc. Number Amount…" at bounding box center [192, 303] width 374 height 19
click at [137, 199] on div "**********" at bounding box center [178, 266] width 356 height 1131
drag, startPoint x: 137, startPoint y: 199, endPoint x: 0, endPoint y: 245, distance: 144.7
click at [129, 201] on div "**********" at bounding box center [178, 266] width 356 height 1131
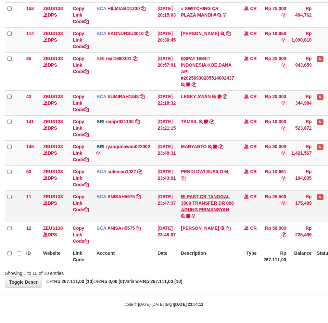
scroll to position [121, 0]
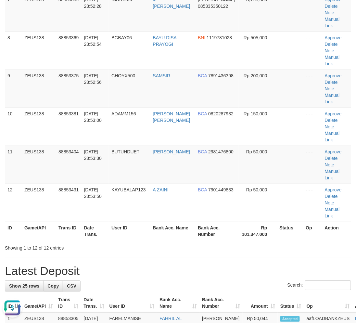
click at [89, 280] on div "Search:" at bounding box center [178, 285] width 346 height 11
click at [91, 280] on div "Search:" at bounding box center [178, 285] width 346 height 11
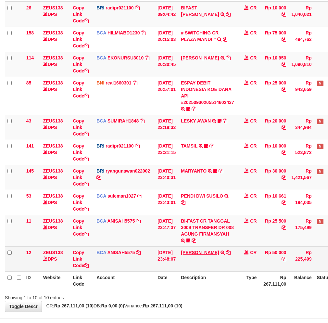
scroll to position [121, 0]
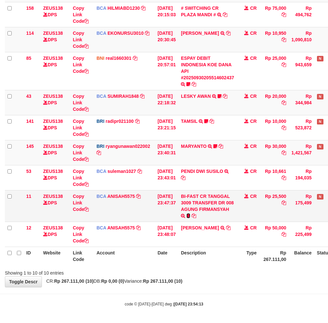
click at [190, 214] on icon at bounding box center [189, 216] width 4 height 5
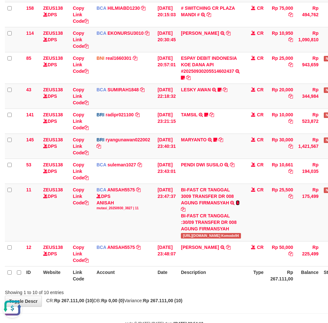
scroll to position [0, 0]
click at [233, 292] on div "**********" at bounding box center [164, 110] width 328 height 394
click at [233, 287] on div "Showing 1 to 10 of 10 entries" at bounding box center [164, 291] width 328 height 9
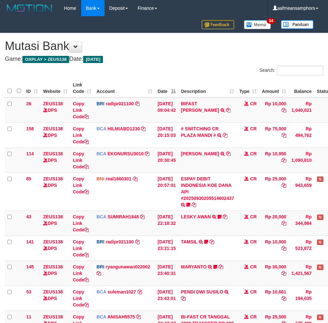
scroll to position [73, 0]
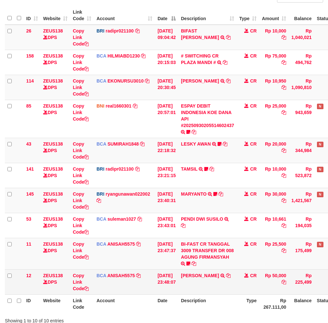
drag, startPoint x: 0, startPoint y: 0, endPoint x: 230, endPoint y: 285, distance: 366.3
click at [232, 285] on td "FAHMI RAMADH TRSF E-BANKING CR 3009/FTSCY/WS95051 50000.002025093088959346 TRFD…" at bounding box center [207, 281] width 58 height 25
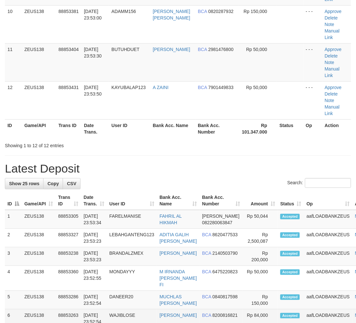
click at [117, 309] on td "WAJIBLOSE" at bounding box center [132, 318] width 50 height 19
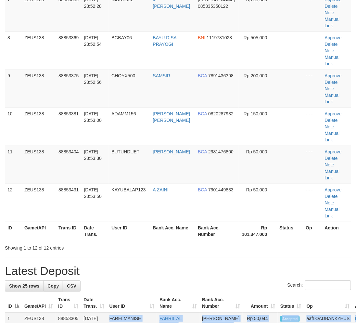
click at [115, 312] on td "FARELMANISE" at bounding box center [132, 321] width 50 height 19
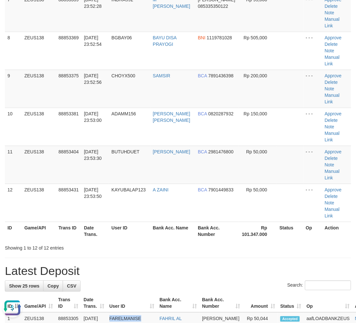
scroll to position [0, 0]
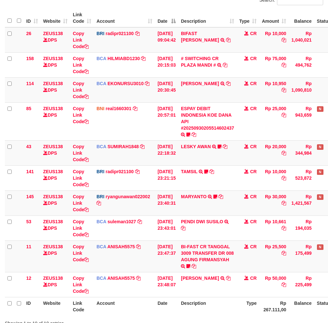
scroll to position [73, 0]
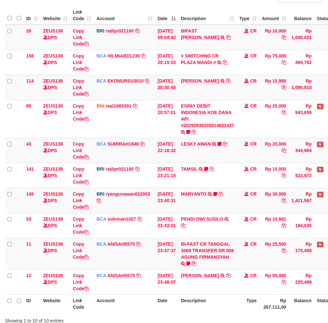
click at [201, 303] on th "Description" at bounding box center [207, 303] width 58 height 19
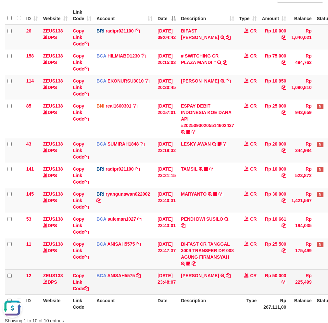
scroll to position [0, 0]
click at [206, 290] on td "[PERSON_NAME] TRSF E-BANKING CR 3009/FTSCY/WS95051 50000.002025093088959346 TRF…" at bounding box center [207, 281] width 58 height 25
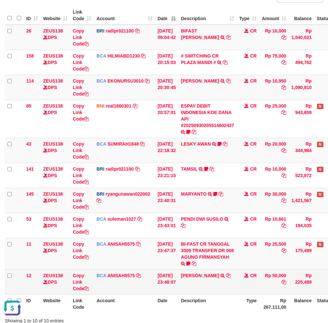
click at [199, 292] on td "FAHMI RAMADH TRSF E-BANKING CR 3009/FTSCY/WS95051 50000.002025093088959346 TRFD…" at bounding box center [207, 281] width 58 height 25
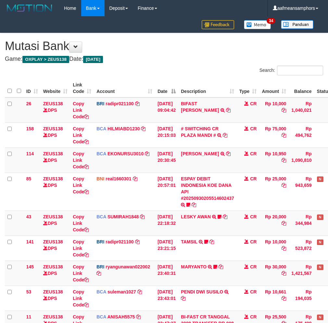
scroll to position [73, 0]
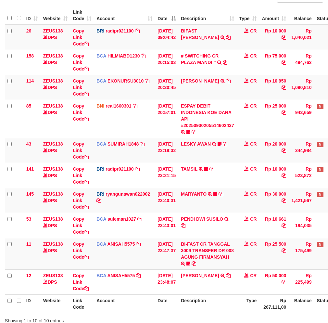
click at [219, 305] on th "Description" at bounding box center [207, 303] width 58 height 19
click at [217, 307] on th "Description" at bounding box center [207, 303] width 58 height 19
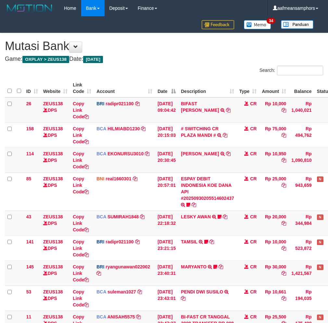
scroll to position [73, 0]
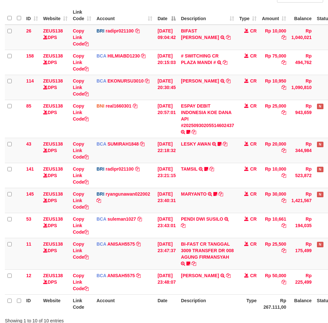
click at [215, 303] on th "Description" at bounding box center [207, 303] width 58 height 19
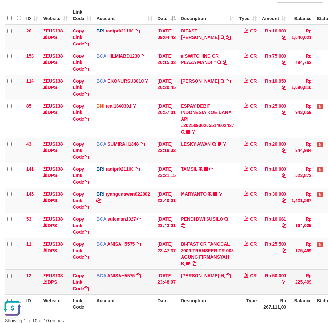
drag, startPoint x: 213, startPoint y: 288, endPoint x: 211, endPoint y: 292, distance: 4.2
click at [212, 290] on td "FAHMI RAMADH TRSF E-BANKING CR 3009/FTSCY/WS95051 50000.002025093088959346 TRFD…" at bounding box center [207, 281] width 58 height 25
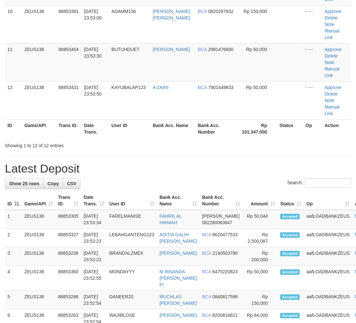
scroll to position [316, 0]
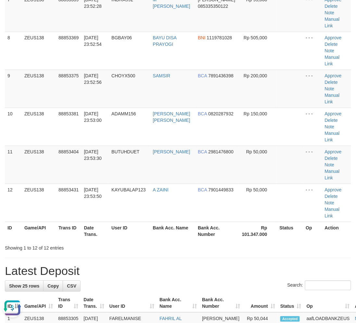
drag, startPoint x: 86, startPoint y: 282, endPoint x: 0, endPoint y: 266, distance: 88.0
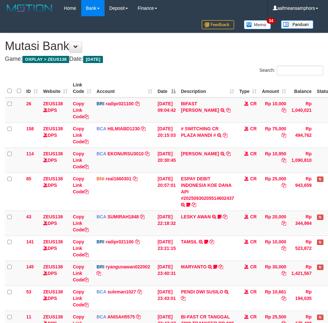
scroll to position [73, 0]
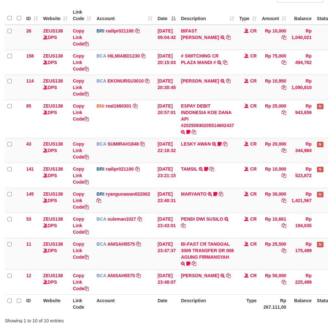
click at [225, 294] on th "Description" at bounding box center [207, 303] width 58 height 19
click at [216, 294] on th "Description" at bounding box center [207, 303] width 58 height 19
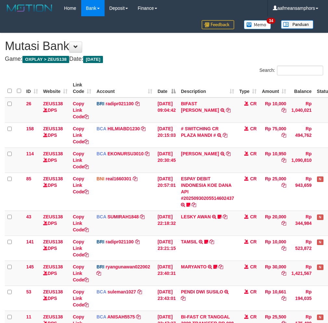
scroll to position [73, 0]
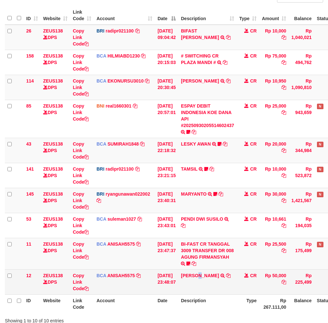
drag, startPoint x: 202, startPoint y: 285, endPoint x: 207, endPoint y: 285, distance: 4.2
click at [202, 286] on td "[PERSON_NAME] TRSF E-BANKING CR 3009/FTSCY/WS95051 50000.002025093088959346 TRF…" at bounding box center [207, 281] width 58 height 25
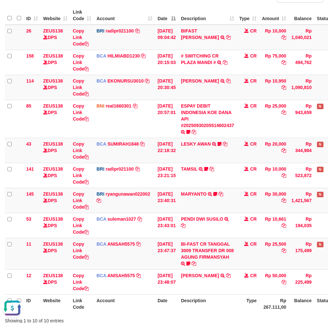
click at [216, 295] on th "Description" at bounding box center [207, 303] width 58 height 19
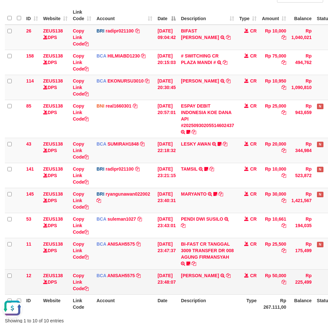
click at [216, 294] on th "Description" at bounding box center [207, 303] width 58 height 19
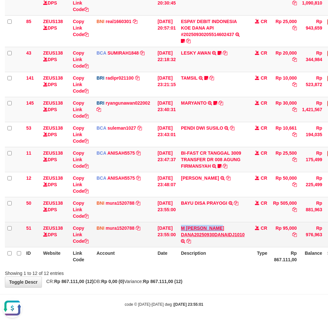
drag, startPoint x: 199, startPoint y: 223, endPoint x: 225, endPoint y: 227, distance: 25.6
click at [225, 227] on td "M [PERSON_NAME] DANA20250930DANAIDJ1010 TRF/PAY/TOP-UP ECHANNEL M [PERSON_NAME]…" at bounding box center [212, 234] width 69 height 25
click at [80, 233] on link "Copy Link Code" at bounding box center [81, 235] width 16 height 18
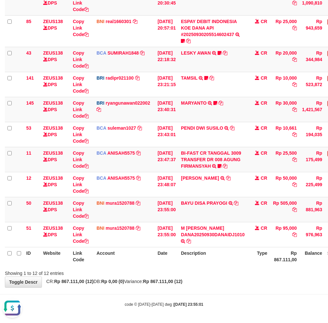
scroll to position [82, 0]
click at [215, 294] on hr at bounding box center [164, 294] width 328 height 0
click at [216, 293] on body "Toggle navigation Home Bank Account List Load By Website Group [OXPLAY] ZEUS138…" at bounding box center [164, 83] width 328 height 481
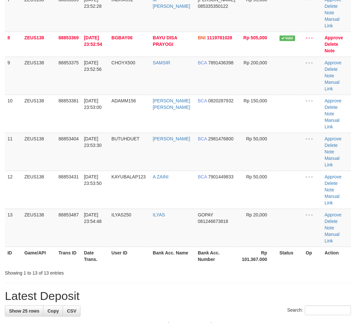
drag, startPoint x: 160, startPoint y: 244, endPoint x: 185, endPoint y: 190, distance: 58.9
click at [163, 319] on th "Bank Acc. Name" at bounding box center [178, 328] width 43 height 19
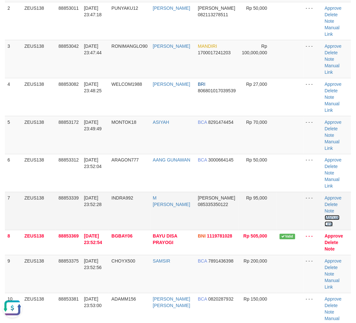
click at [340, 215] on link "Manual Link" at bounding box center [332, 221] width 15 height 12
drag, startPoint x: 340, startPoint y: 170, endPoint x: 334, endPoint y: 171, distance: 6.3
click at [340, 215] on link "Manual Link" at bounding box center [332, 221] width 15 height 12
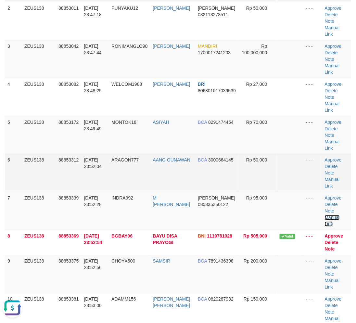
click at [325, 215] on link "Manual Link" at bounding box center [332, 221] width 15 height 12
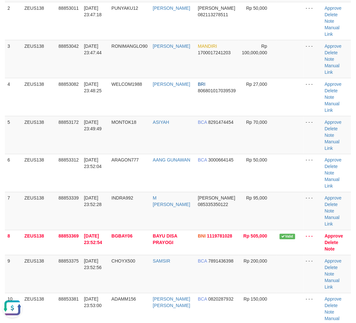
drag, startPoint x: 122, startPoint y: 278, endPoint x: 2, endPoint y: 274, distance: 119.7
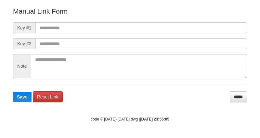
scroll to position [72, 0]
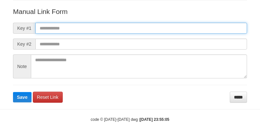
paste input "**********"
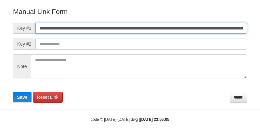
click at [173, 27] on input "**********" at bounding box center [141, 28] width 212 height 11
type input "**********"
click at [13, 92] on button "Save" at bounding box center [22, 97] width 19 height 10
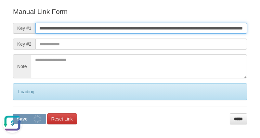
click at [13, 114] on button "Save" at bounding box center [29, 119] width 33 height 10
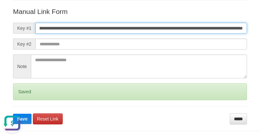
click at [13, 114] on button "Save" at bounding box center [22, 119] width 19 height 10
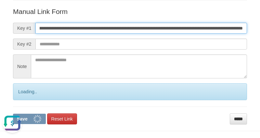
click at [13, 114] on button "Save" at bounding box center [29, 119] width 33 height 10
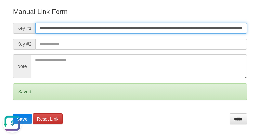
click at [13, 114] on button "Save" at bounding box center [22, 119] width 19 height 10
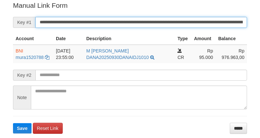
click at [137, 21] on input "**********" at bounding box center [141, 22] width 212 height 11
click at [13, 123] on button "Save" at bounding box center [22, 128] width 19 height 10
click at [137, 21] on input "**********" at bounding box center [141, 22] width 212 height 11
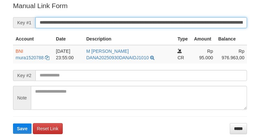
click at [13, 124] on button "Save" at bounding box center [22, 129] width 19 height 10
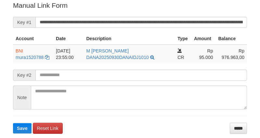
click at [13, 123] on button "Save" at bounding box center [22, 128] width 19 height 10
click at [151, 22] on input "**********" at bounding box center [141, 22] width 212 height 11
click at [13, 123] on button "Save" at bounding box center [22, 128] width 19 height 10
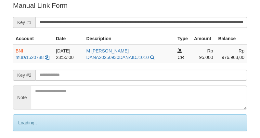
scroll to position [131, 0]
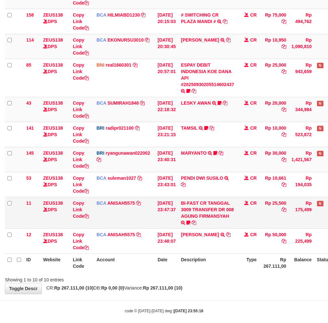
scroll to position [121, 0]
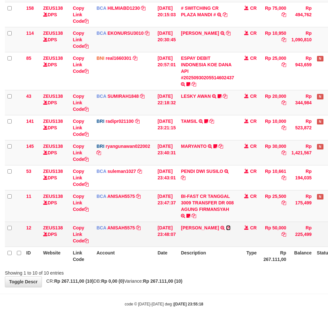
click at [231, 226] on icon at bounding box center [228, 228] width 5 height 5
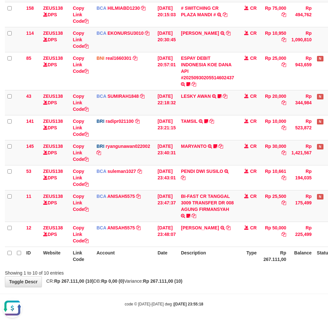
scroll to position [0, 0]
click at [206, 282] on div "**********" at bounding box center [164, 100] width 328 height 374
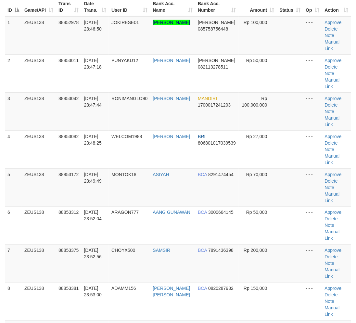
scroll to position [117, 0]
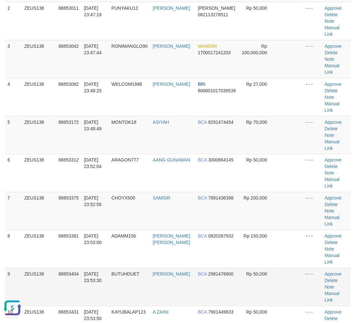
click at [153, 268] on tr "9 ZEUS138 88853404 [DATE] 23:53:30 BUTUHDUET [PERSON_NAME] BCA 2981476800 Rp 50…" at bounding box center [178, 287] width 346 height 38
click at [148, 268] on td "BUTUHDUET" at bounding box center [129, 287] width 41 height 38
click at [137, 268] on td "BUTUHDUET" at bounding box center [129, 287] width 41 height 38
